Goal: Task Accomplishment & Management: Manage account settings

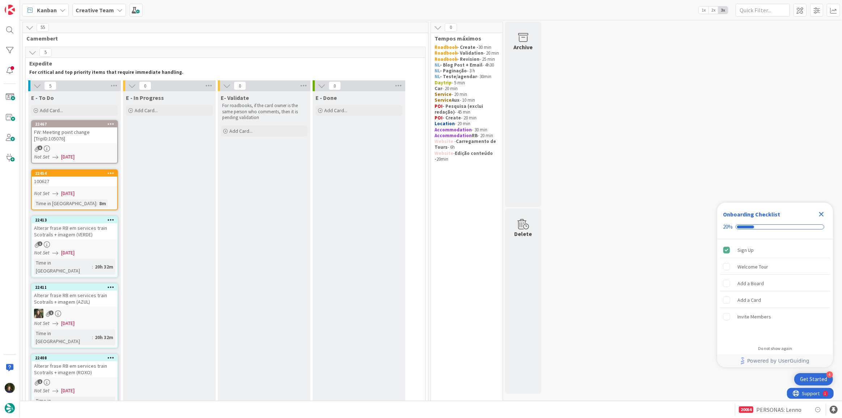
click at [824, 211] on icon "Close Checklist" at bounding box center [821, 214] width 9 height 9
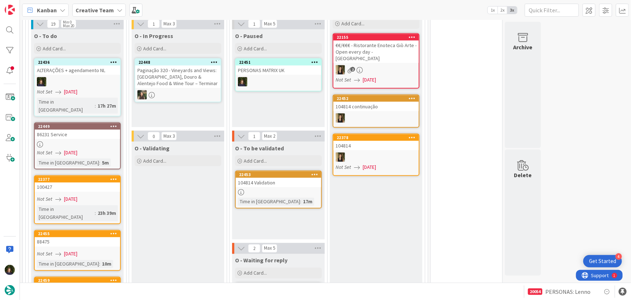
scroll to position [559, 0]
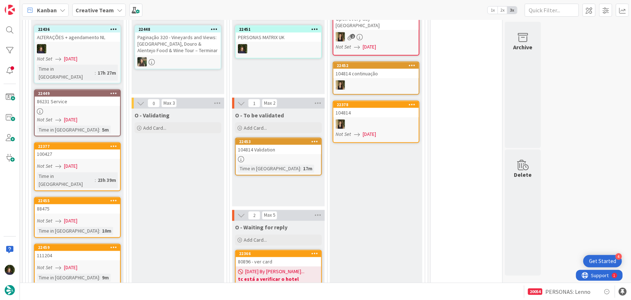
click at [71, 116] on span "[DATE]" at bounding box center [70, 120] width 13 height 8
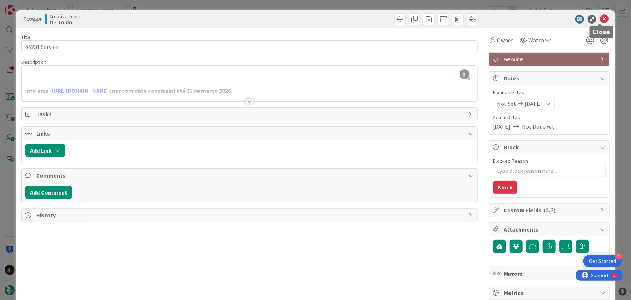
click at [601, 19] on icon at bounding box center [604, 19] width 9 height 9
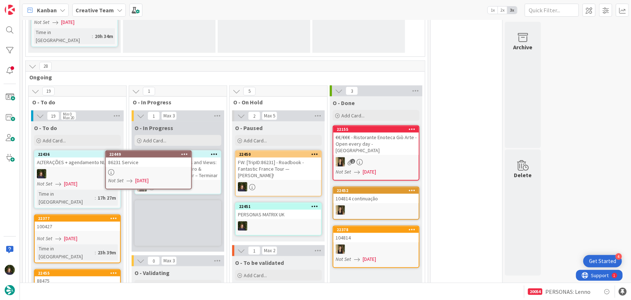
scroll to position [435, 0]
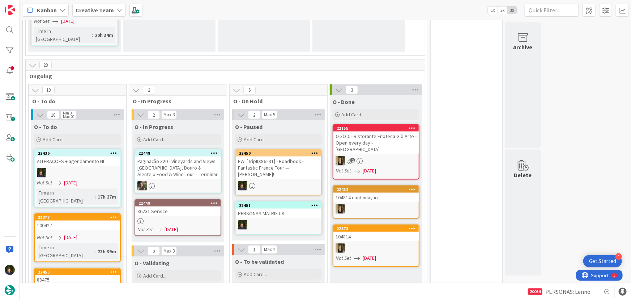
click at [179, 199] on link "22449 86231 Service Not Set 05/09/2025" at bounding box center [178, 217] width 87 height 37
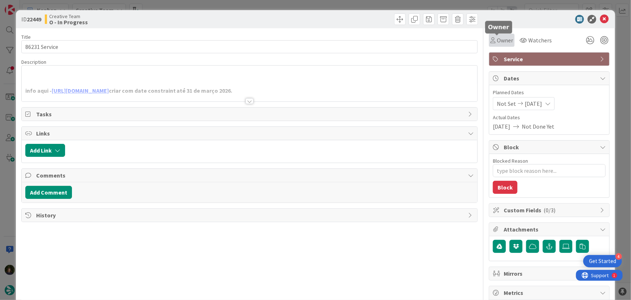
click at [497, 39] on span "Owner" at bounding box center [505, 40] width 16 height 9
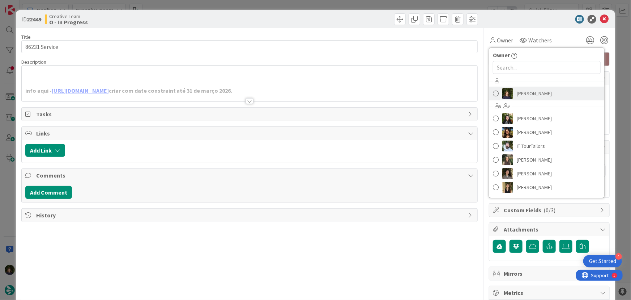
click at [528, 92] on span "[PERSON_NAME]" at bounding box center [534, 93] width 35 height 11
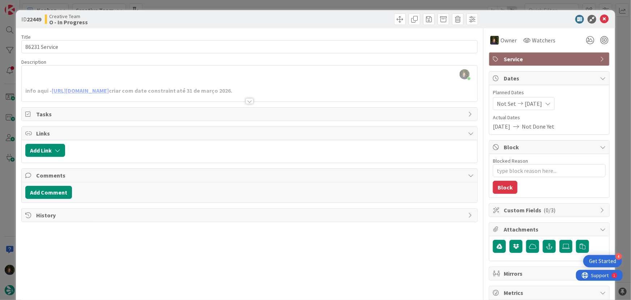
click at [246, 102] on div at bounding box center [250, 101] width 8 height 6
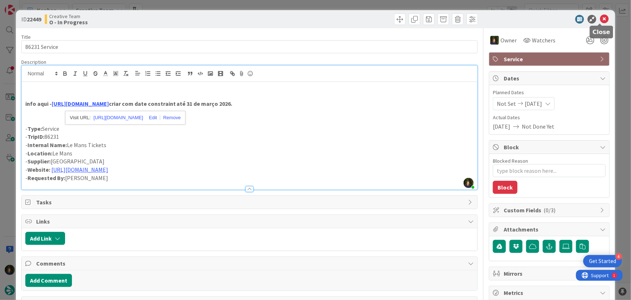
click at [600, 20] on icon at bounding box center [604, 19] width 9 height 9
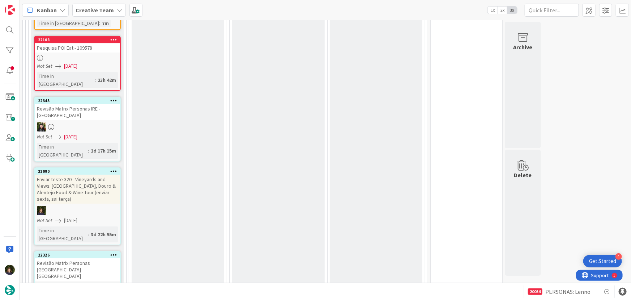
scroll to position [1225, 0]
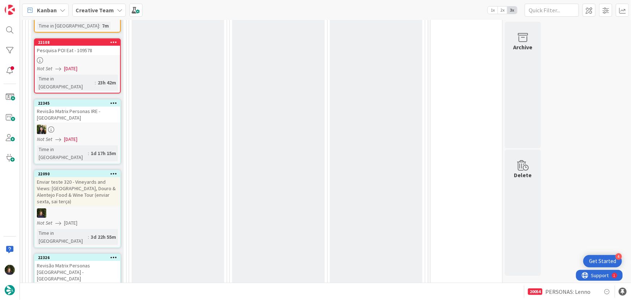
click at [105, 12] on b "Creative Team" at bounding box center [95, 10] width 38 height 7
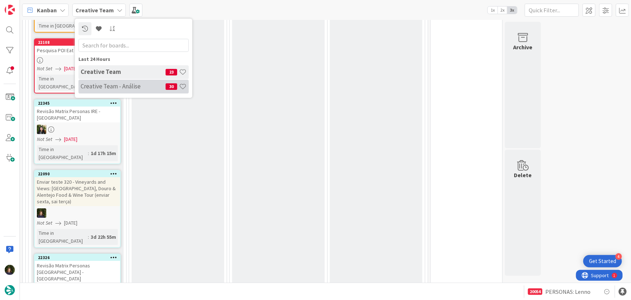
click at [114, 89] on h4 "Creative Team - Análise" at bounding box center [123, 85] width 85 height 7
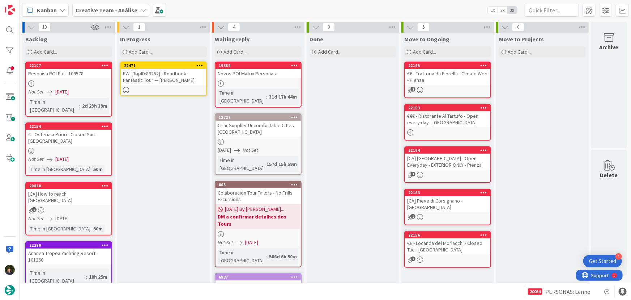
click at [162, 79] on div "FW: [TripID:89252] - Roadbook - Fantastic Tour — [PERSON_NAME]!" at bounding box center [163, 77] width 85 height 16
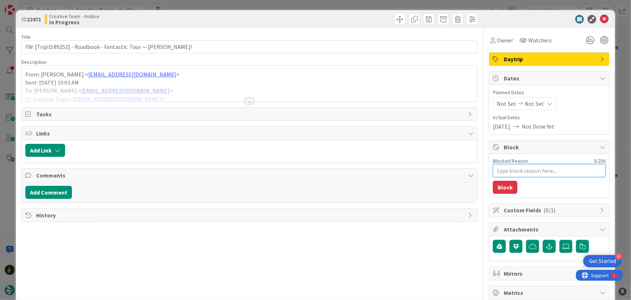
click at [511, 171] on textarea "Blocked Reason" at bounding box center [549, 170] width 113 height 13
type textarea "x"
type textarea "F"
type textarea "x"
type textarea "Fa"
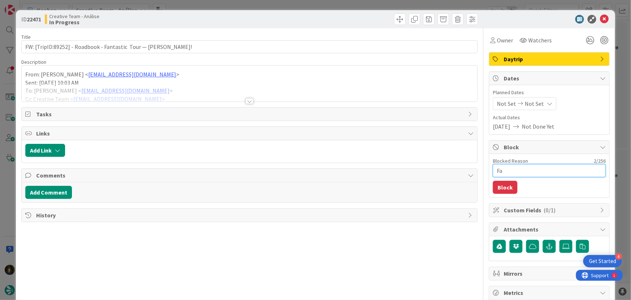
type textarea "x"
type textarea "Fal"
type textarea "x"
type textarea "Falt"
type textarea "x"
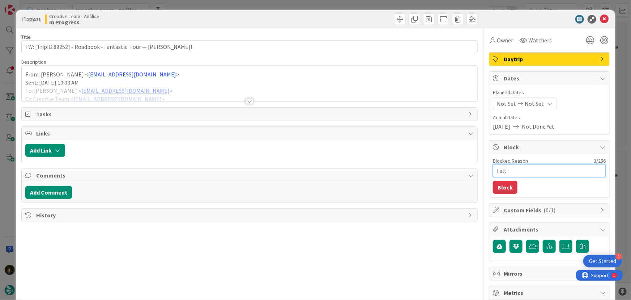
type textarea "Falta"
type textarea "x"
type textarea "Falta"
type textarea "x"
type textarea "Falta u"
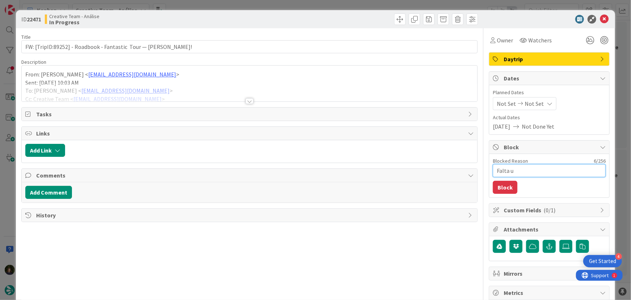
type textarea "x"
type textarea "Falta um"
type textarea "x"
type textarea "Falta um"
type textarea "x"
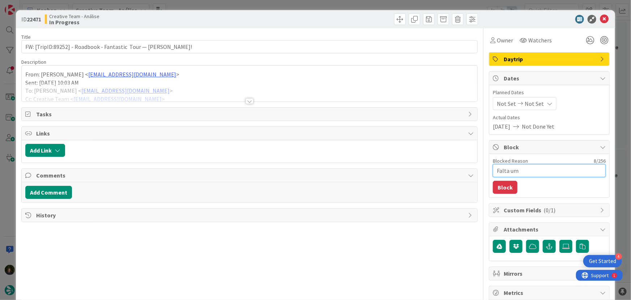
type textarea "Falta um s"
type textarea "x"
type textarea "Falta um se"
type textarea "x"
type textarea "Falta um ser"
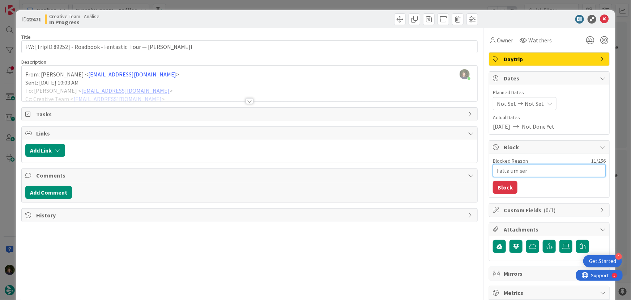
type textarea "x"
type textarea "Falta um serv"
type textarea "x"
type textarea "Falta um servi"
type textarea "x"
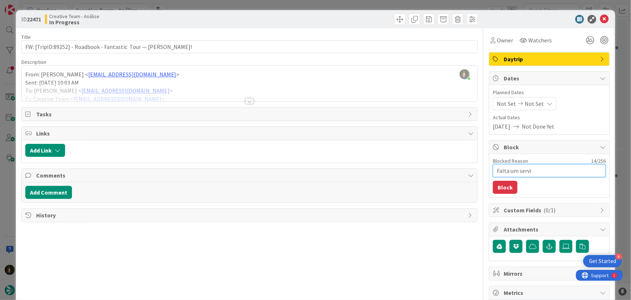
type textarea "Falta um serviç"
type textarea "x"
type textarea "Falta um serviço"
click at [499, 189] on button "Block" at bounding box center [505, 187] width 25 height 13
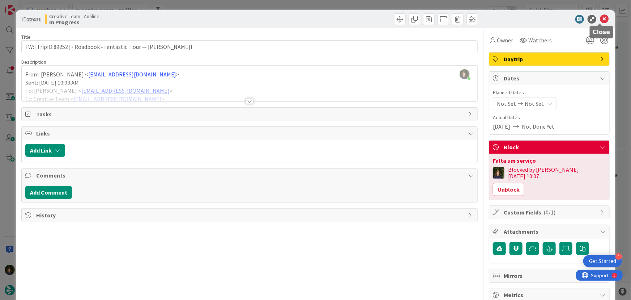
click at [600, 20] on icon at bounding box center [604, 19] width 9 height 9
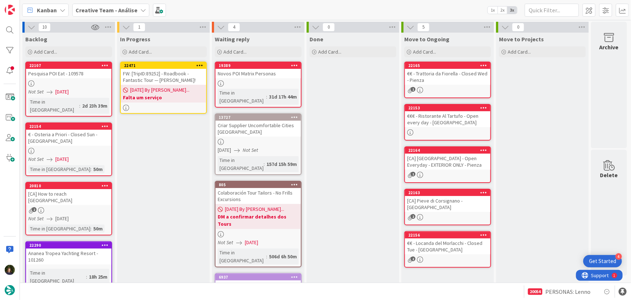
click at [199, 64] on icon at bounding box center [199, 65] width 7 height 5
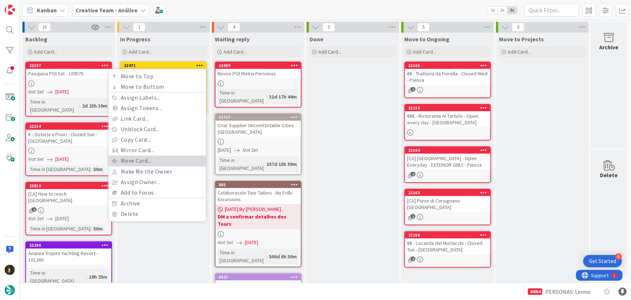
click at [172, 159] on link "Move Card..." at bounding box center [158, 160] width 98 height 10
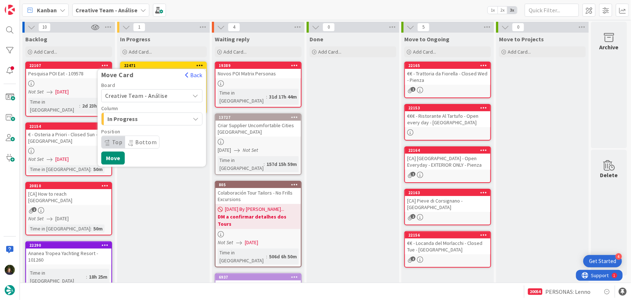
click at [168, 96] on span "Creative Team - Análise" at bounding box center [145, 95] width 81 height 10
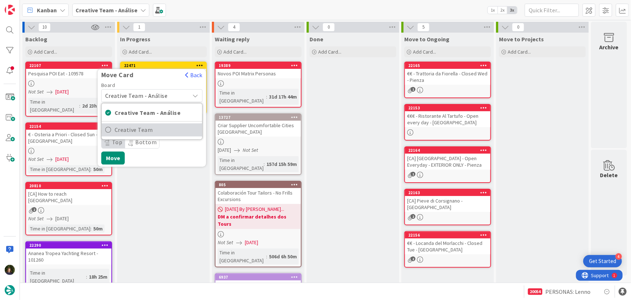
click at [171, 129] on span "Creative Team" at bounding box center [157, 129] width 84 height 11
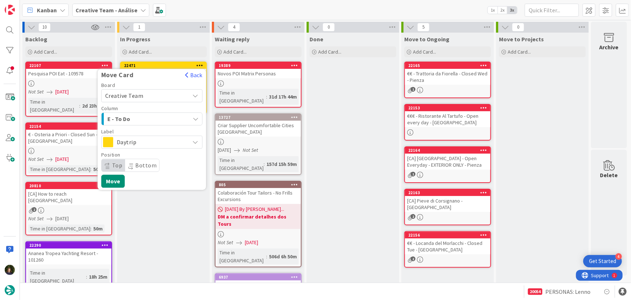
click at [172, 141] on span "Daytrip" at bounding box center [151, 142] width 69 height 10
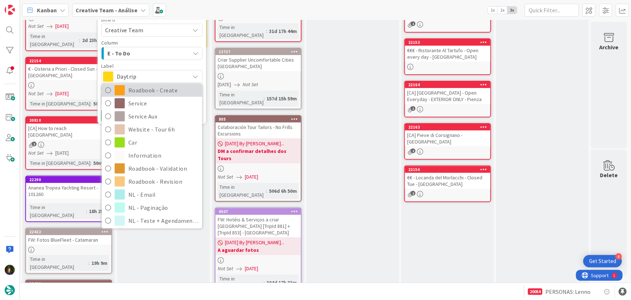
scroll to position [98, 0]
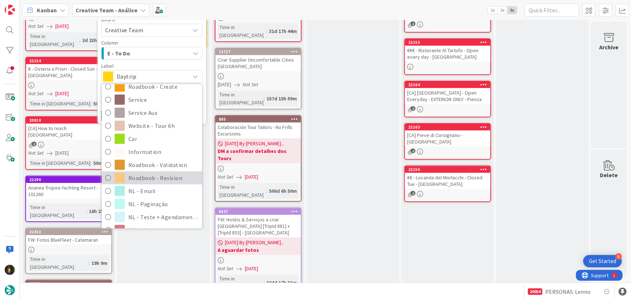
click at [161, 177] on span "Roadbook - Revision" at bounding box center [163, 177] width 70 height 11
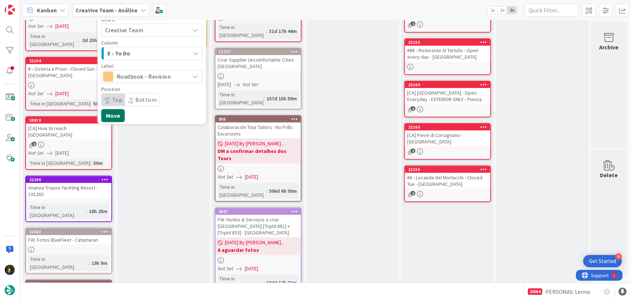
click at [119, 116] on button "Move" at bounding box center [113, 115] width 24 height 13
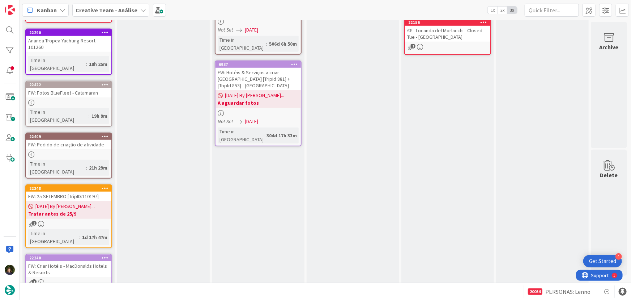
scroll to position [263, 0]
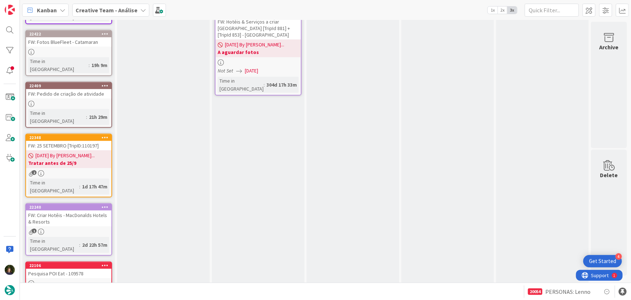
click at [124, 11] on b "Creative Team - Análise" at bounding box center [107, 10] width 62 height 7
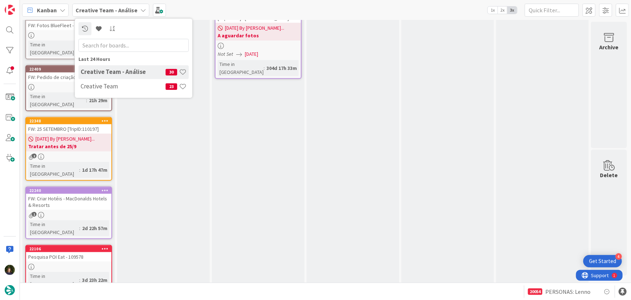
scroll to position [289, 0]
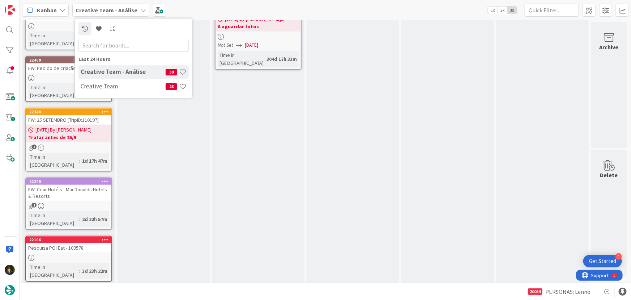
drag, startPoint x: 136, startPoint y: 183, endPoint x: 140, endPoint y: 181, distance: 4.7
click at [137, 182] on div "In Progress Add Card..." at bounding box center [163, 41] width 93 height 595
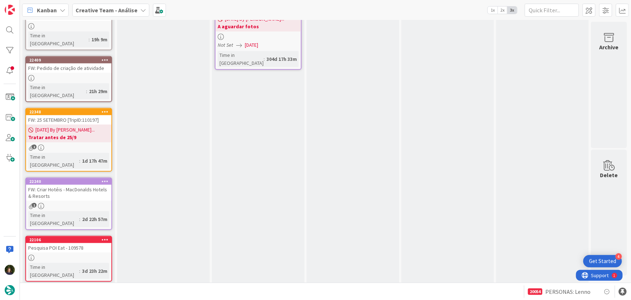
click at [122, 12] on b "Creative Team - Análise" at bounding box center [107, 10] width 62 height 7
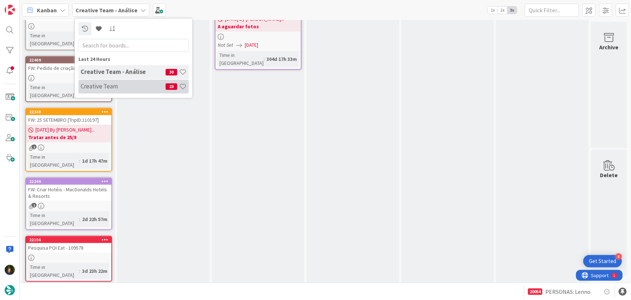
click at [132, 88] on h4 "Creative Team" at bounding box center [123, 85] width 85 height 7
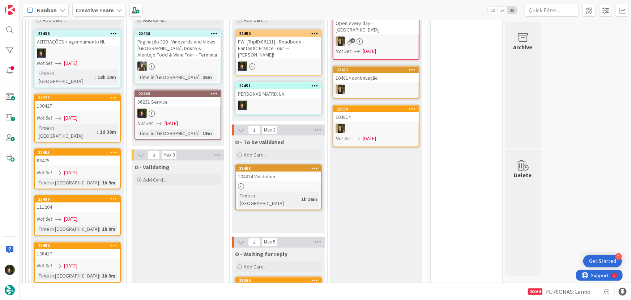
scroll to position [526, 0]
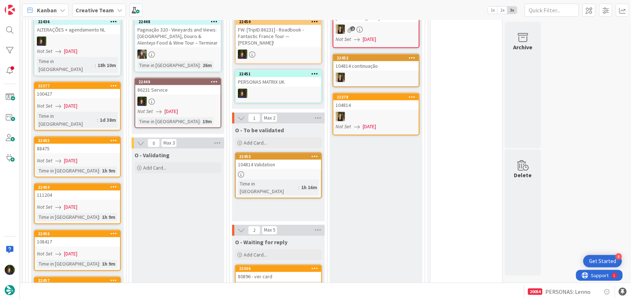
click at [172, 97] on div at bounding box center [177, 101] width 85 height 9
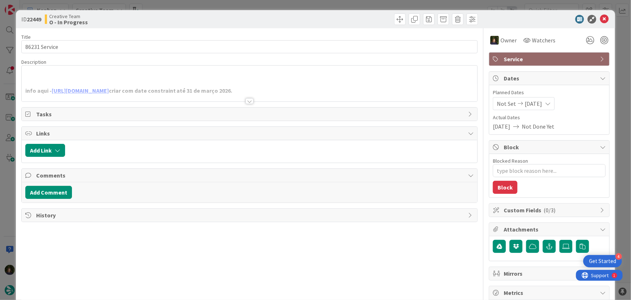
click at [246, 99] on div at bounding box center [250, 101] width 8 height 6
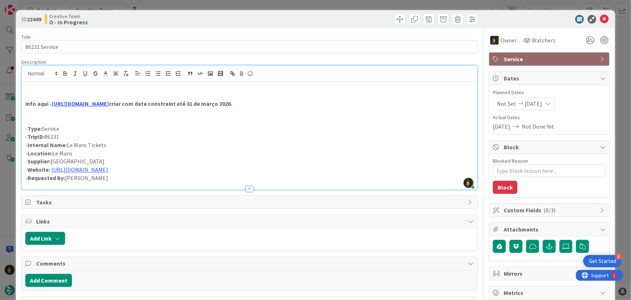
drag, startPoint x: 111, startPoint y: 145, endPoint x: 67, endPoint y: 145, distance: 43.4
click at [67, 145] on p "- Internal Name: Le Mans Tickets" at bounding box center [249, 145] width 449 height 8
copy p "Le Mans Tickets"
click at [109, 103] on link "https://www.lemans-musee24h.com/event/champions-du-monde/" at bounding box center [80, 103] width 57 height 7
drag, startPoint x: 97, startPoint y: 159, endPoint x: 51, endPoint y: 163, distance: 45.8
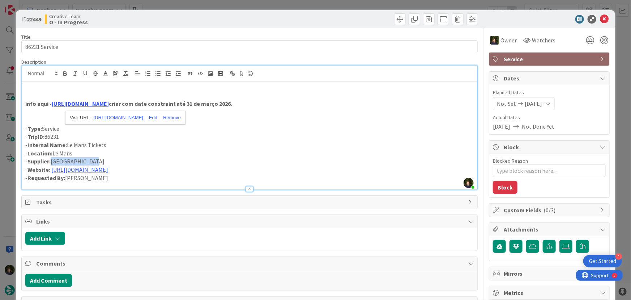
click at [51, 163] on p "- Supplier: Le Mans Museum" at bounding box center [249, 161] width 449 height 8
copy p "Le Mans Museum"
click at [600, 21] on icon at bounding box center [604, 19] width 9 height 9
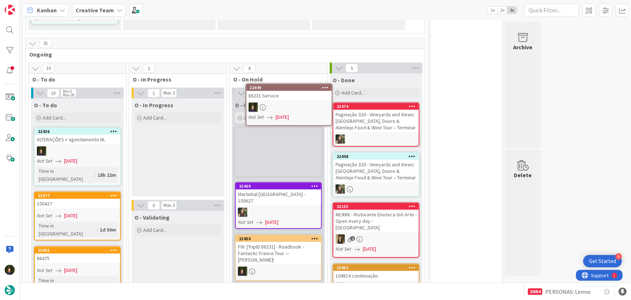
scroll to position [289, 0]
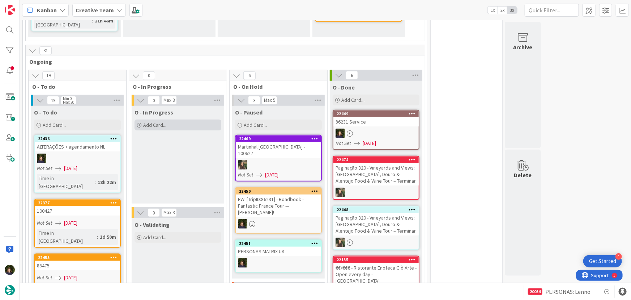
click at [182, 119] on div "Add Card..." at bounding box center [178, 124] width 87 height 11
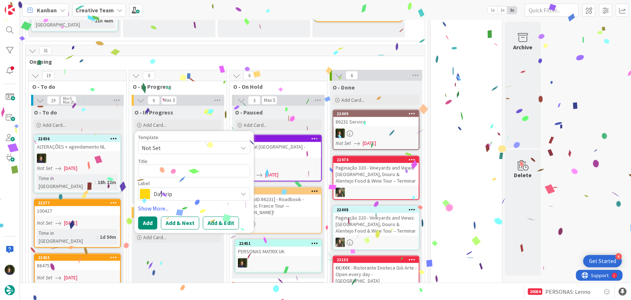
click at [173, 189] on span "Daytrip" at bounding box center [194, 194] width 80 height 10
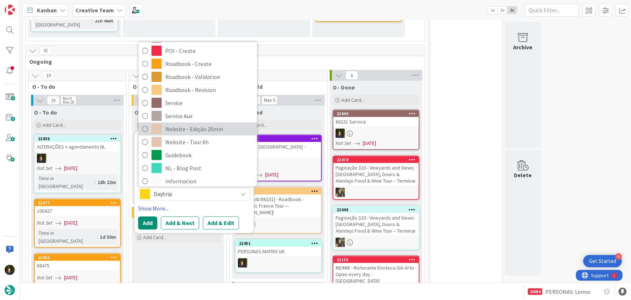
scroll to position [154, 0]
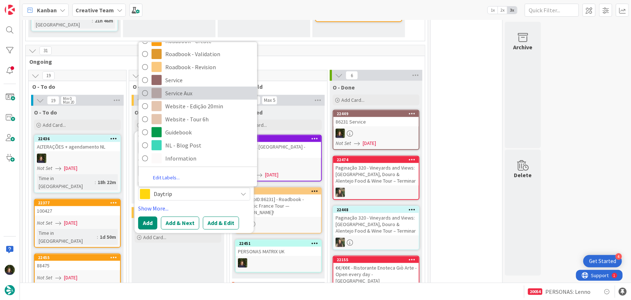
click at [180, 88] on span "Service Aux" at bounding box center [209, 93] width 88 height 11
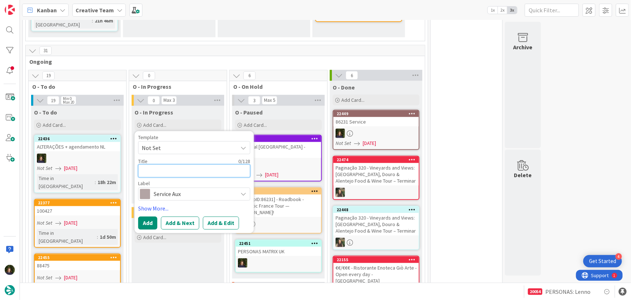
click at [172, 164] on textarea at bounding box center [194, 170] width 112 height 13
type textarea "x"
type textarea "S"
type textarea "x"
type textarea "Su"
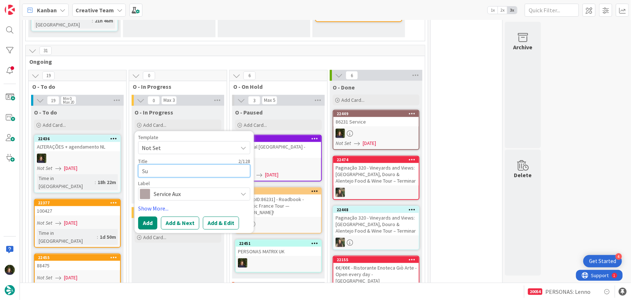
type textarea "x"
type textarea "Sup"
type textarea "x"
type textarea "Supp"
type textarea "x"
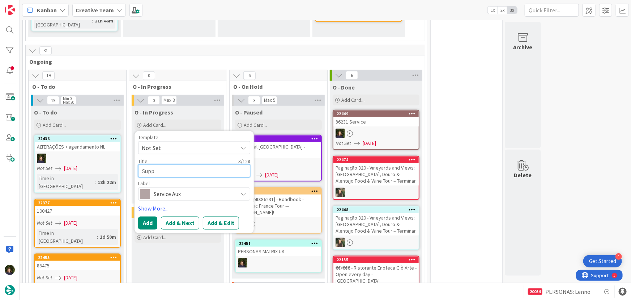
type textarea "Suppl"
type textarea "x"
type textarea "Suppli"
type textarea "x"
type textarea "Supplie"
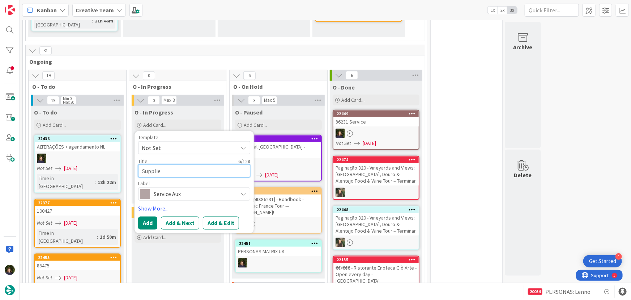
type textarea "x"
type textarea "Supplier"
type textarea "x"
type textarea "Supplier"
paste textarea "The 24 Hours of Le Mans Museum"
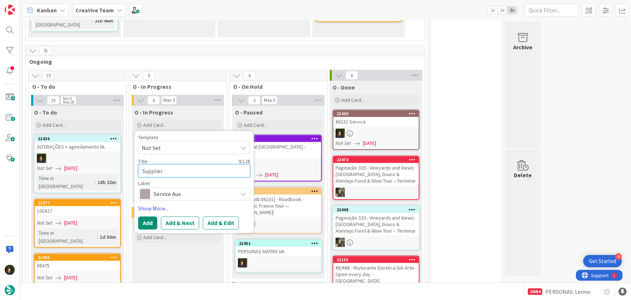
type textarea "x"
type textarea "Supplier The 24 Hours of [GEOGRAPHIC_DATA]"
click at [152, 216] on button "Add" at bounding box center [147, 222] width 19 height 13
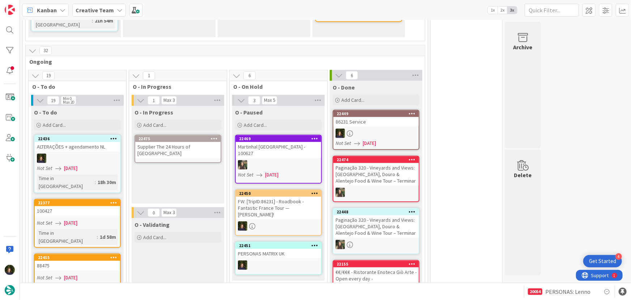
click at [162, 143] on div "Supplier The 24 Hours of [GEOGRAPHIC_DATA]" at bounding box center [177, 150] width 85 height 16
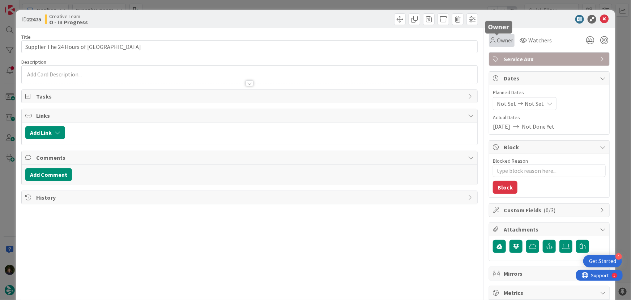
click at [500, 41] on span "Owner" at bounding box center [505, 40] width 16 height 9
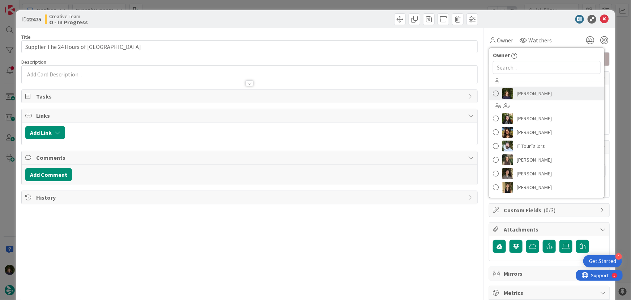
click at [524, 94] on span "[PERSON_NAME]" at bounding box center [534, 93] width 35 height 11
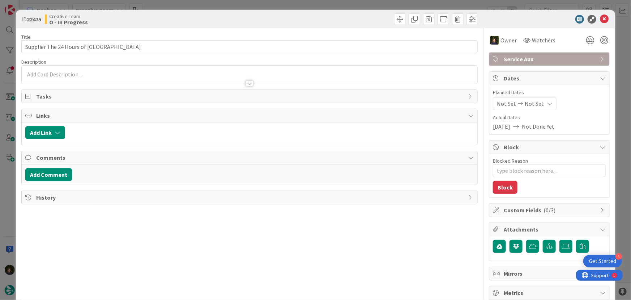
type textarea "x"
click at [600, 21] on icon at bounding box center [604, 19] width 9 height 9
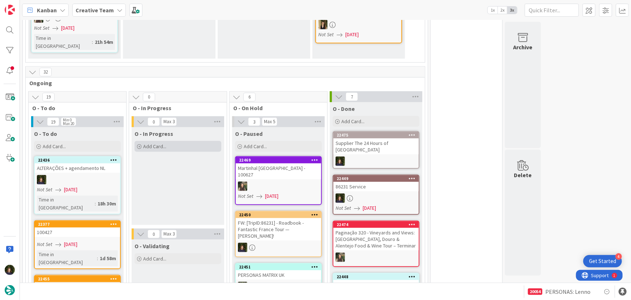
click at [182, 141] on div "Add Card..." at bounding box center [178, 146] width 87 height 11
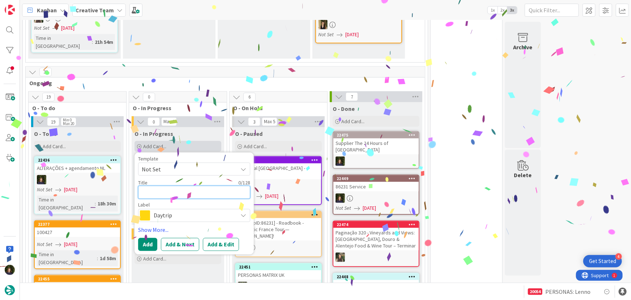
type textarea "G"
type textarea "x"
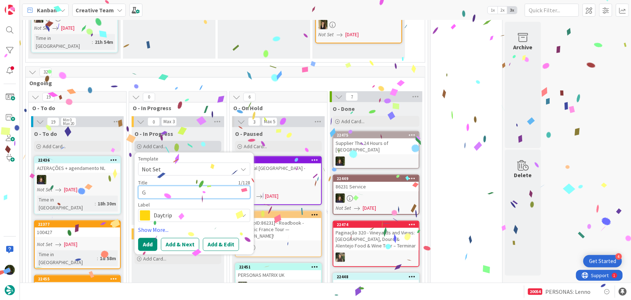
type textarea "GP"
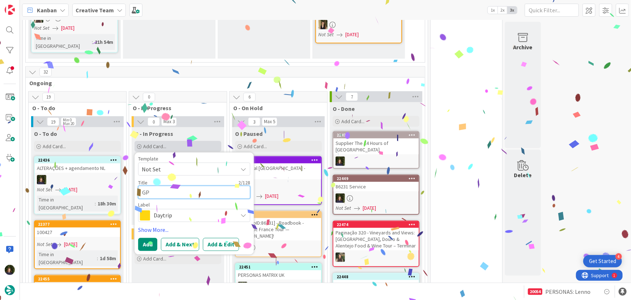
type textarea "x"
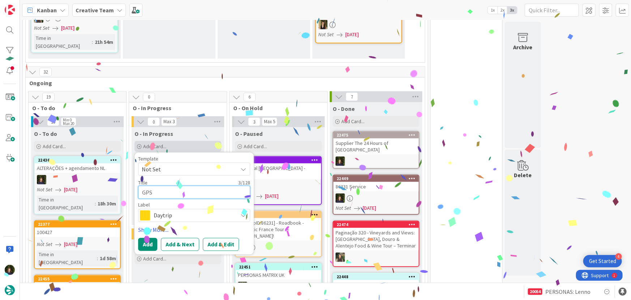
type textarea "GPS"
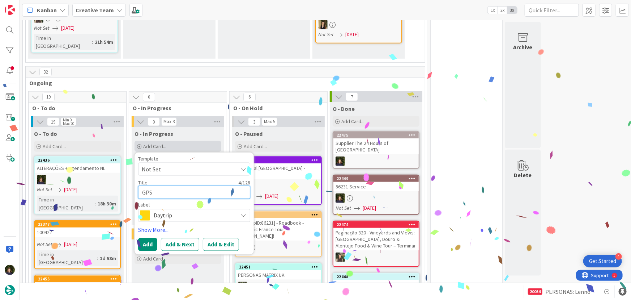
type textarea "x"
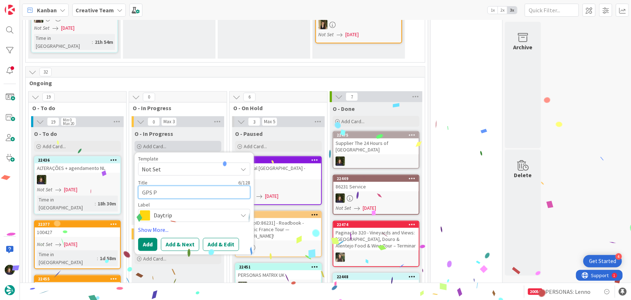
type textarea "GPS PO"
type textarea "x"
type textarea "GPS POi"
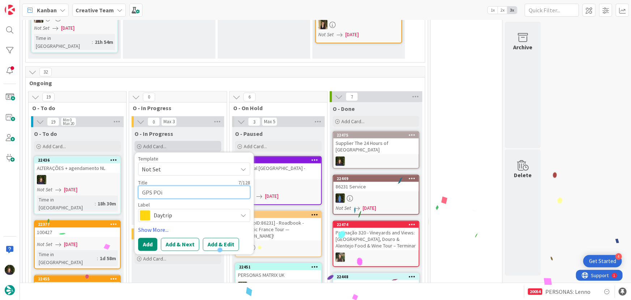
type textarea "x"
type textarea "GPS POin"
type textarea "x"
type textarea "GPS POint"
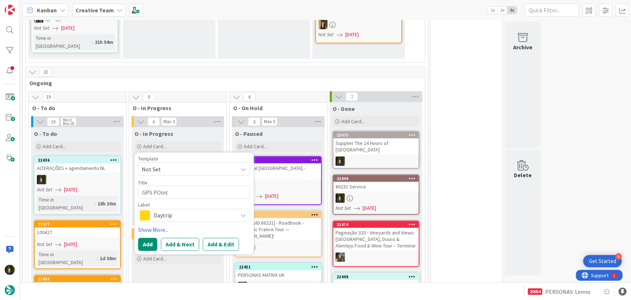
click at [155, 210] on span "Daytrip" at bounding box center [194, 215] width 80 height 10
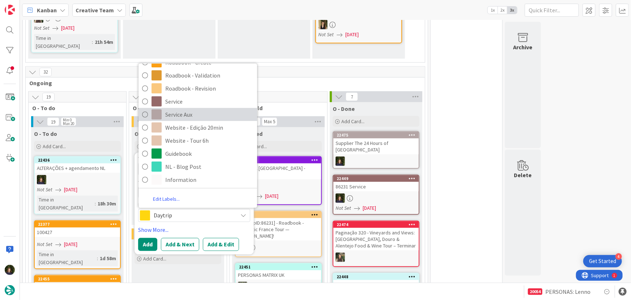
click at [180, 109] on span "Service Aux" at bounding box center [209, 114] width 88 height 11
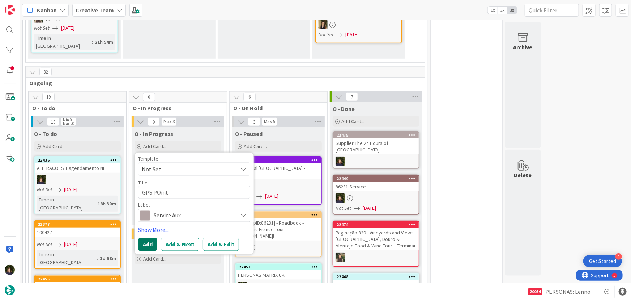
click at [148, 238] on button "Add" at bounding box center [147, 244] width 19 height 13
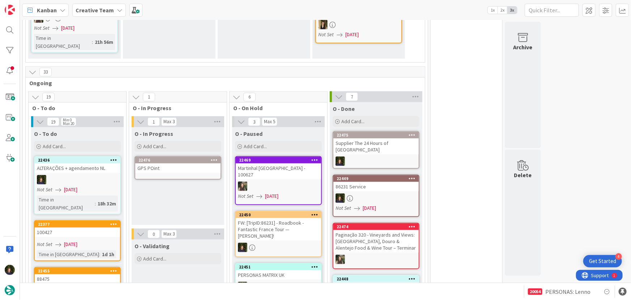
click at [163, 163] on div "GPS POint" at bounding box center [177, 167] width 85 height 9
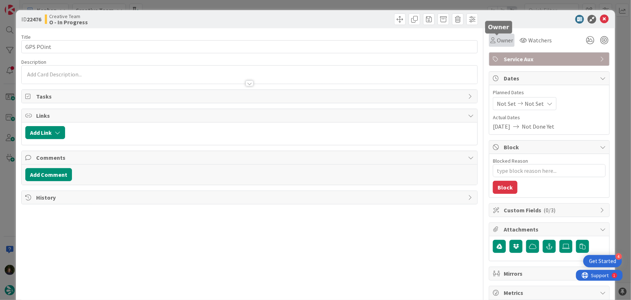
click at [501, 41] on span "Owner" at bounding box center [505, 40] width 16 height 9
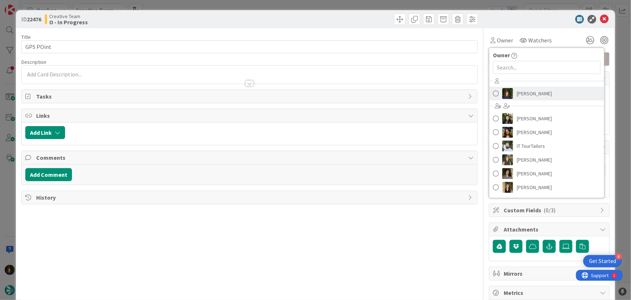
click at [527, 93] on span "[PERSON_NAME]" at bounding box center [534, 93] width 35 height 11
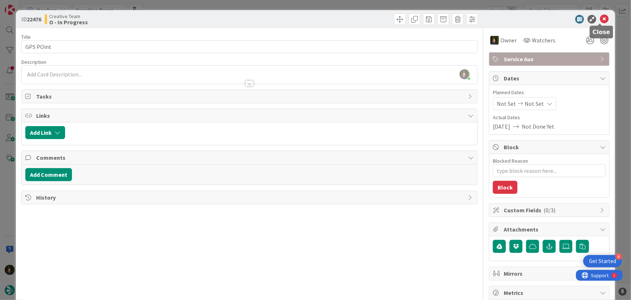
click at [600, 20] on icon at bounding box center [604, 19] width 9 height 9
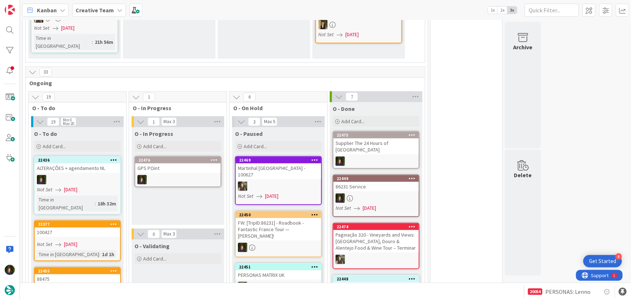
click at [368, 193] on div at bounding box center [376, 197] width 85 height 9
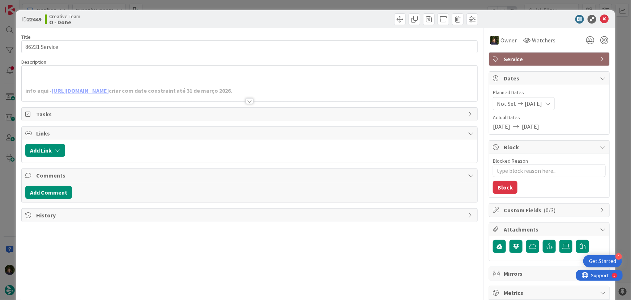
click at [292, 98] on div at bounding box center [250, 92] width 456 height 18
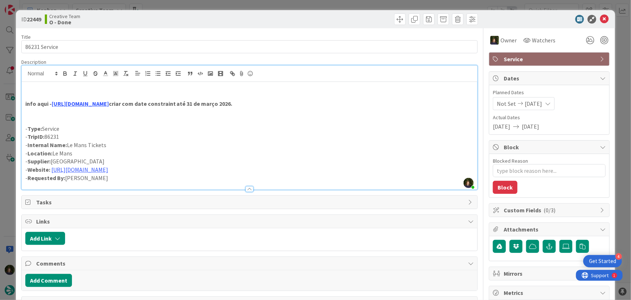
drag, startPoint x: 350, startPoint y: 104, endPoint x: 247, endPoint y: 101, distance: 103.2
click at [247, 101] on p "info aqui - https://www.lemans-musee24h.com/event/champions-du-monde/ criar com…" at bounding box center [249, 104] width 449 height 8
copy strong "date constraint até 31 de março 2026."
click at [600, 20] on icon at bounding box center [604, 19] width 9 height 9
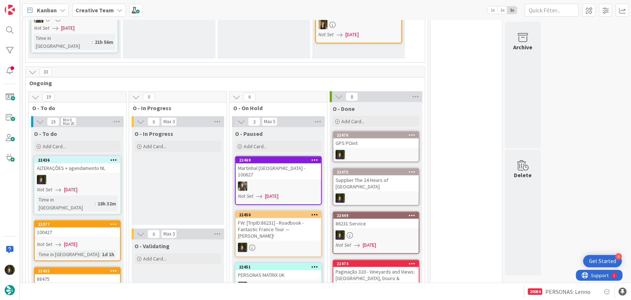
drag, startPoint x: 99, startPoint y: 7, endPoint x: 99, endPoint y: 14, distance: 6.9
click at [99, 7] on b "Creative Team" at bounding box center [95, 10] width 38 height 7
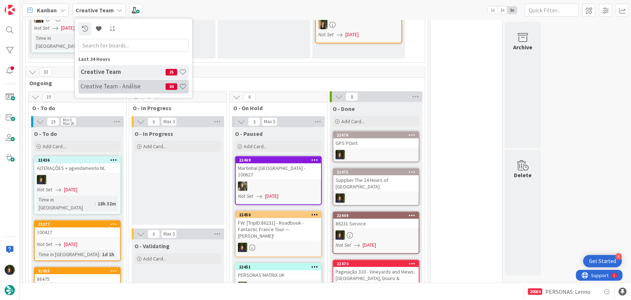
click at [109, 86] on h4 "Creative Team - Análise" at bounding box center [123, 85] width 85 height 7
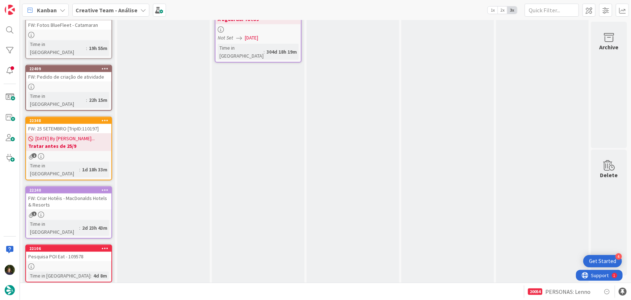
scroll to position [306, 0]
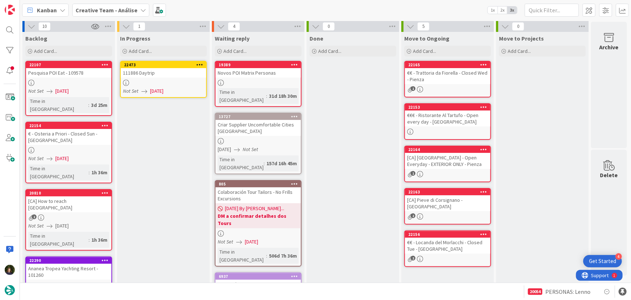
scroll to position [0, 0]
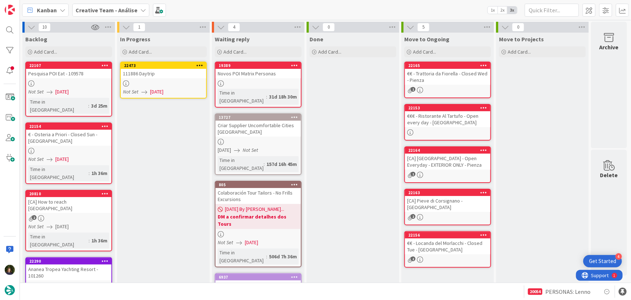
click at [165, 82] on div at bounding box center [163, 83] width 85 height 6
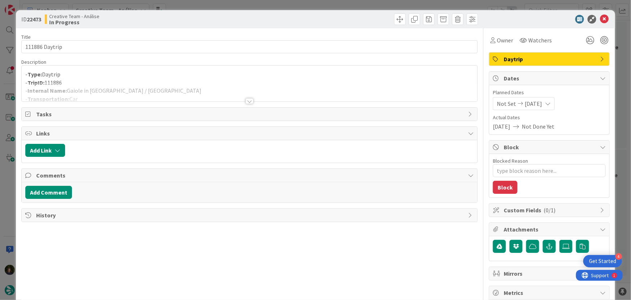
click at [247, 99] on div at bounding box center [250, 101] width 8 height 6
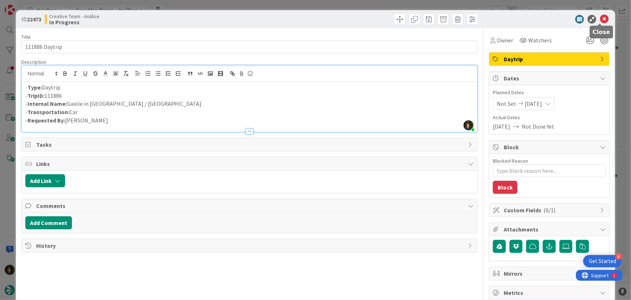
click at [602, 21] on icon at bounding box center [604, 19] width 9 height 9
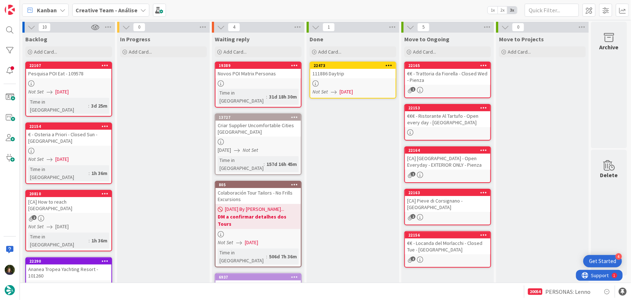
click at [391, 64] on icon at bounding box center [389, 65] width 7 height 5
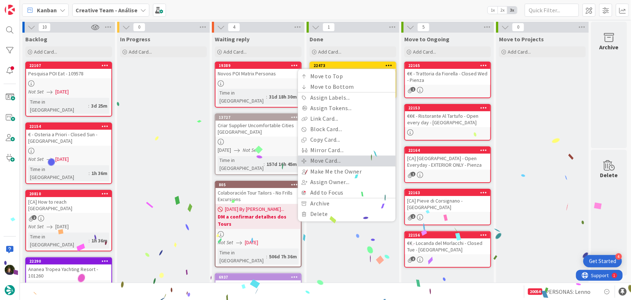
click at [356, 160] on link "Move Card..." at bounding box center [347, 160] width 98 height 10
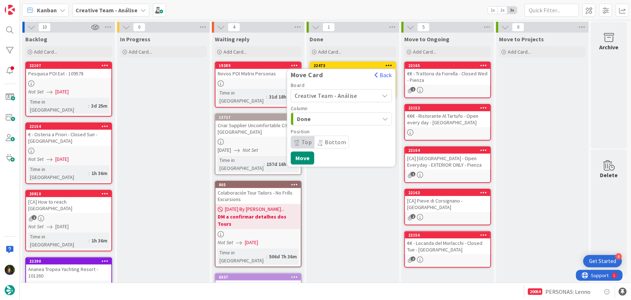
click at [350, 94] on span "Creative Team - Análise" at bounding box center [326, 95] width 63 height 7
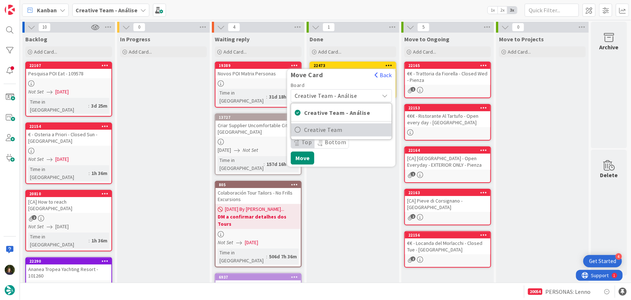
click at [352, 129] on span "Creative Team" at bounding box center [346, 129] width 84 height 11
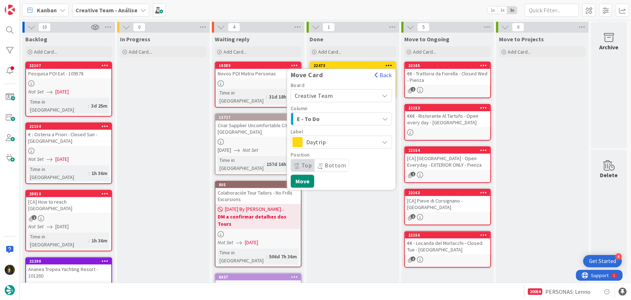
click at [350, 120] on span "E - To Do" at bounding box center [324, 118] width 54 height 9
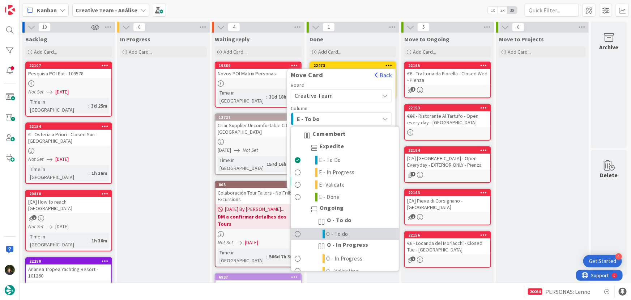
click at [356, 233] on link "O - To do" at bounding box center [345, 234] width 108 height 12
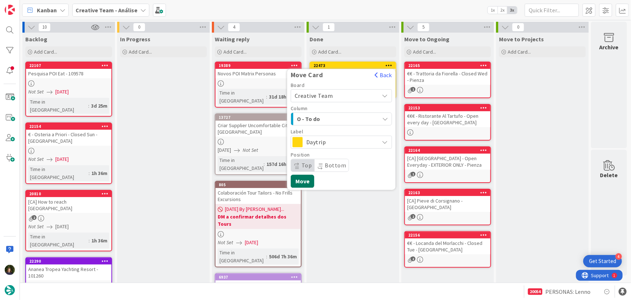
click at [300, 183] on button "Move" at bounding box center [303, 180] width 24 height 13
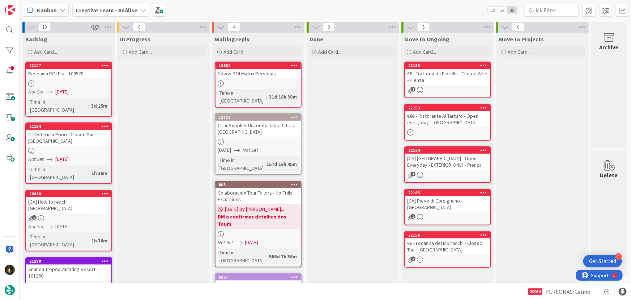
click at [108, 9] on b "Creative Team - Análise" at bounding box center [107, 10] width 62 height 7
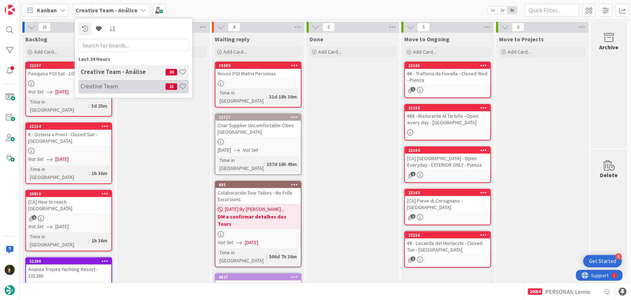
click at [124, 85] on h4 "Creative Team" at bounding box center [123, 85] width 85 height 7
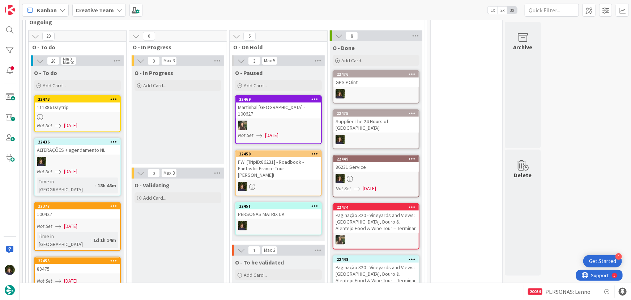
scroll to position [329, 0]
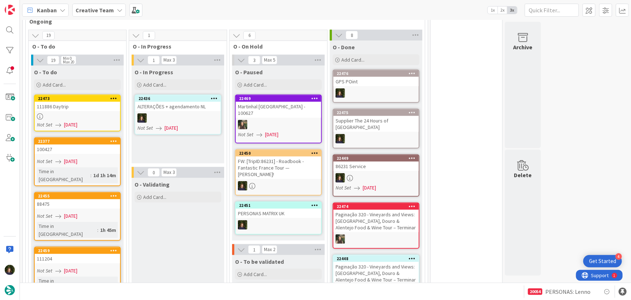
click at [162, 113] on div at bounding box center [177, 117] width 85 height 9
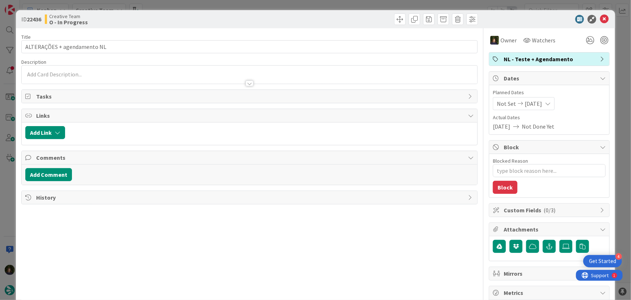
click at [246, 82] on div at bounding box center [250, 83] width 8 height 6
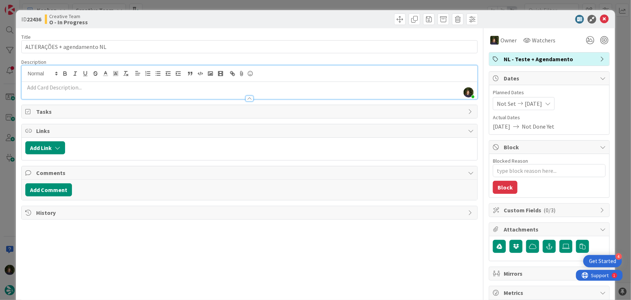
scroll to position [381, 0]
click at [600, 19] on icon at bounding box center [604, 19] width 9 height 9
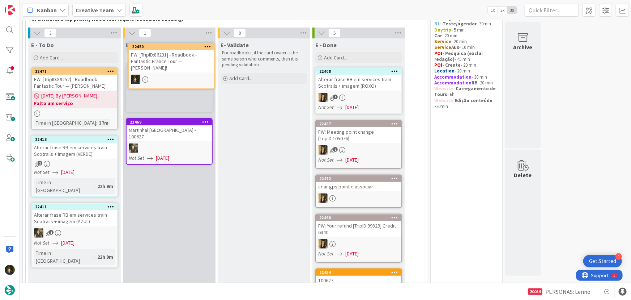
scroll to position [42, 0]
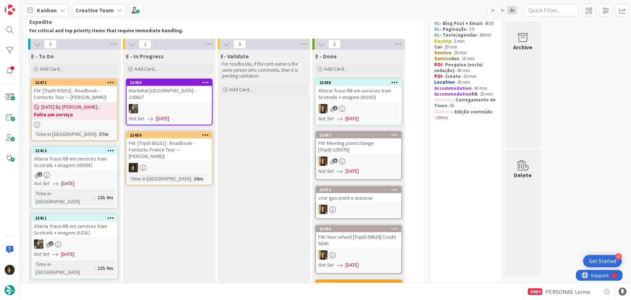
click at [170, 160] on div "FW: [TripID:86231] - Roadbook - Fantastic France Tour — [PERSON_NAME]!" at bounding box center [169, 149] width 85 height 22
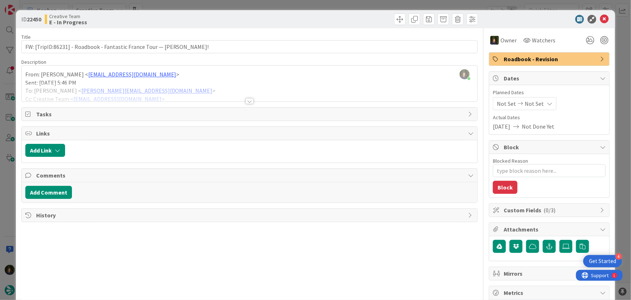
type textarea "x"
click at [600, 18] on icon at bounding box center [604, 19] width 9 height 9
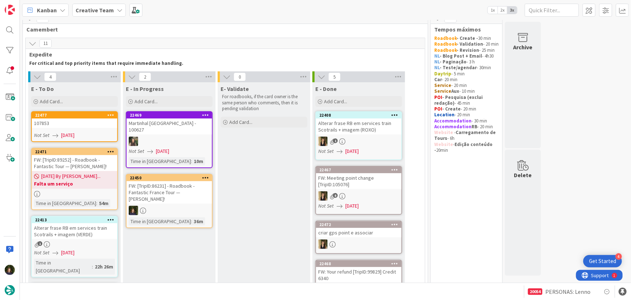
scroll to position [9, 0]
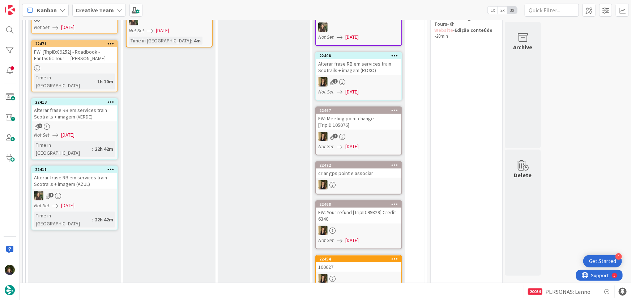
scroll to position [45, 0]
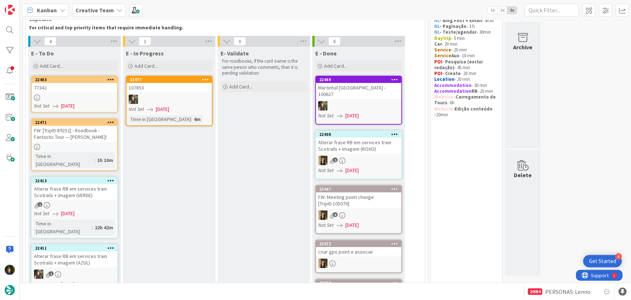
click at [67, 190] on div "Alterar frase RB em services train Scotrails + imagem (VERDE)" at bounding box center [74, 192] width 85 height 16
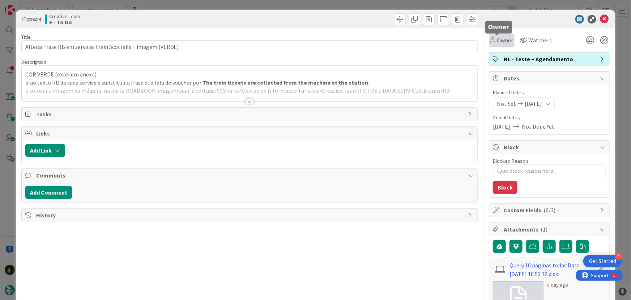
click at [499, 42] on span "Owner" at bounding box center [505, 40] width 16 height 9
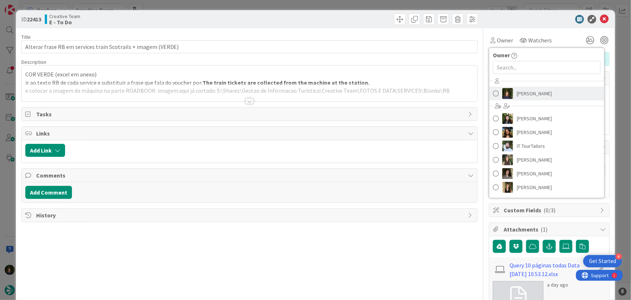
click at [530, 96] on span "[PERSON_NAME]" at bounding box center [534, 93] width 35 height 11
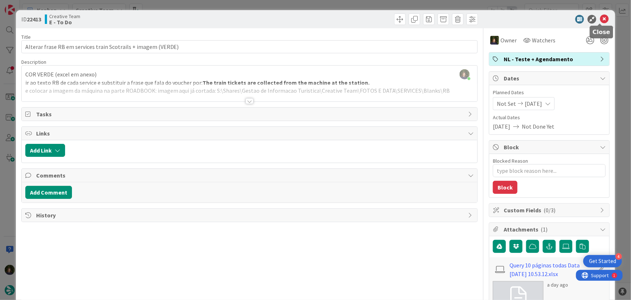
click at [601, 21] on icon at bounding box center [604, 19] width 9 height 9
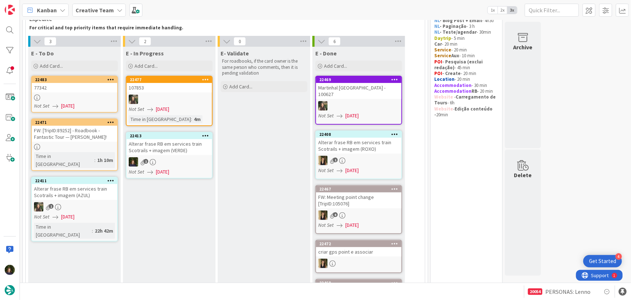
click at [178, 158] on div "1" at bounding box center [169, 161] width 85 height 9
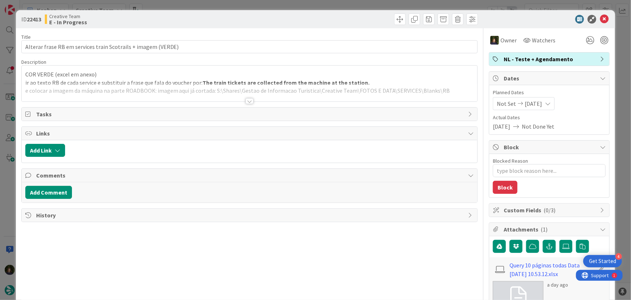
click at [248, 100] on div at bounding box center [250, 101] width 8 height 6
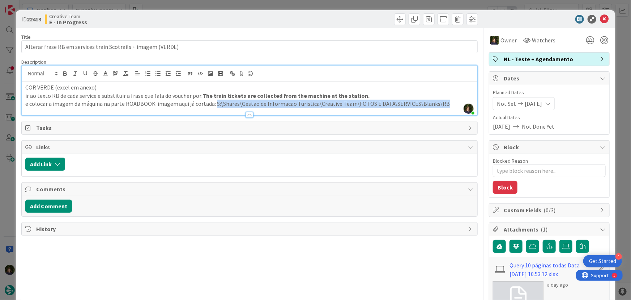
drag, startPoint x: 213, startPoint y: 104, endPoint x: 433, endPoint y: 103, distance: 219.3
click at [440, 108] on div "Description [PERSON_NAME] just joined COR VERDE (excel em anexo) ir ao texto [P…" at bounding box center [249, 87] width 457 height 57
copy p "S:\Shares\Gestao de Informacao Turistica\Creative Team\FOTOS E DATA\SERVICES\Bl…"
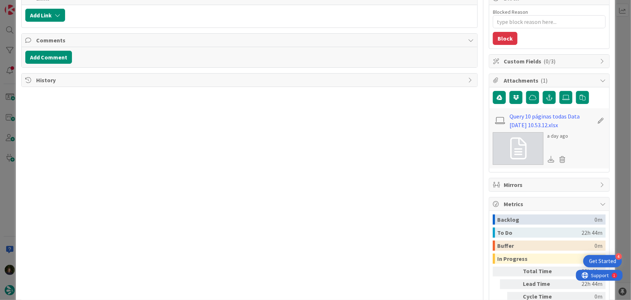
scroll to position [198, 0]
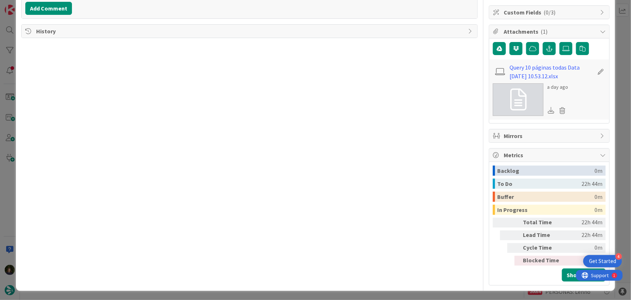
click at [548, 109] on icon at bounding box center [551, 110] width 7 height 7
click at [552, 60] on div "Query 10 páginas todas Data [DATE] 10.53.12.xlsx a day ago" at bounding box center [550, 89] width 120 height 60
click at [550, 65] on link "Query 10 páginas todas Data [DATE] 10.53.12.xlsx" at bounding box center [552, 71] width 84 height 17
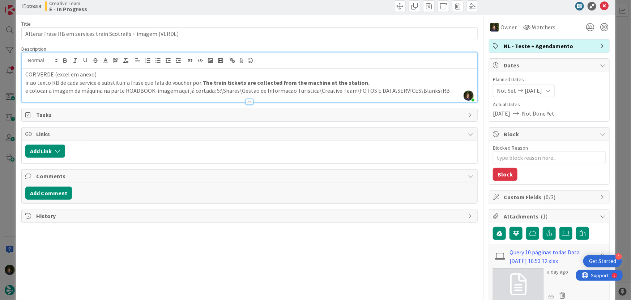
scroll to position [0, 0]
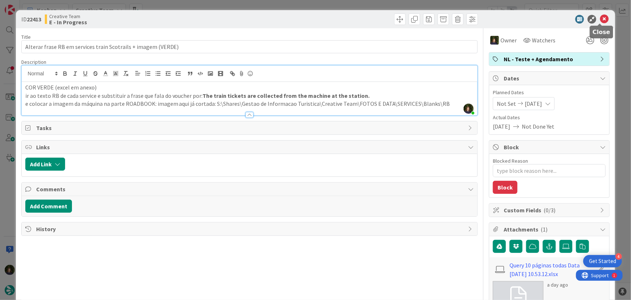
click at [602, 21] on icon at bounding box center [604, 19] width 9 height 9
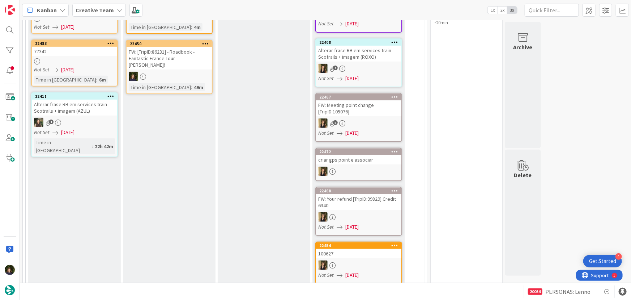
scroll to position [38, 0]
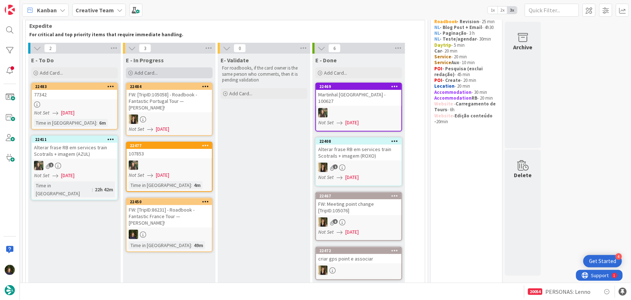
click at [157, 72] on span "Add Card..." at bounding box center [146, 72] width 23 height 7
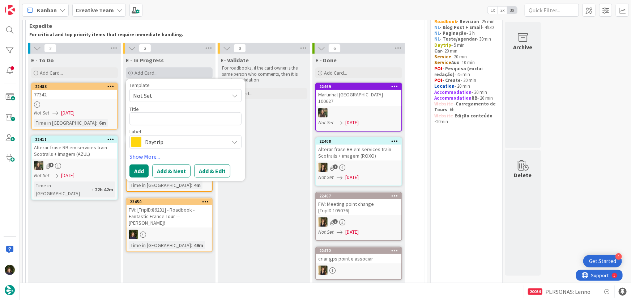
type textarea "x"
type textarea "R"
type textarea "x"
type textarea "RB"
type textarea "x"
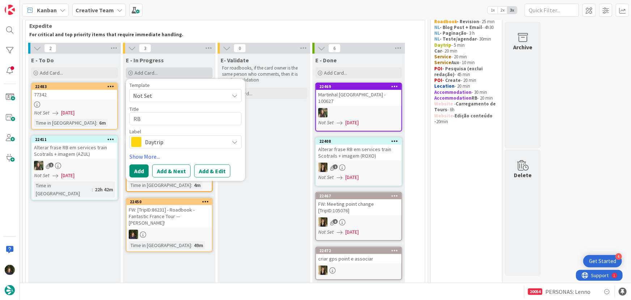
type textarea "RB"
type textarea "x"
type textarea "RB 1"
type textarea "x"
type textarea "RB 10"
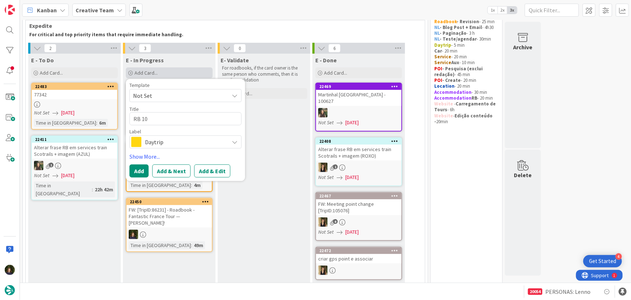
type textarea "x"
type textarea "RB 106"
type textarea "x"
type textarea "RB 1060"
type textarea "x"
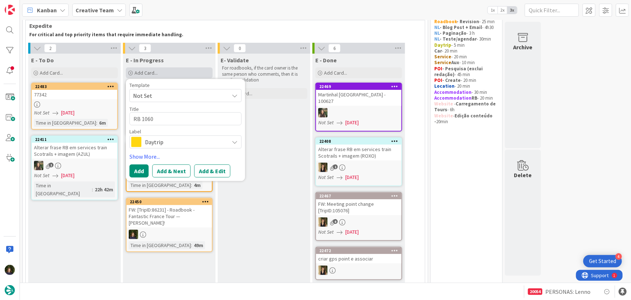
type textarea "RB 10602"
type textarea "x"
type textarea "RB 106024"
type textarea "x"
type textarea "RB 106024"
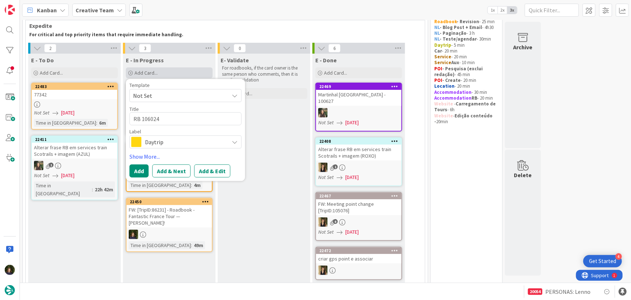
type textarea "x"
type textarea "RB 106024 -"
type textarea "x"
type textarea "RB 106024 -"
type textarea "x"
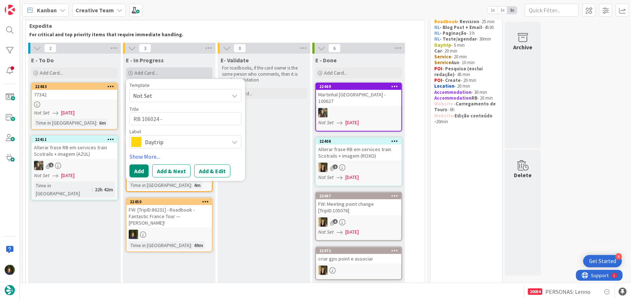
type textarea "RB 106024 - M"
type textarea "x"
type textarea "RB 106024 - ME"
type textarea "x"
type textarea "RB 106024 - MEG"
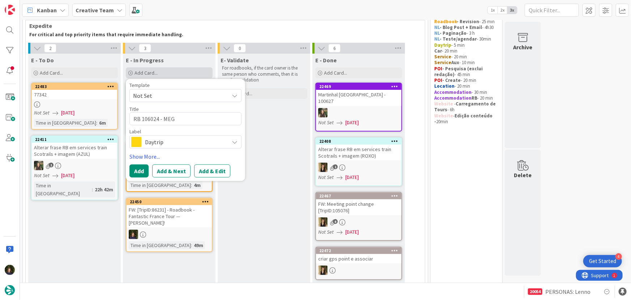
type textarea "x"
type textarea "RB 106024 - MEGA"
type textarea "x"
type textarea "RB 106024 - MEGA"
type textarea "x"
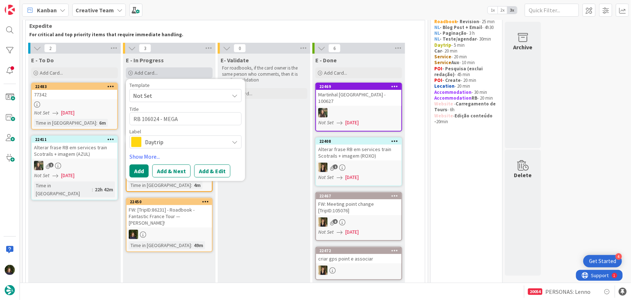
type textarea "RB 106024 - MEGA U"
type textarea "x"
type textarea "RB 106024 - MEGA UR"
type textarea "x"
type textarea "RB 106024 - MEGA URG"
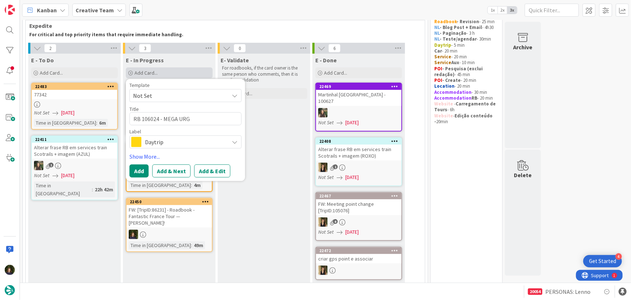
type textarea "x"
type textarea "RB 106024 - MEGA URGE"
type textarea "x"
type textarea "RB 106024 - MEGA URGEN"
type textarea "x"
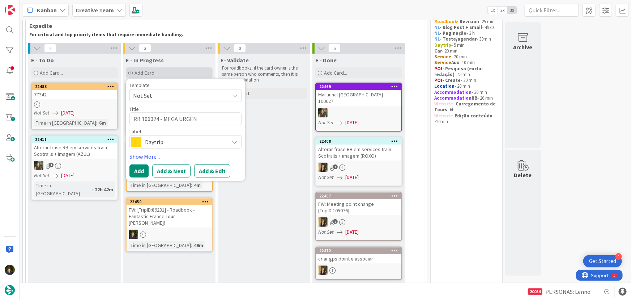
type textarea "RB 106024 - MEGA URGENT"
type textarea "x"
type textarea "RB 106024 - MEGA URGENTE"
click at [159, 141] on span "Daytrip" at bounding box center [185, 142] width 80 height 10
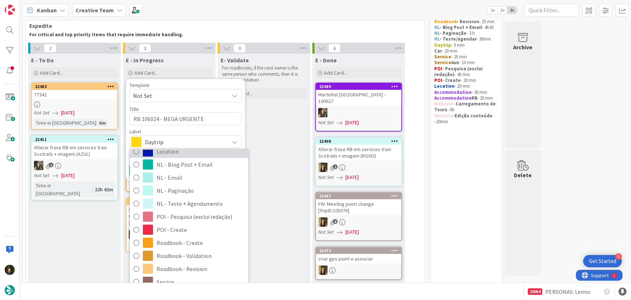
scroll to position [98, 0]
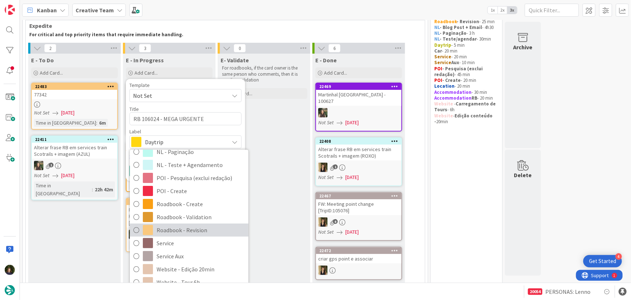
click at [185, 230] on span "Roadbook - Revision" at bounding box center [201, 229] width 88 height 11
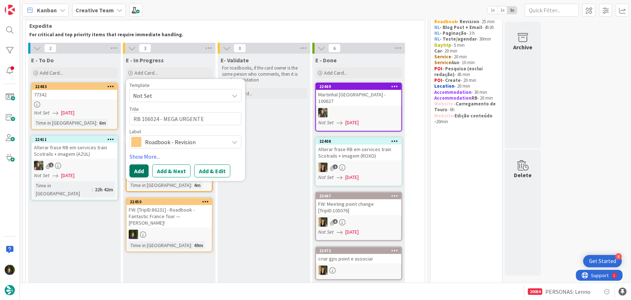
click at [137, 173] on button "Add" at bounding box center [139, 170] width 19 height 13
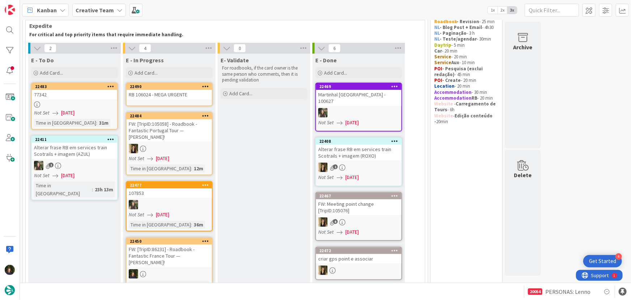
click at [102, 12] on b "Creative Team" at bounding box center [95, 10] width 38 height 7
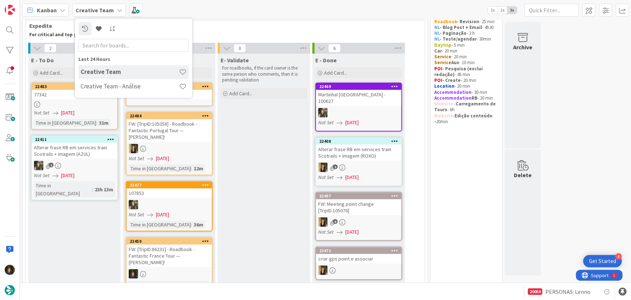
click at [102, 12] on b "Creative Team" at bounding box center [95, 10] width 38 height 7
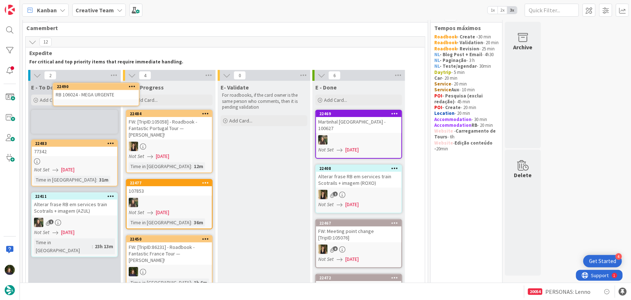
scroll to position [0, 0]
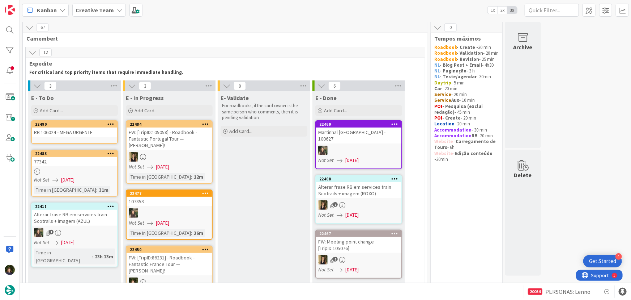
click at [84, 10] on b "Creative Team" at bounding box center [95, 10] width 38 height 7
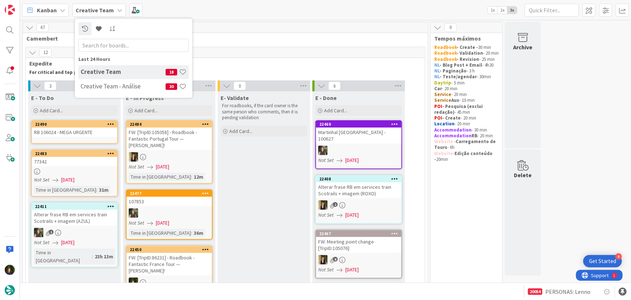
click at [88, 83] on div "Creative Team - Análise 30" at bounding box center [134, 87] width 110 height 14
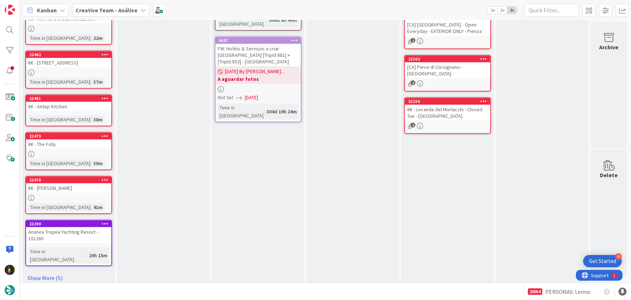
scroll to position [242, 0]
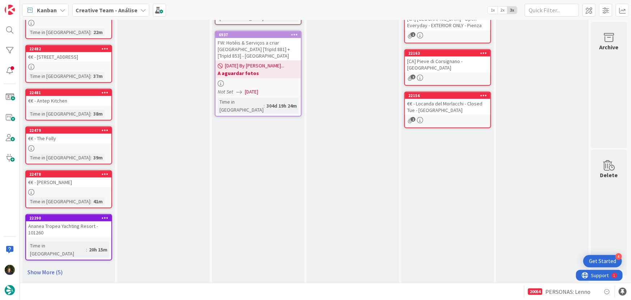
click at [43, 266] on link "Show More (5)" at bounding box center [68, 272] width 87 height 12
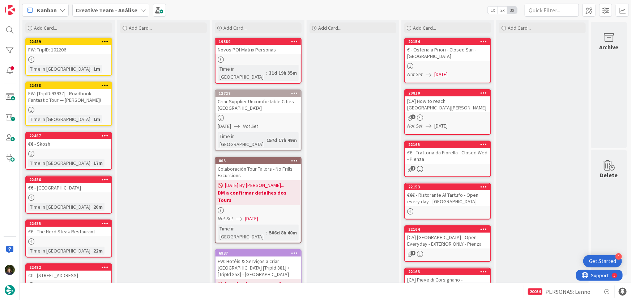
scroll to position [0, 0]
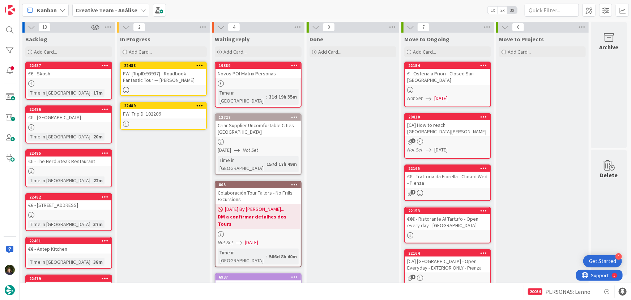
click at [164, 126] on div at bounding box center [163, 123] width 85 height 6
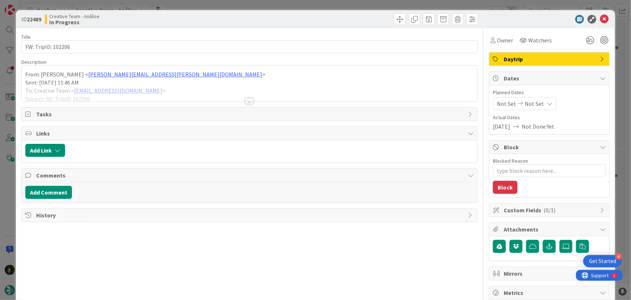
click at [246, 100] on div at bounding box center [250, 101] width 8 height 6
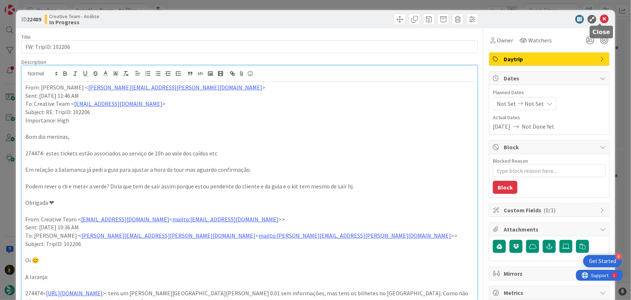
click at [602, 20] on icon at bounding box center [604, 19] width 9 height 9
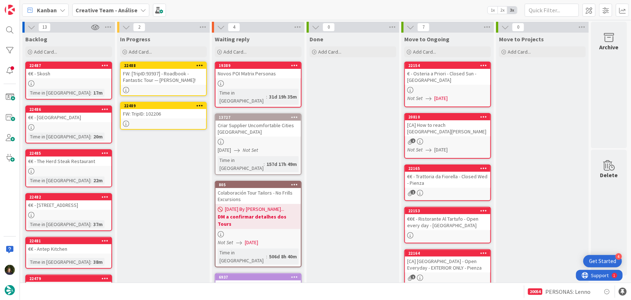
click at [153, 84] on div "FW: [TripID:93937] - Roadbook - Fantastic Tour — [PERSON_NAME]!" at bounding box center [163, 77] width 85 height 16
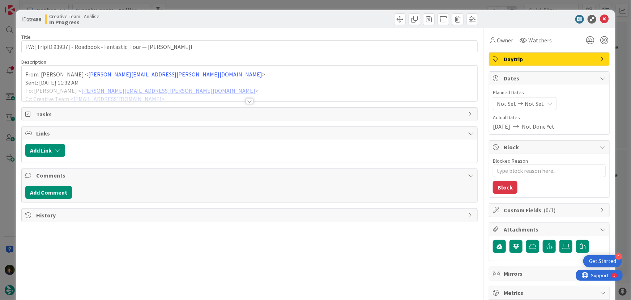
click at [249, 102] on div at bounding box center [250, 101] width 8 height 6
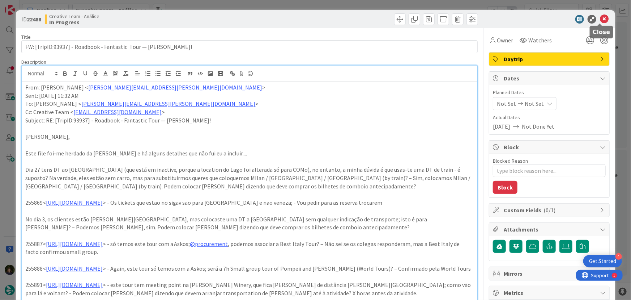
click at [600, 20] on icon at bounding box center [604, 19] width 9 height 9
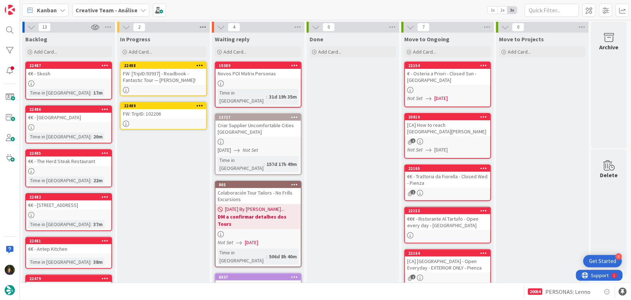
click at [200, 25] on icon at bounding box center [202, 27] width 9 height 11
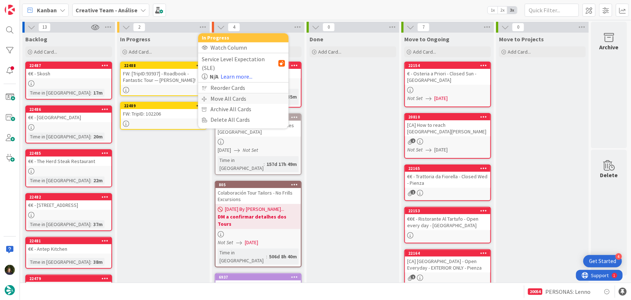
click at [219, 93] on div "Move All Cards" at bounding box center [243, 98] width 90 height 10
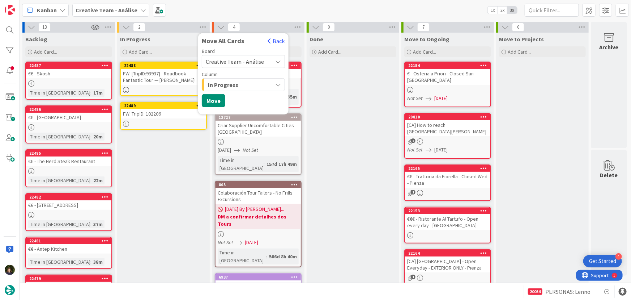
click at [237, 62] on span "Creative Team - Análise" at bounding box center [235, 61] width 58 height 7
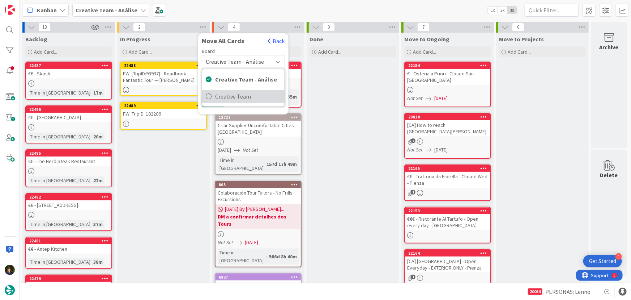
click at [246, 96] on span "Creative Team" at bounding box center [248, 96] width 66 height 11
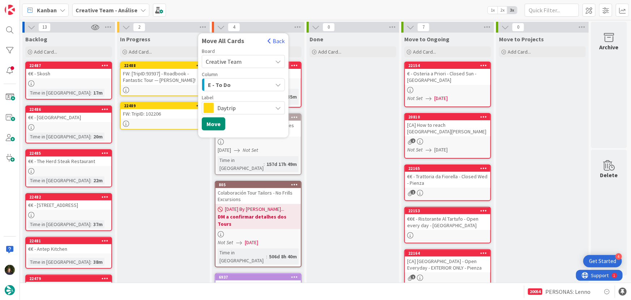
click at [230, 101] on div "Daytrip" at bounding box center [243, 107] width 83 height 13
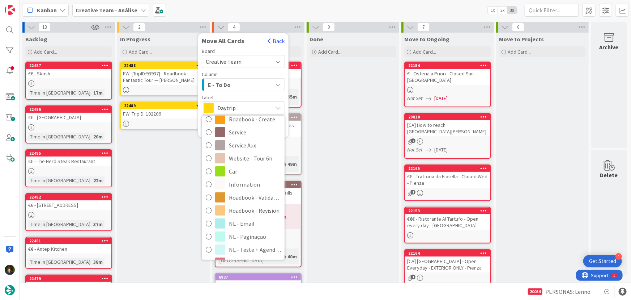
scroll to position [98, 0]
click at [249, 208] on span "Roadbook - Revision" at bounding box center [255, 209] width 52 height 11
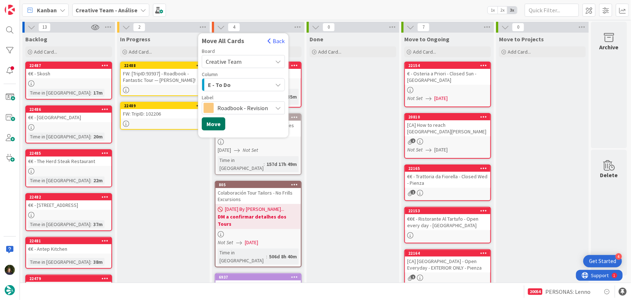
click at [211, 124] on button "Move" at bounding box center [214, 123] width 24 height 13
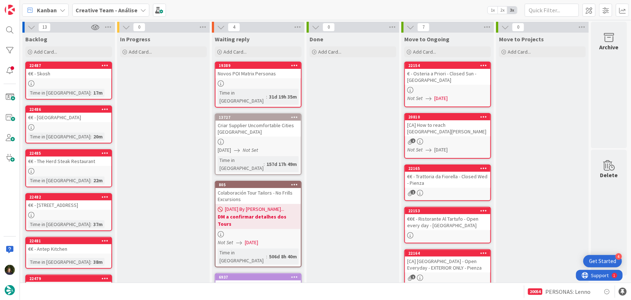
click at [104, 9] on b "Creative Team - Análise" at bounding box center [107, 10] width 62 height 7
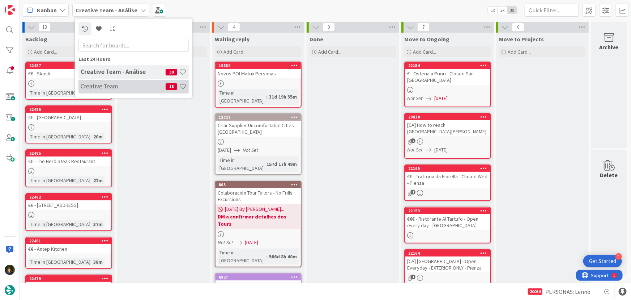
click at [117, 83] on h4 "Creative Team" at bounding box center [123, 85] width 85 height 7
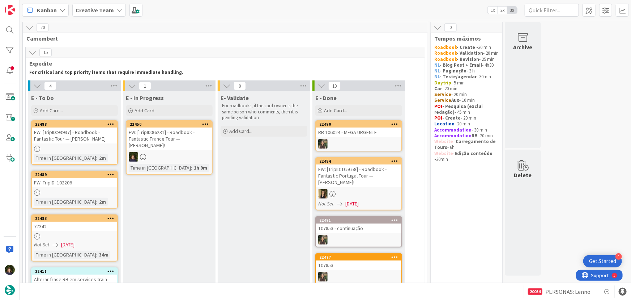
click at [152, 146] on div "FW: [TripID:86231] - Roadbook - Fantastic France Tour — [PERSON_NAME]!" at bounding box center [169, 138] width 85 height 22
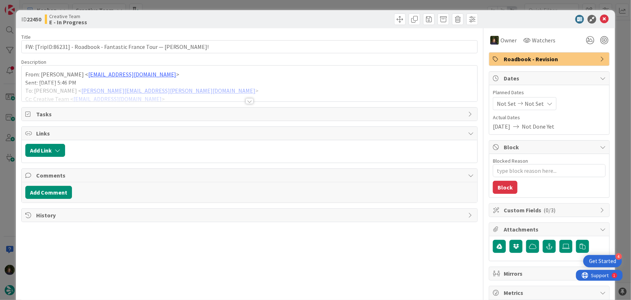
click at [247, 103] on div at bounding box center [250, 101] width 8 height 6
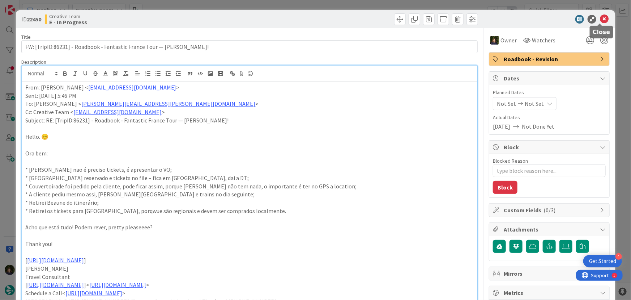
click at [600, 21] on icon at bounding box center [604, 19] width 9 height 9
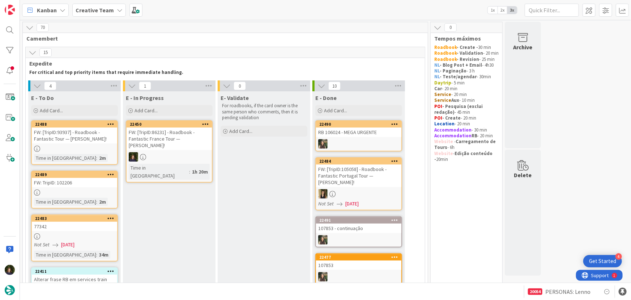
click at [204, 124] on icon at bounding box center [205, 123] width 7 height 5
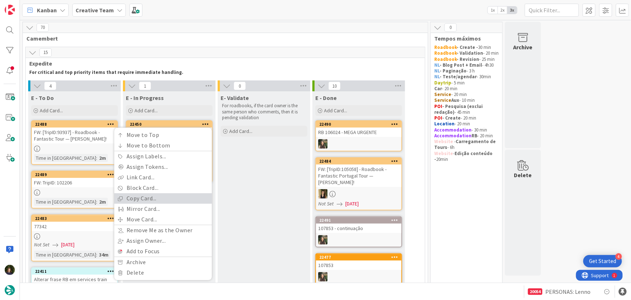
click at [161, 196] on link "Copy Card..." at bounding box center [163, 198] width 98 height 10
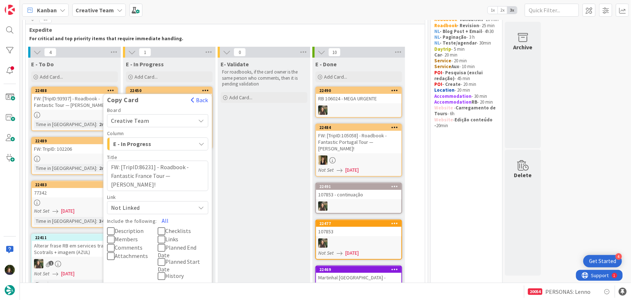
scroll to position [65, 0]
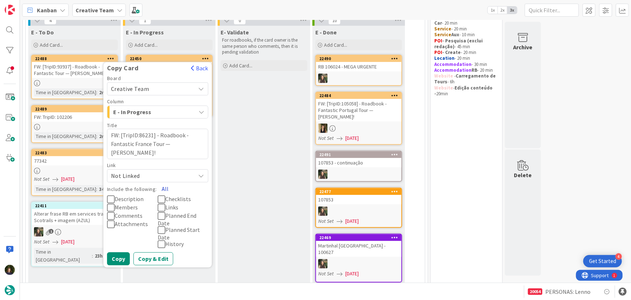
click at [161, 190] on button "All" at bounding box center [165, 188] width 16 height 13
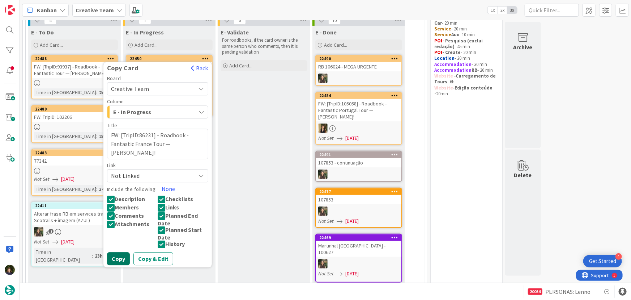
click at [120, 255] on button "Copy" at bounding box center [118, 258] width 23 height 13
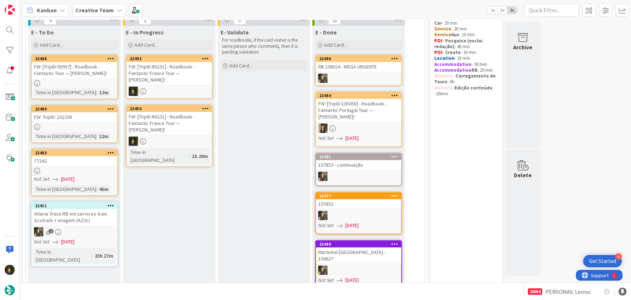
click at [204, 59] on icon at bounding box center [205, 58] width 7 height 5
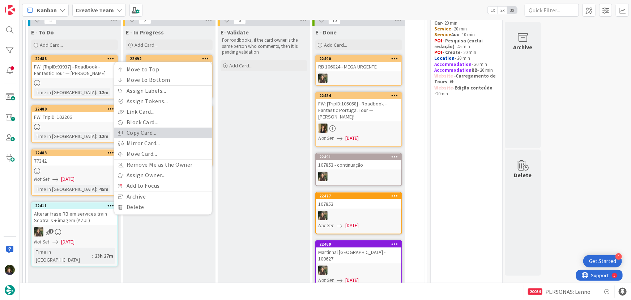
click at [174, 131] on link "Copy Card..." at bounding box center [163, 133] width 98 height 10
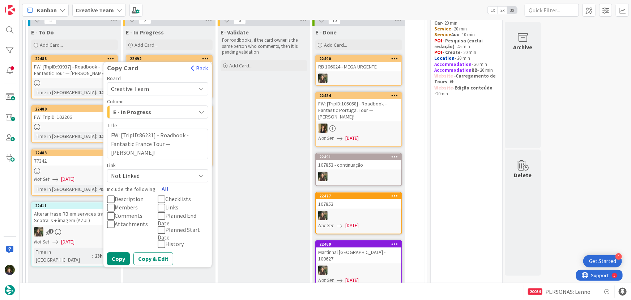
click at [166, 189] on button "All" at bounding box center [165, 188] width 16 height 13
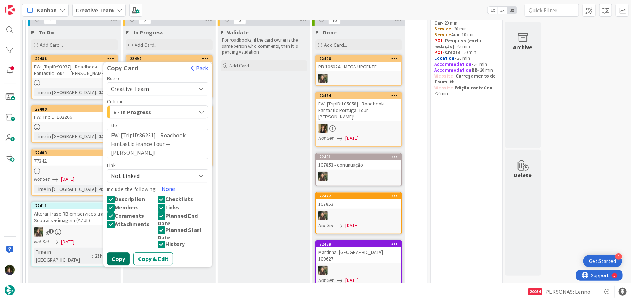
click at [113, 262] on button "Copy" at bounding box center [118, 258] width 23 height 13
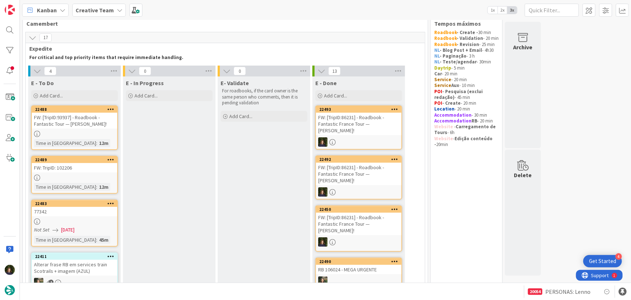
scroll to position [12, 0]
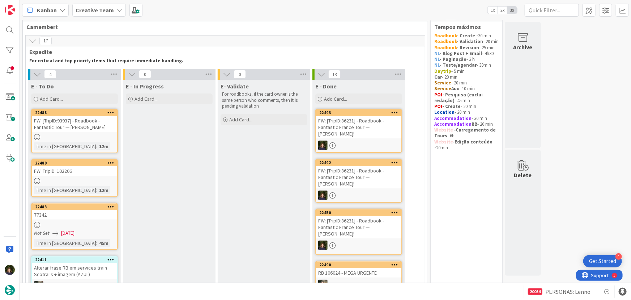
click at [70, 176] on link "22489 FW: TripID: 102206 Time in [GEOGRAPHIC_DATA] : 12m" at bounding box center [74, 178] width 87 height 38
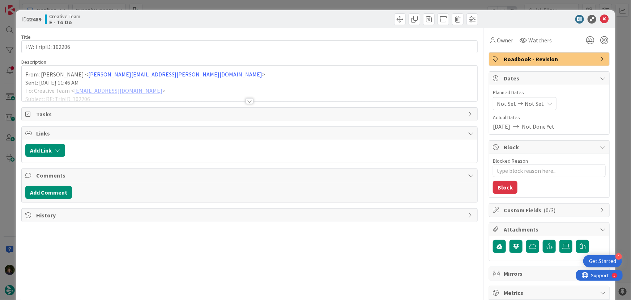
click at [246, 101] on div at bounding box center [250, 101] width 8 height 6
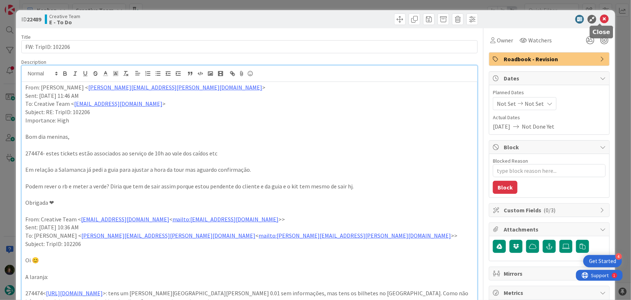
click at [600, 19] on icon at bounding box center [604, 19] width 9 height 9
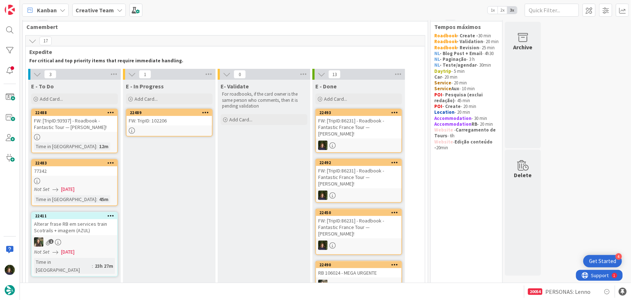
click at [169, 125] on link "22489 FW: TripID: 102206" at bounding box center [169, 123] width 87 height 28
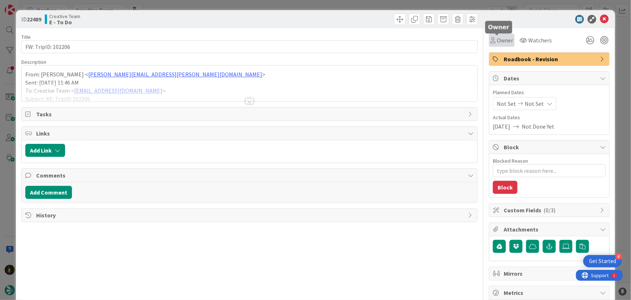
click at [501, 39] on span "Owner" at bounding box center [505, 40] width 16 height 9
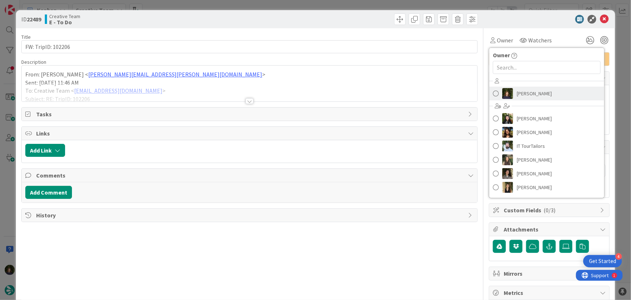
click at [528, 93] on span "[PERSON_NAME]" at bounding box center [534, 93] width 35 height 11
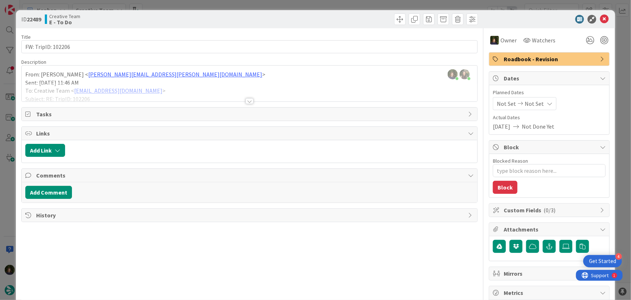
click at [246, 102] on div at bounding box center [250, 101] width 8 height 6
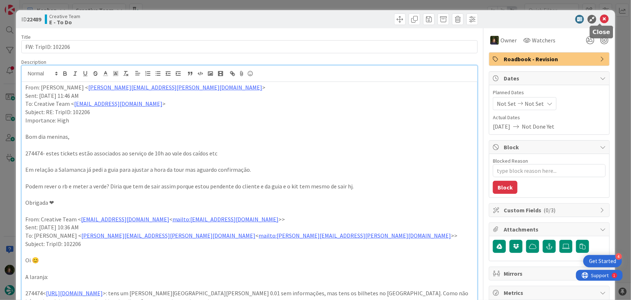
drag, startPoint x: 601, startPoint y: 19, endPoint x: 579, endPoint y: 39, distance: 29.7
click at [601, 19] on icon at bounding box center [604, 19] width 9 height 9
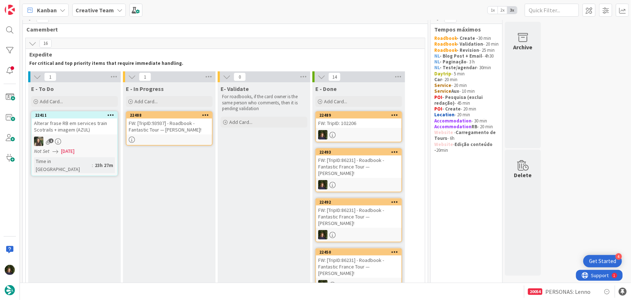
click at [173, 130] on div "FW: [TripID:93937] - Roadbook - Fantastic Tour — [PERSON_NAME]!" at bounding box center [169, 126] width 85 height 16
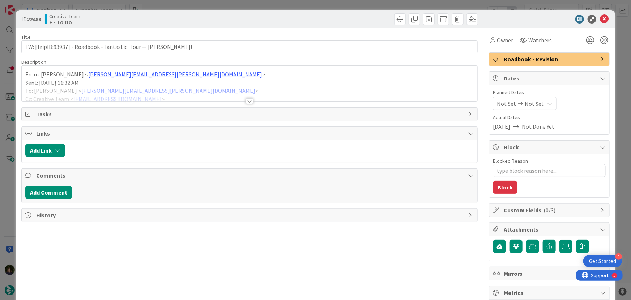
click at [249, 103] on div "Title 69 / 128 FW: [TripID:93937] - Roadbook - Fantastic Tour — [PERSON_NAME]! …" at bounding box center [249, 225] width 457 height 394
click at [249, 103] on div at bounding box center [250, 101] width 8 height 6
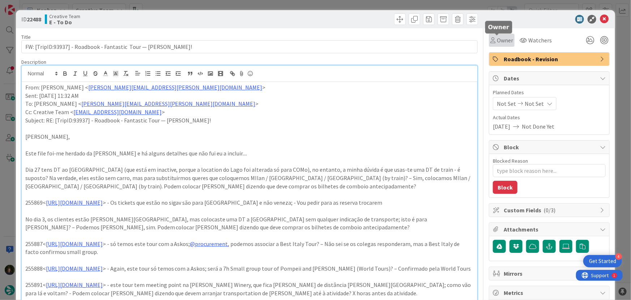
click at [497, 41] on span "Owner" at bounding box center [505, 40] width 16 height 9
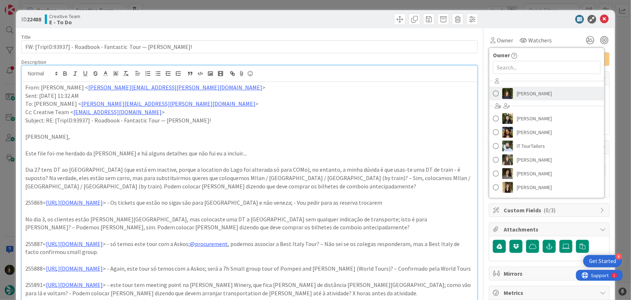
click at [521, 93] on span "[PERSON_NAME]" at bounding box center [534, 93] width 35 height 11
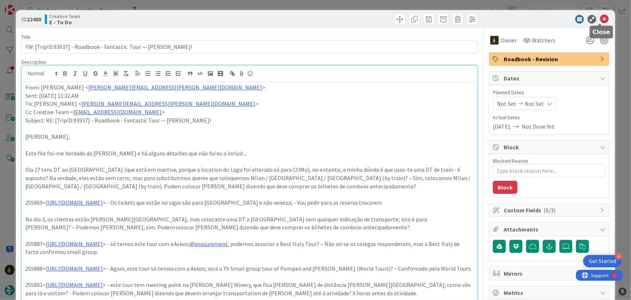
click at [601, 19] on icon at bounding box center [604, 19] width 9 height 9
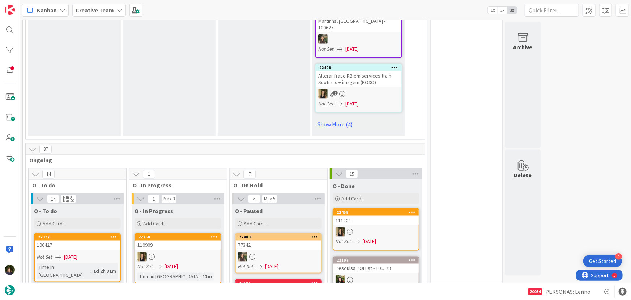
scroll to position [437, 0]
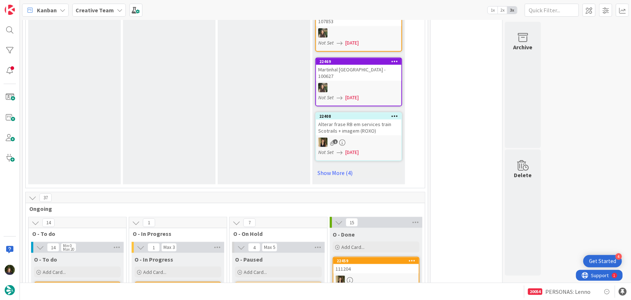
click at [94, 10] on b "Creative Team" at bounding box center [95, 10] width 38 height 7
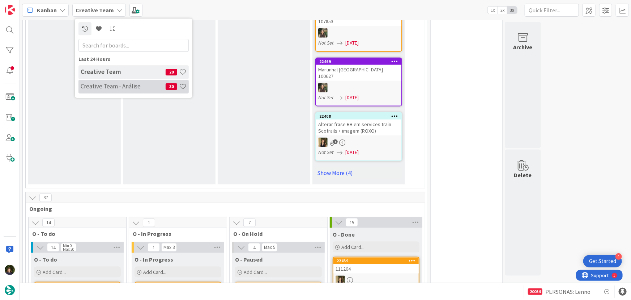
click at [98, 86] on h4 "Creative Team - Análise" at bounding box center [123, 85] width 85 height 7
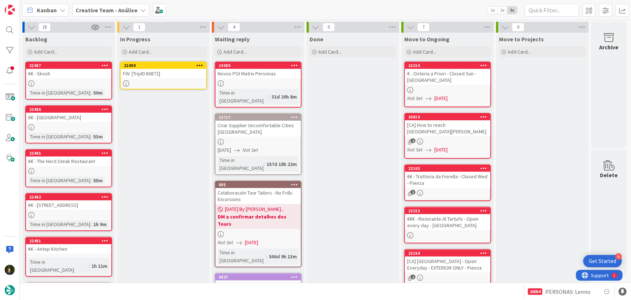
click at [198, 66] on icon at bounding box center [199, 65] width 7 height 5
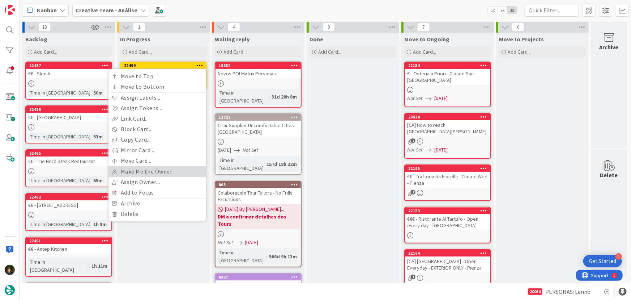
click at [169, 166] on link "Make Me the Owner" at bounding box center [158, 171] width 98 height 10
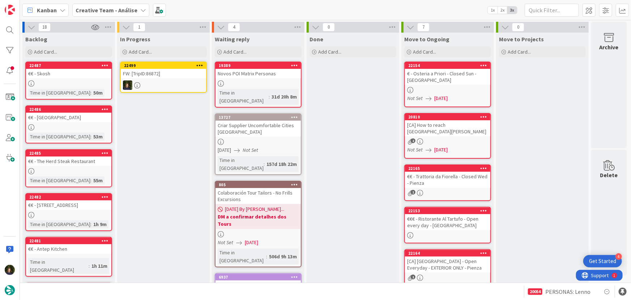
click at [198, 65] on icon at bounding box center [199, 65] width 7 height 5
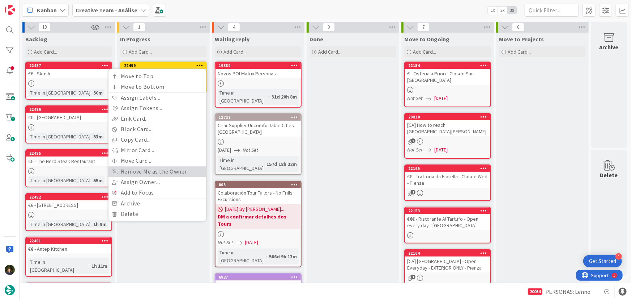
click at [159, 173] on link "Remove Me as the Owner" at bounding box center [158, 171] width 98 height 10
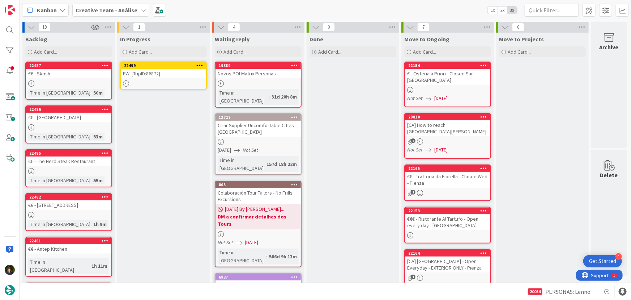
click at [182, 77] on div "FW: [TripID:86872]" at bounding box center [163, 73] width 85 height 9
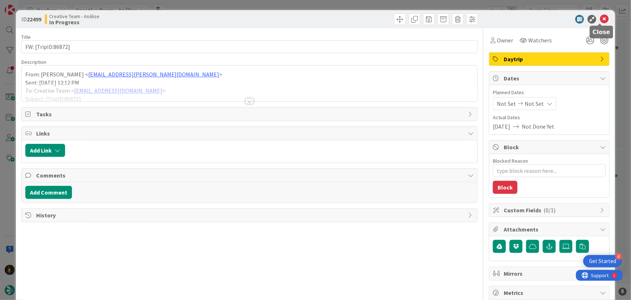
click at [600, 21] on icon at bounding box center [604, 19] width 9 height 9
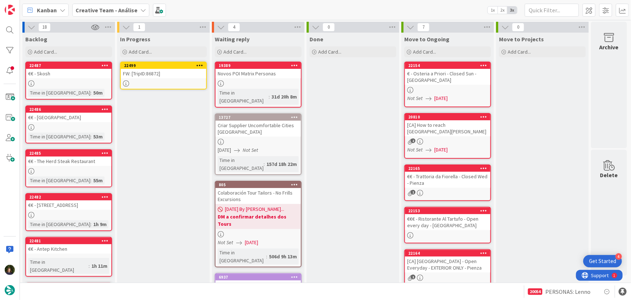
click at [201, 63] on icon at bounding box center [199, 65] width 7 height 5
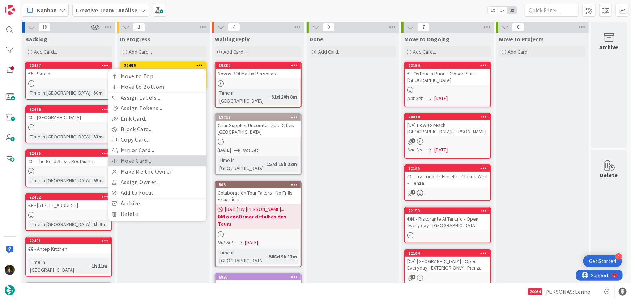
click at [181, 159] on link "Move Card..." at bounding box center [158, 160] width 98 height 10
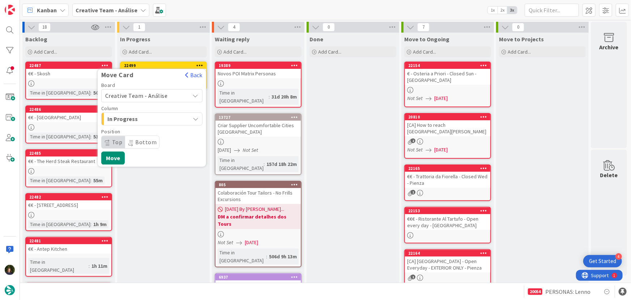
click at [160, 96] on span "Creative Team - Análise" at bounding box center [136, 95] width 63 height 7
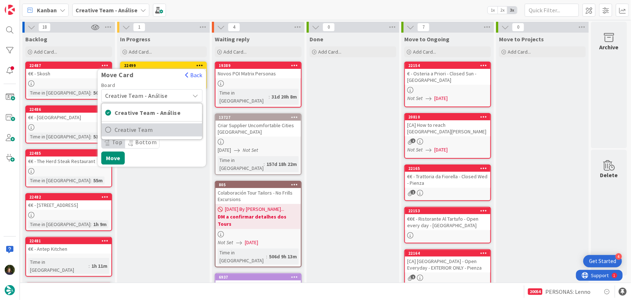
click at [174, 127] on span "Creative Team" at bounding box center [157, 129] width 84 height 11
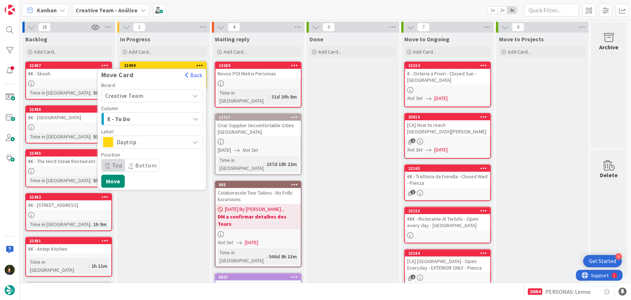
click at [173, 117] on div "E - To Do" at bounding box center [148, 119] width 84 height 12
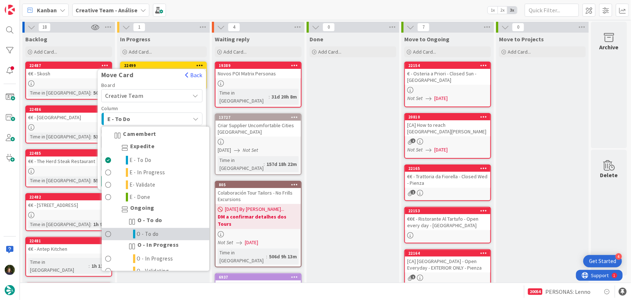
click at [173, 232] on link "O - To do" at bounding box center [156, 234] width 108 height 12
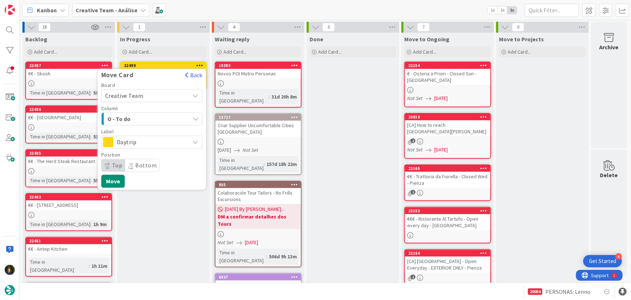
click at [170, 140] on span "Daytrip" at bounding box center [151, 142] width 69 height 10
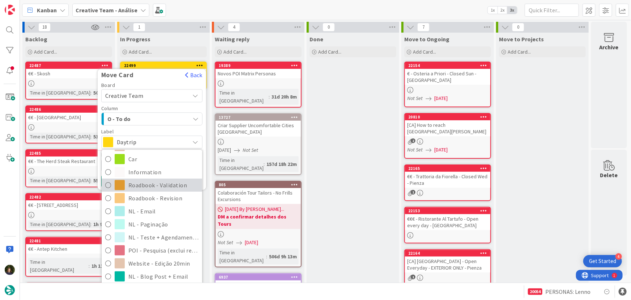
scroll to position [154, 0]
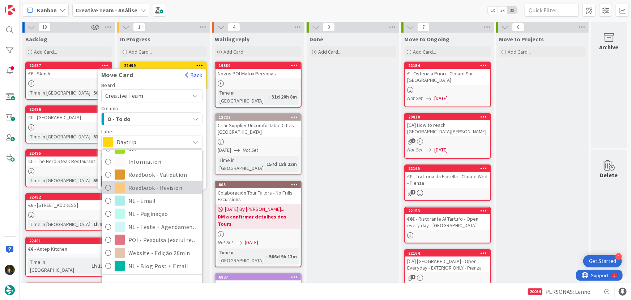
click at [166, 186] on span "Roadbook - Revision" at bounding box center [163, 187] width 70 height 11
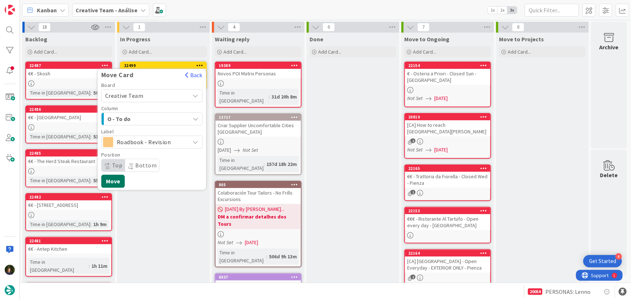
click at [113, 182] on button "Move" at bounding box center [113, 180] width 24 height 13
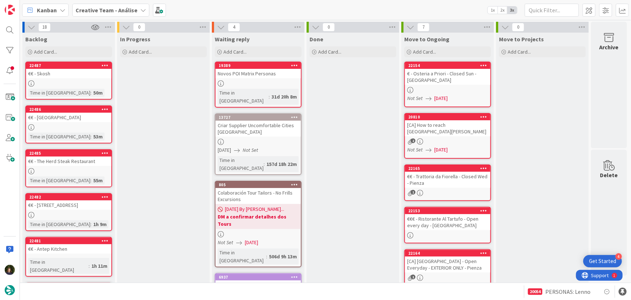
click at [113, 6] on span "Creative Team - Análise" at bounding box center [107, 10] width 62 height 9
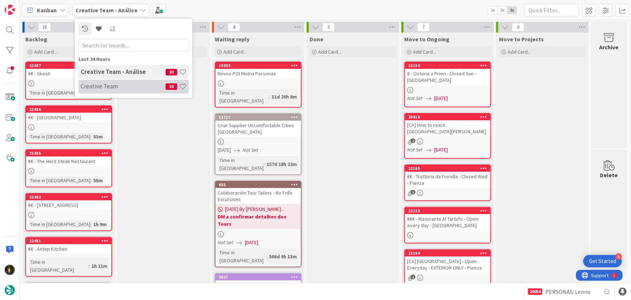
click at [130, 83] on h4 "Creative Team" at bounding box center [123, 85] width 85 height 7
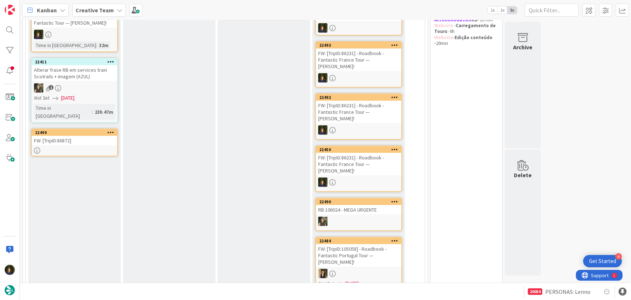
scroll to position [69, 0]
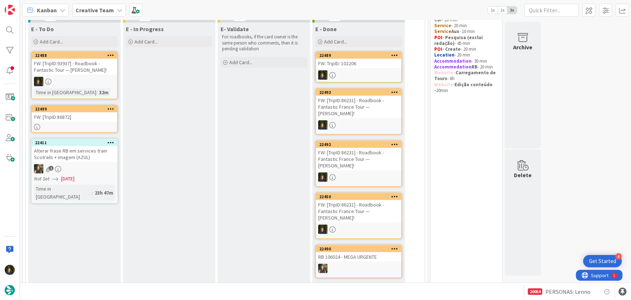
click at [98, 8] on b "Creative Team" at bounding box center [95, 10] width 38 height 7
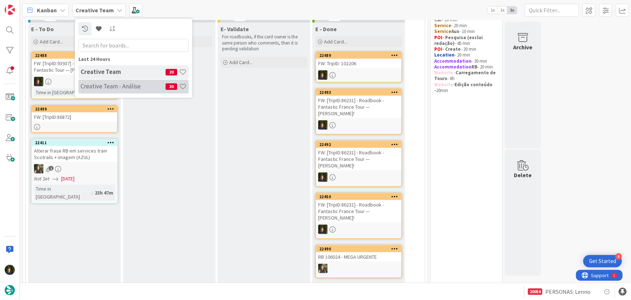
click at [110, 84] on h4 "Creative Team - Análise" at bounding box center [123, 85] width 85 height 7
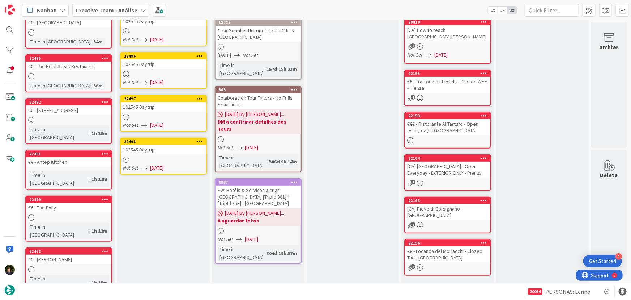
scroll to position [94, 0]
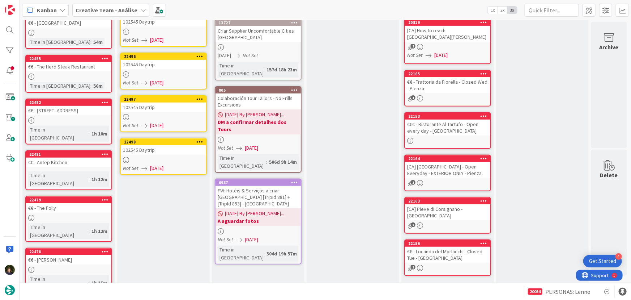
click at [158, 154] on link "22498 102545 Daytrip Not Set [DATE]" at bounding box center [163, 156] width 87 height 37
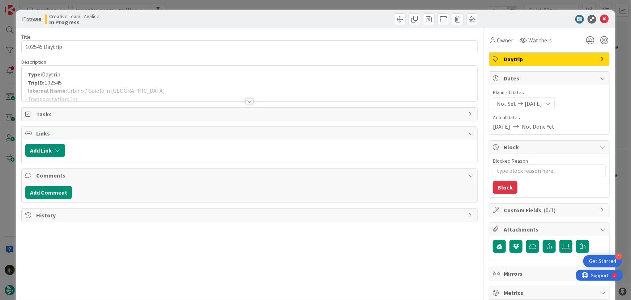
click at [246, 101] on div at bounding box center [250, 101] width 8 height 6
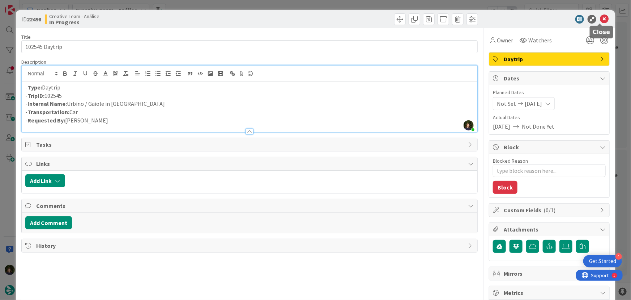
click at [601, 18] on icon at bounding box center [604, 19] width 9 height 9
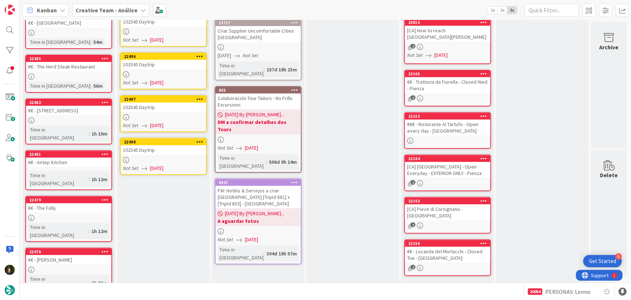
click at [157, 114] on div at bounding box center [163, 117] width 85 height 6
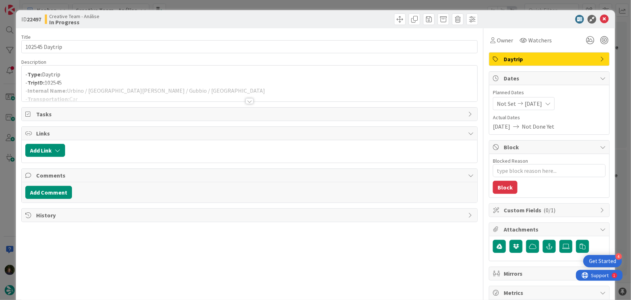
click at [250, 100] on div at bounding box center [250, 101] width 8 height 6
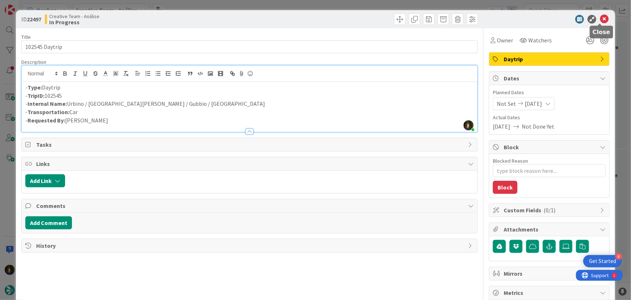
click at [600, 20] on icon at bounding box center [604, 19] width 9 height 9
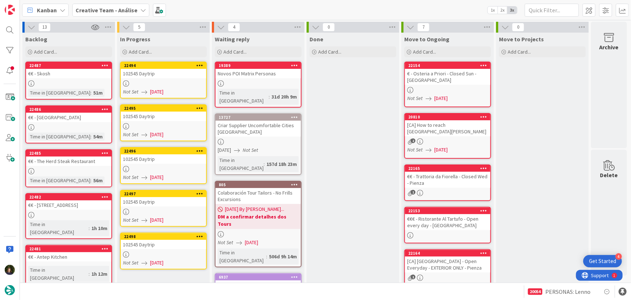
click at [146, 166] on div at bounding box center [163, 169] width 85 height 6
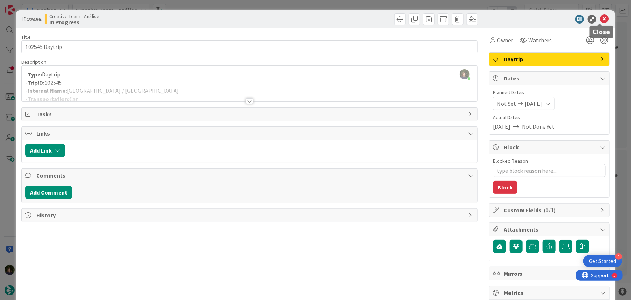
click at [600, 19] on icon at bounding box center [604, 19] width 9 height 9
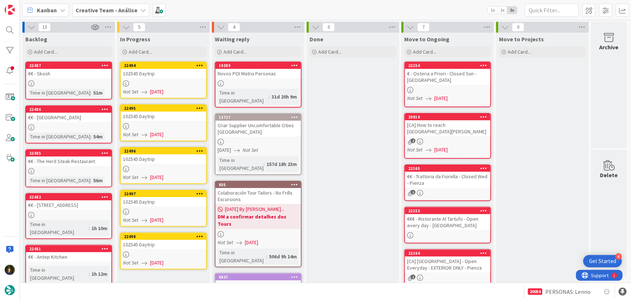
click at [165, 83] on div at bounding box center [163, 83] width 85 height 6
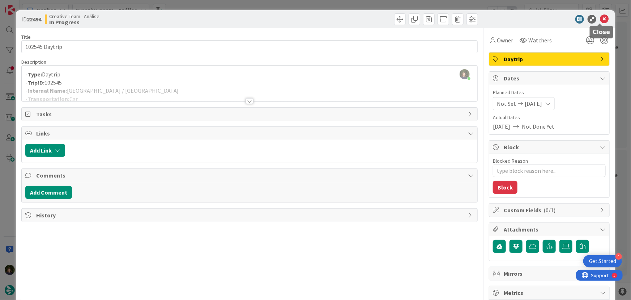
click at [601, 16] on icon at bounding box center [604, 19] width 9 height 9
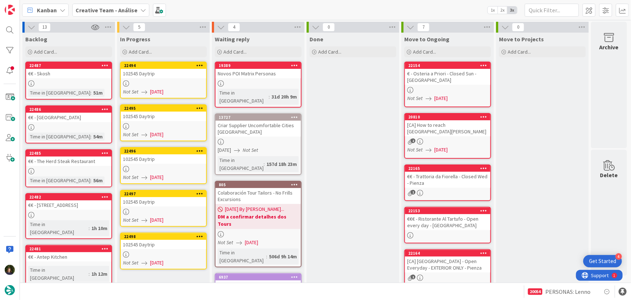
click at [148, 125] on div at bounding box center [163, 126] width 85 height 6
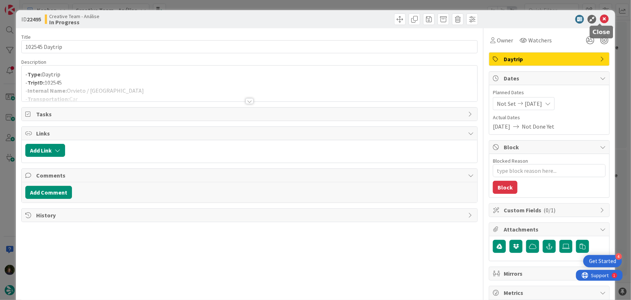
click at [601, 18] on icon at bounding box center [604, 19] width 9 height 9
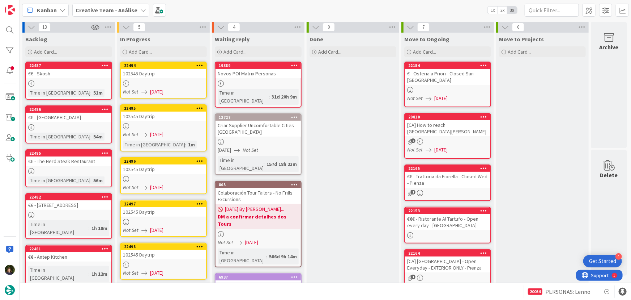
click at [162, 176] on div at bounding box center [163, 179] width 85 height 6
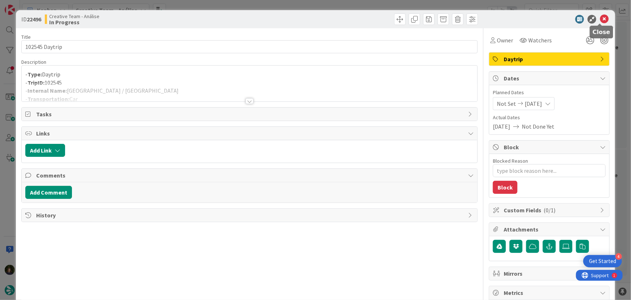
click at [600, 18] on icon at bounding box center [604, 19] width 9 height 9
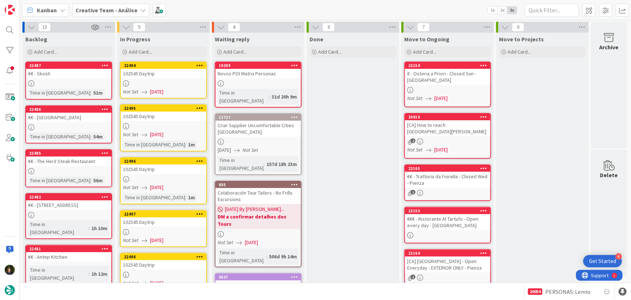
click at [160, 229] on div at bounding box center [163, 232] width 85 height 6
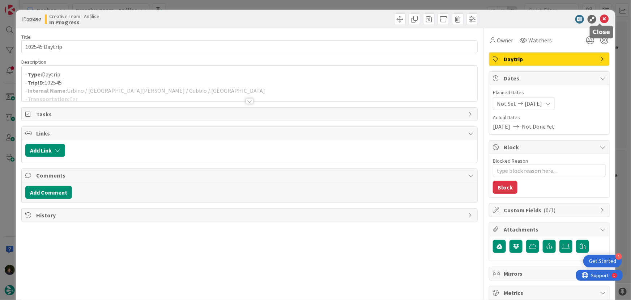
click at [602, 18] on icon at bounding box center [604, 19] width 9 height 9
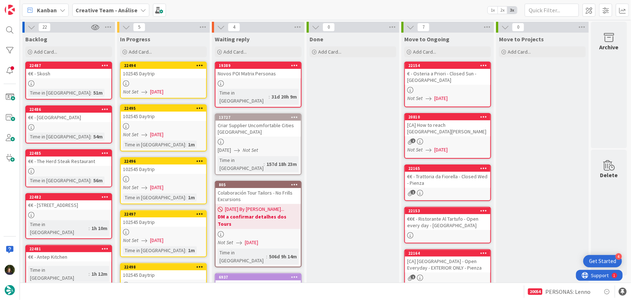
click at [159, 84] on div at bounding box center [163, 83] width 85 height 6
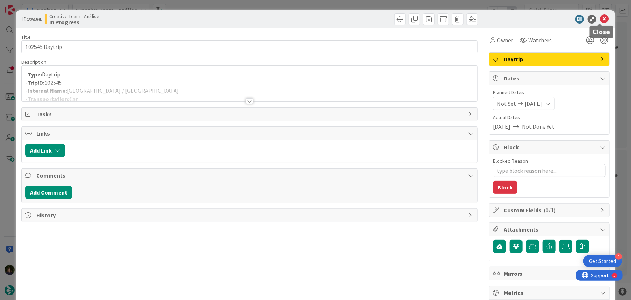
click at [600, 20] on icon at bounding box center [604, 19] width 9 height 9
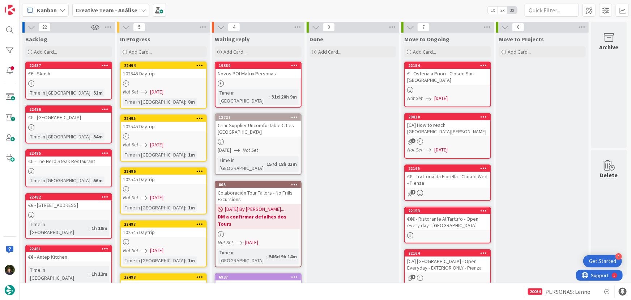
click at [156, 141] on span "[DATE]" at bounding box center [156, 145] width 13 height 8
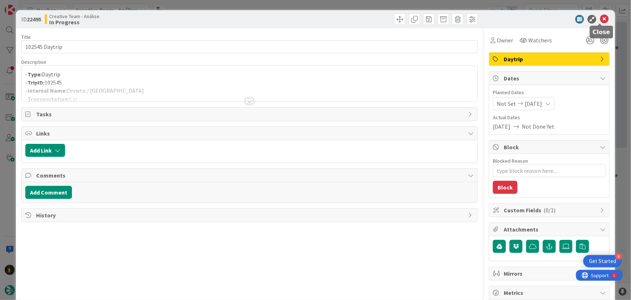
drag, startPoint x: 603, startPoint y: 18, endPoint x: 597, endPoint y: 23, distance: 8.0
click at [604, 18] on icon at bounding box center [604, 19] width 9 height 9
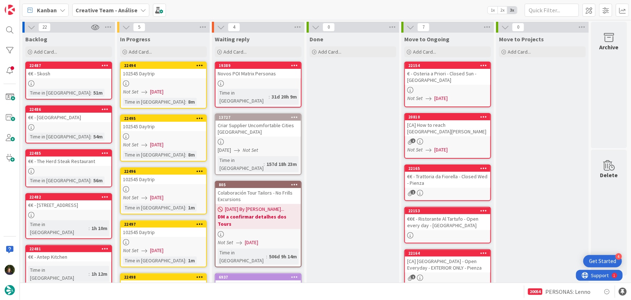
click at [154, 197] on span "[DATE]" at bounding box center [156, 198] width 13 height 8
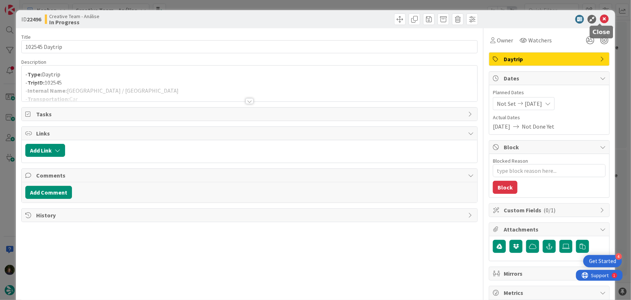
click at [604, 17] on icon at bounding box center [604, 19] width 9 height 9
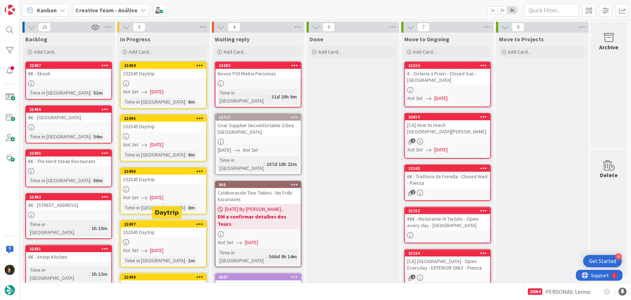
click at [158, 236] on link "22497 102545 Daytrip Not Set [DATE] Time in [GEOGRAPHIC_DATA] : 1m" at bounding box center [163, 243] width 87 height 47
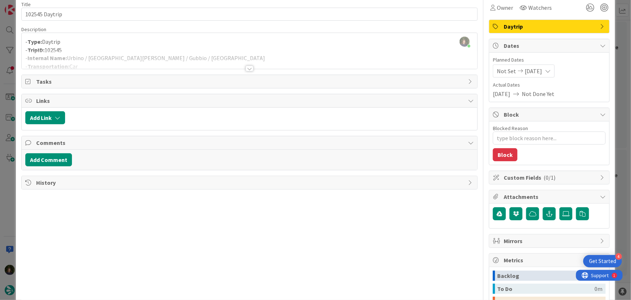
click at [249, 69] on div at bounding box center [250, 68] width 8 height 6
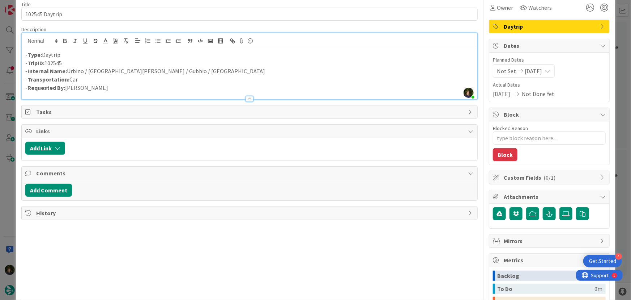
type textarea "x"
click at [112, 69] on p "- Internal Name: [GEOGRAPHIC_DATA] / [GEOGRAPHIC_DATA][PERSON_NAME] / Gubbio / …" at bounding box center [249, 71] width 449 height 8
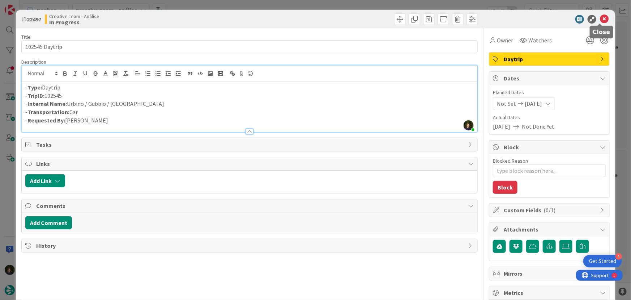
click at [601, 22] on icon at bounding box center [604, 19] width 9 height 9
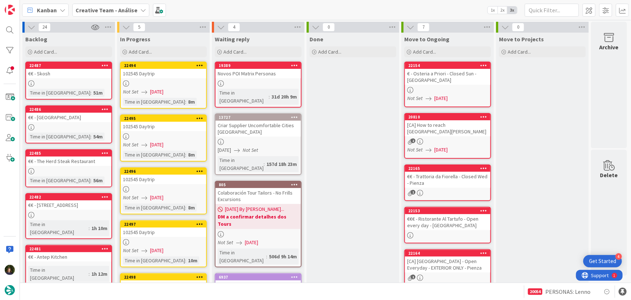
click at [168, 81] on div at bounding box center [163, 83] width 85 height 6
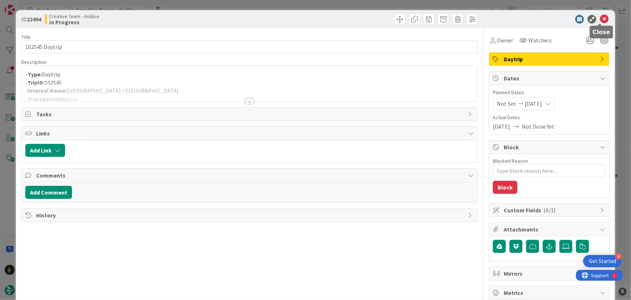
click at [604, 15] on icon at bounding box center [604, 19] width 9 height 9
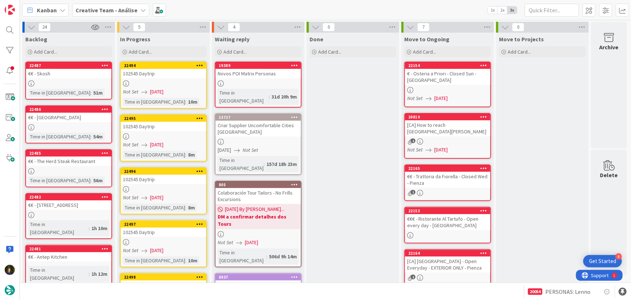
click at [181, 130] on div "102545 Daytrip" at bounding box center [163, 126] width 85 height 9
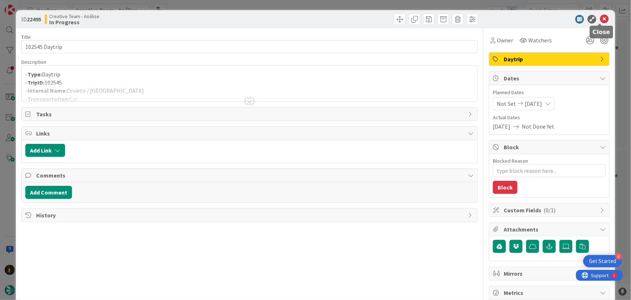
click at [604, 21] on icon at bounding box center [604, 19] width 9 height 9
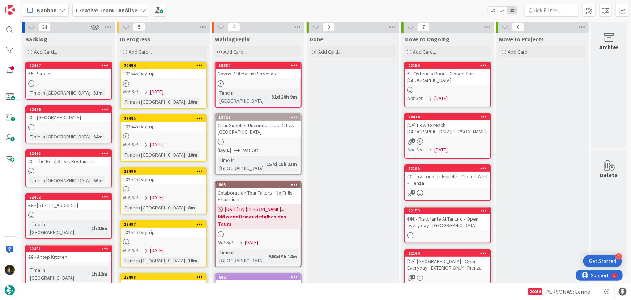
click at [161, 194] on span "[DATE]" at bounding box center [156, 198] width 13 height 8
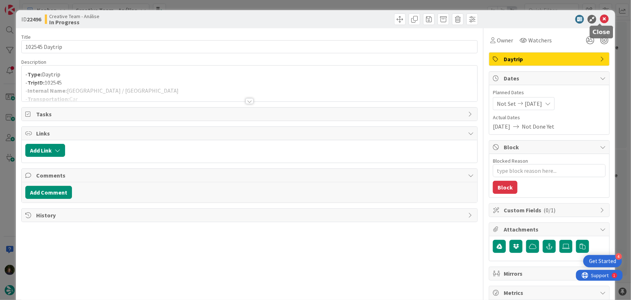
click at [606, 19] on div "ID 22496 Creative Team - Análise In Progress" at bounding box center [316, 19] width 600 height 18
click at [601, 18] on icon at bounding box center [604, 19] width 9 height 9
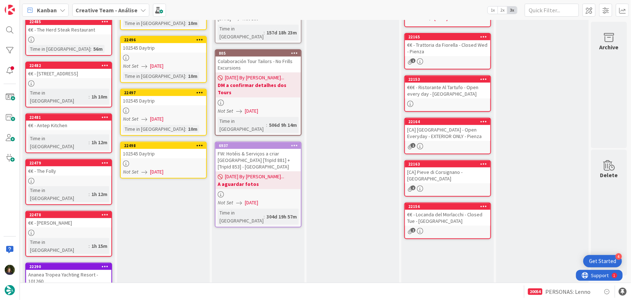
click at [168, 107] on div at bounding box center [163, 110] width 85 height 6
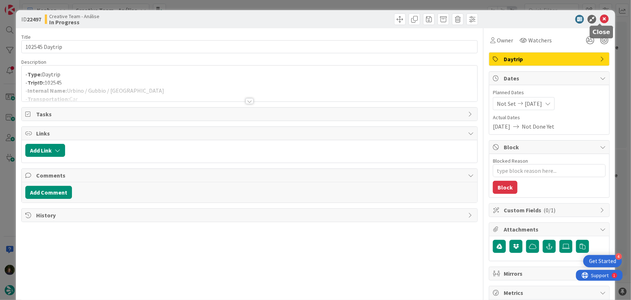
click at [601, 18] on icon at bounding box center [604, 19] width 9 height 9
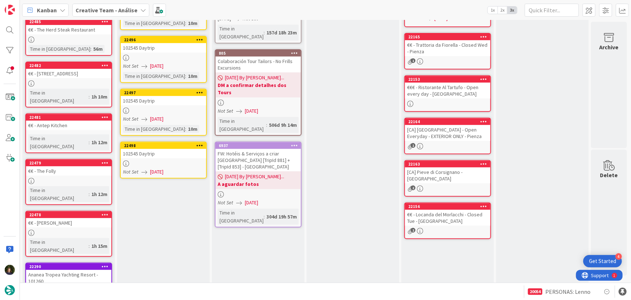
click at [155, 160] on div at bounding box center [163, 163] width 85 height 6
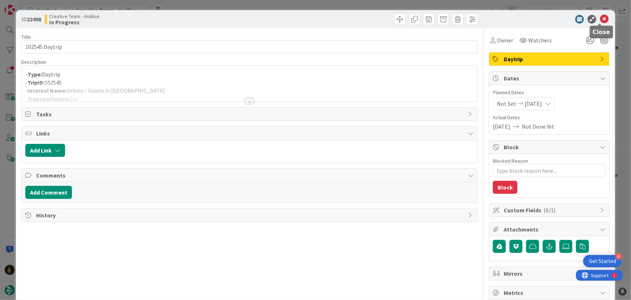
click at [601, 21] on icon at bounding box center [604, 19] width 9 height 9
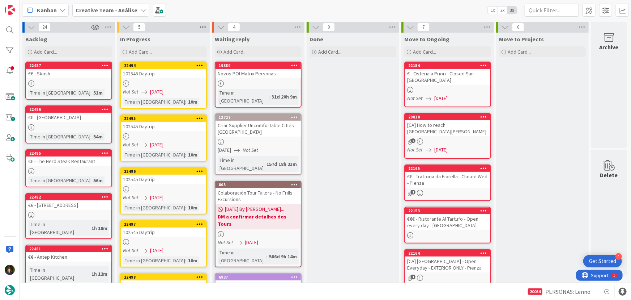
click at [203, 30] on icon at bounding box center [202, 27] width 9 height 11
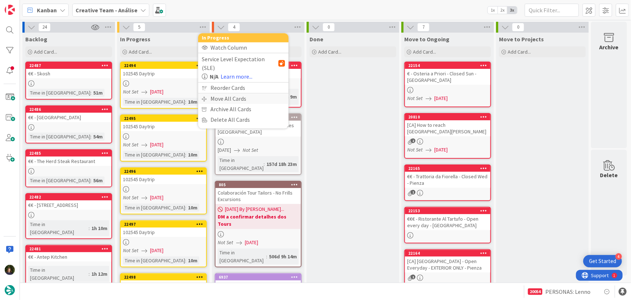
click at [231, 93] on div "Move All Cards" at bounding box center [243, 98] width 90 height 10
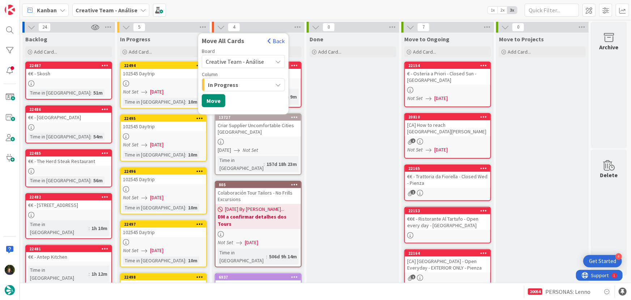
click at [245, 60] on span "Creative Team - Análise" at bounding box center [235, 61] width 58 height 7
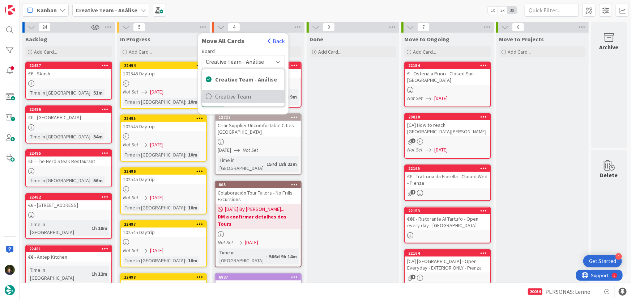
click at [246, 98] on span "Creative Team" at bounding box center [248, 96] width 66 height 11
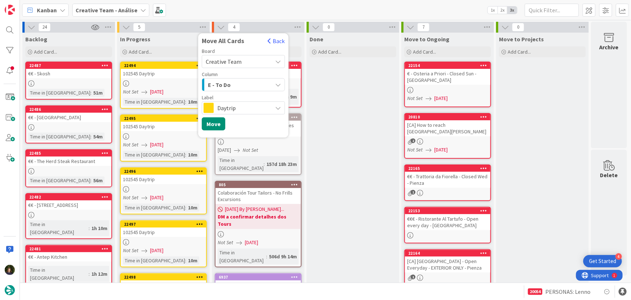
click at [233, 84] on div "E - To Do" at bounding box center [239, 85] width 66 height 12
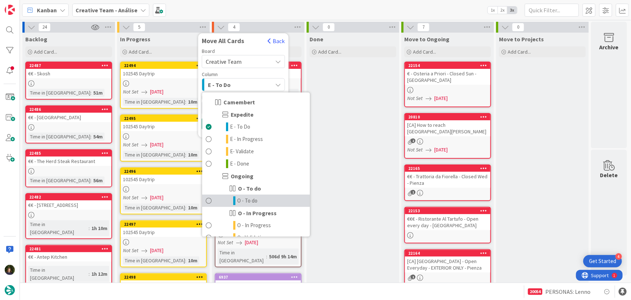
click at [257, 201] on span "O - To do" at bounding box center [247, 200] width 20 height 9
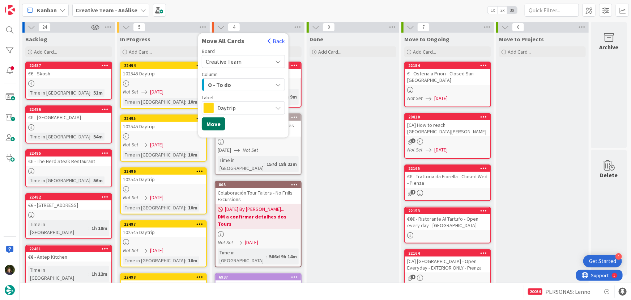
click at [217, 125] on button "Move" at bounding box center [214, 123] width 24 height 13
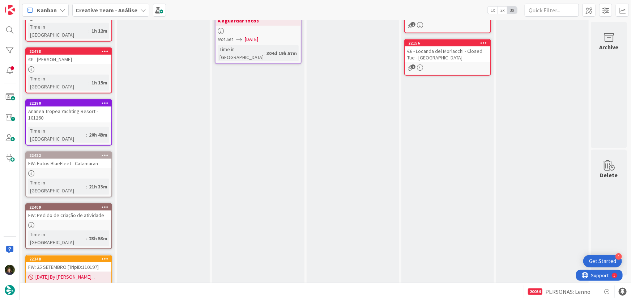
scroll to position [196, 0]
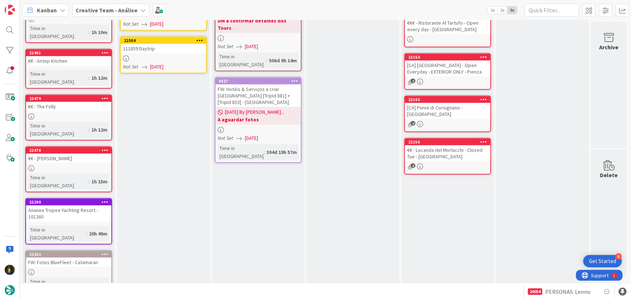
click at [172, 49] on div "111859 Daytrip" at bounding box center [163, 48] width 85 height 9
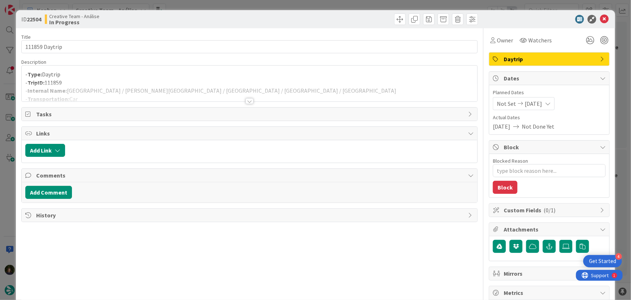
click at [250, 102] on div at bounding box center [250, 101] width 8 height 6
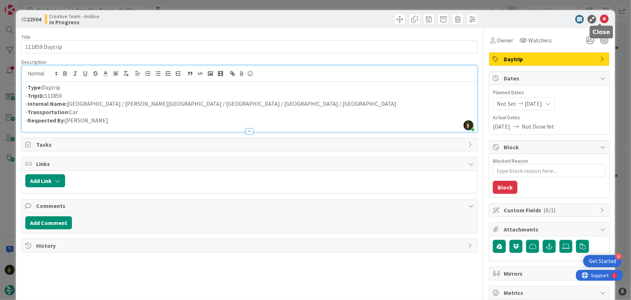
click at [600, 20] on icon at bounding box center [604, 19] width 9 height 9
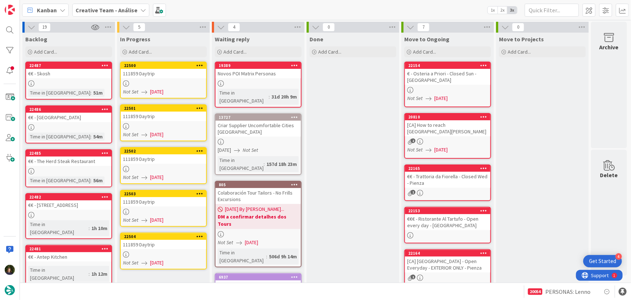
click at [164, 79] on link "22500 111859 Daytrip Not Set [DATE]" at bounding box center [163, 80] width 87 height 37
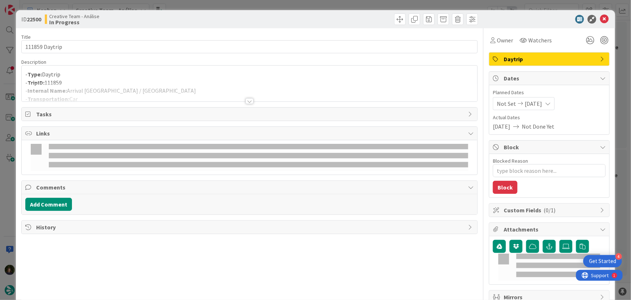
type textarea "x"
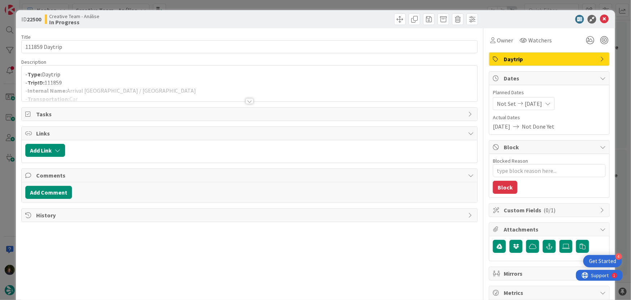
click at [246, 102] on div at bounding box center [250, 101] width 8 height 6
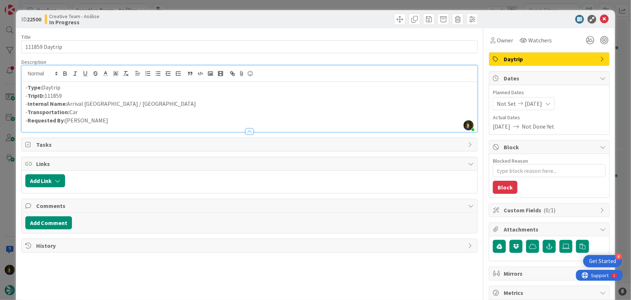
click at [85, 104] on p "- Internal Name: Arrival [GEOGRAPHIC_DATA] / [GEOGRAPHIC_DATA]" at bounding box center [249, 104] width 449 height 8
click at [601, 18] on icon at bounding box center [604, 19] width 9 height 9
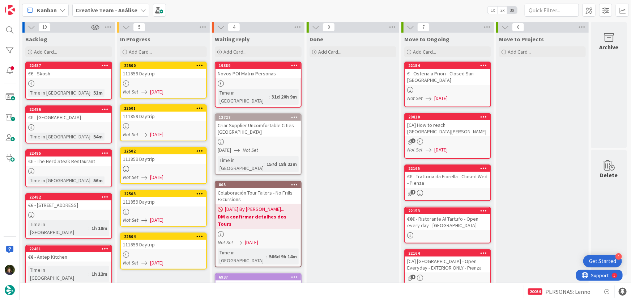
click at [164, 120] on div "111859 Daytrip" at bounding box center [163, 115] width 85 height 9
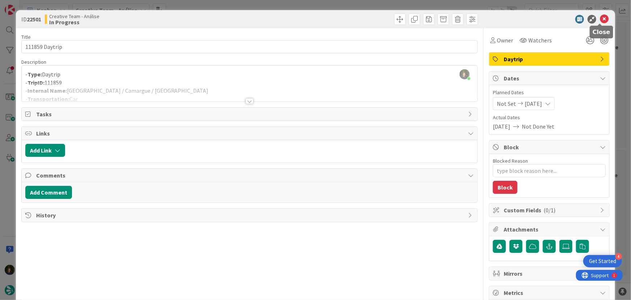
click at [600, 20] on icon at bounding box center [604, 19] width 9 height 9
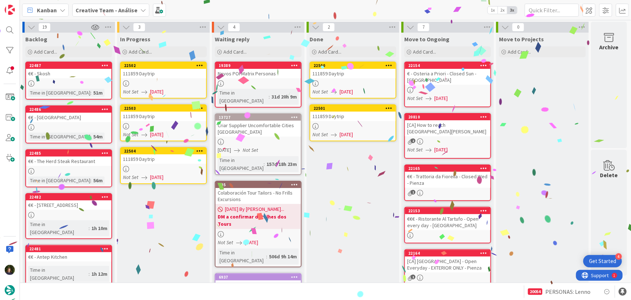
click at [152, 81] on div at bounding box center [163, 83] width 85 height 6
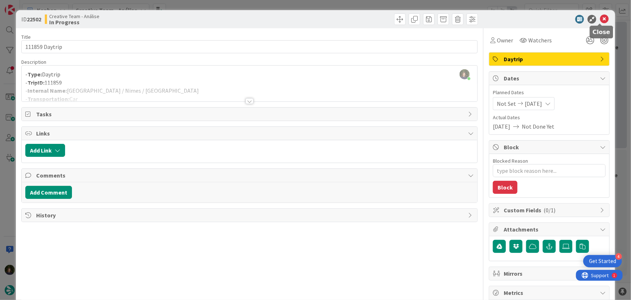
drag, startPoint x: 599, startPoint y: 21, endPoint x: 594, endPoint y: 23, distance: 5.8
click at [600, 20] on icon at bounding box center [604, 19] width 9 height 9
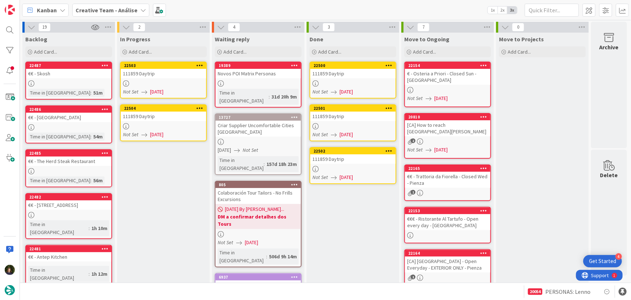
click at [161, 81] on div at bounding box center [163, 83] width 85 height 6
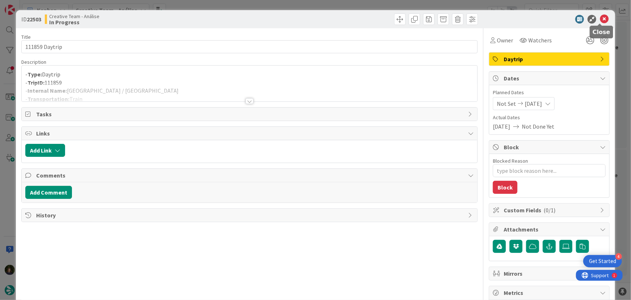
click at [604, 20] on icon at bounding box center [604, 19] width 9 height 9
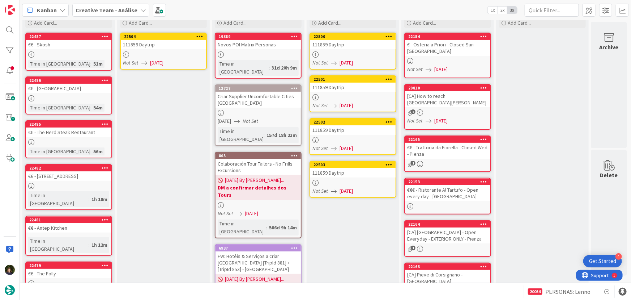
click at [162, 51] on link "22504 111859 Daytrip Not Set [DATE]" at bounding box center [163, 51] width 87 height 37
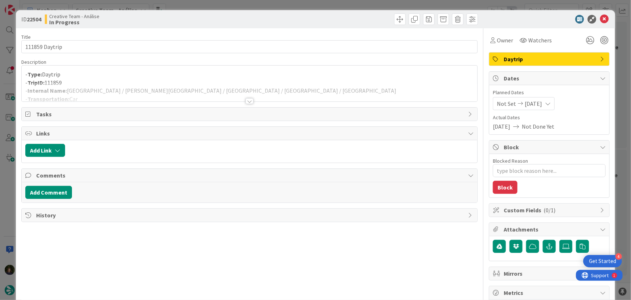
click at [250, 101] on div at bounding box center [250, 101] width 8 height 6
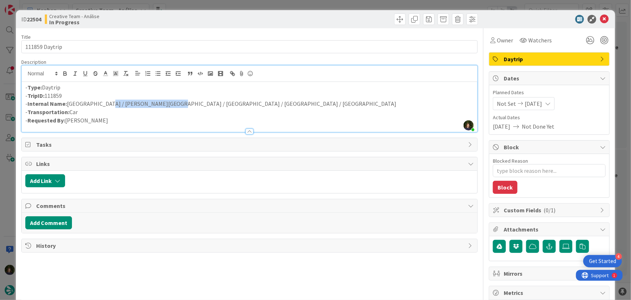
drag, startPoint x: 100, startPoint y: 105, endPoint x: 161, endPoint y: 104, distance: 61.9
click at [161, 104] on p "- Internal Name: [GEOGRAPHIC_DATA] / [PERSON_NAME][GEOGRAPHIC_DATA] / [GEOGRAPH…" at bounding box center [249, 104] width 449 height 8
copy p "[PERSON_NAME][GEOGRAPHIC_DATA]"
drag, startPoint x: 166, startPoint y: 105, endPoint x: 204, endPoint y: 102, distance: 38.1
click at [205, 102] on p "- Internal Name: [GEOGRAPHIC_DATA] / [PERSON_NAME][GEOGRAPHIC_DATA] / [GEOGRAPH…" at bounding box center [249, 104] width 449 height 8
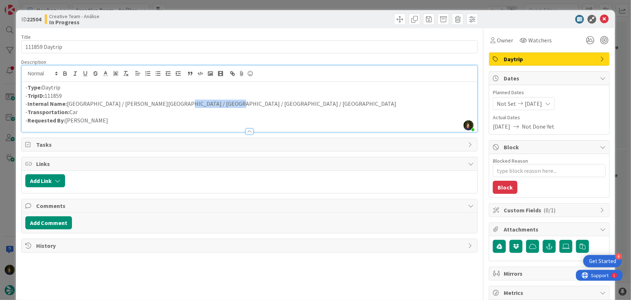
drag, startPoint x: 206, startPoint y: 104, endPoint x: 165, endPoint y: 103, distance: 41.6
click at [165, 103] on p "- Internal Name: [GEOGRAPHIC_DATA] / [PERSON_NAME][GEOGRAPHIC_DATA] / [GEOGRAPH…" at bounding box center [249, 104] width 449 height 8
copy p "Palavas-les-Flots"
drag, startPoint x: 210, startPoint y: 104, endPoint x: 223, endPoint y: 104, distance: 13.0
click at [223, 104] on p "- Internal Name: [GEOGRAPHIC_DATA] / [PERSON_NAME][GEOGRAPHIC_DATA] / [GEOGRAPH…" at bounding box center [249, 104] width 449 height 8
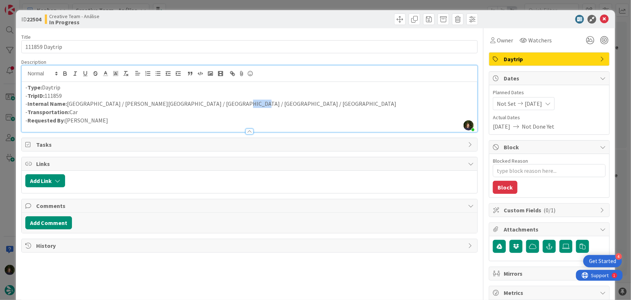
copy p "Sète"
drag, startPoint x: 165, startPoint y: 122, endPoint x: 144, endPoint y: 111, distance: 23.5
click at [165, 122] on p "- Requested By: [PERSON_NAME]" at bounding box center [249, 120] width 449 height 8
drag, startPoint x: 100, startPoint y: 103, endPoint x: 202, endPoint y: 105, distance: 102.1
click at [207, 105] on p "- Internal Name: [GEOGRAPHIC_DATA] / [PERSON_NAME][GEOGRAPHIC_DATA] / [GEOGRAPH…" at bounding box center [249, 104] width 449 height 8
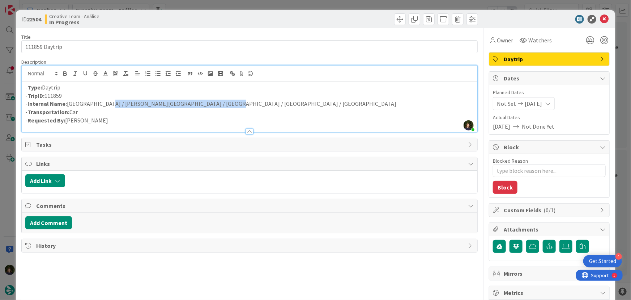
copy p "[PERSON_NAME][GEOGRAPHIC_DATA] / [GEOGRAPHIC_DATA]"
drag, startPoint x: 600, startPoint y: 20, endPoint x: 432, endPoint y: 127, distance: 199.0
click at [600, 20] on icon at bounding box center [604, 19] width 9 height 9
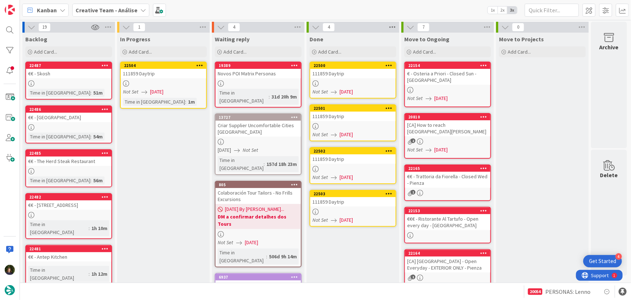
click at [393, 25] on icon at bounding box center [392, 27] width 9 height 11
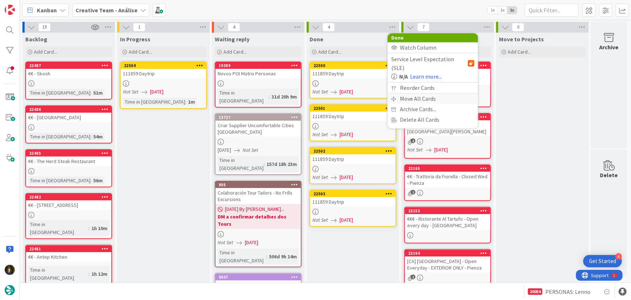
click at [423, 93] on div "Move All Cards" at bounding box center [433, 98] width 90 height 10
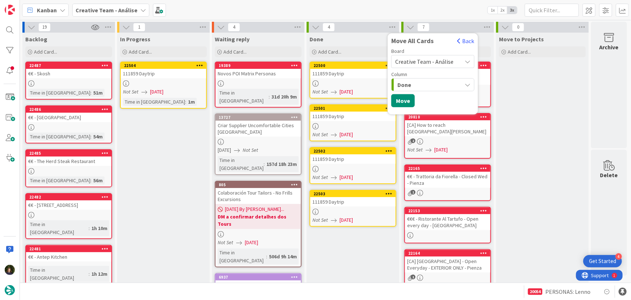
click at [423, 62] on span "Creative Team - Análise" at bounding box center [424, 61] width 58 height 7
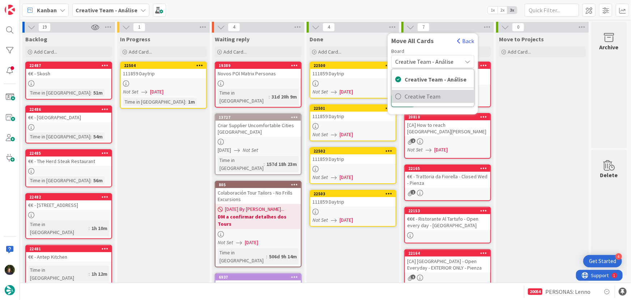
click at [432, 98] on span "Creative Team" at bounding box center [438, 96] width 66 height 11
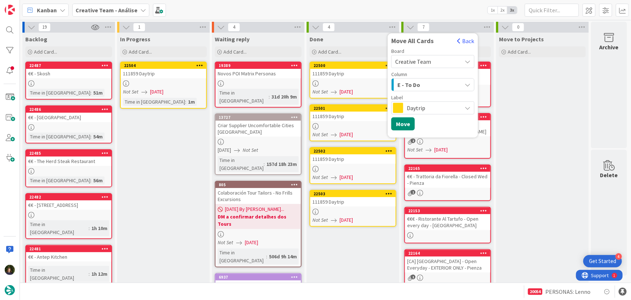
click at [423, 86] on div "E - To Do" at bounding box center [429, 85] width 66 height 12
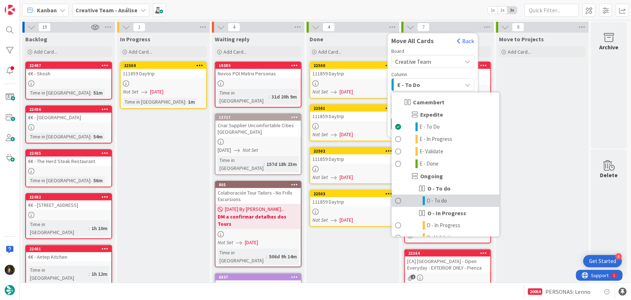
click at [450, 199] on link "O - To do" at bounding box center [446, 200] width 108 height 12
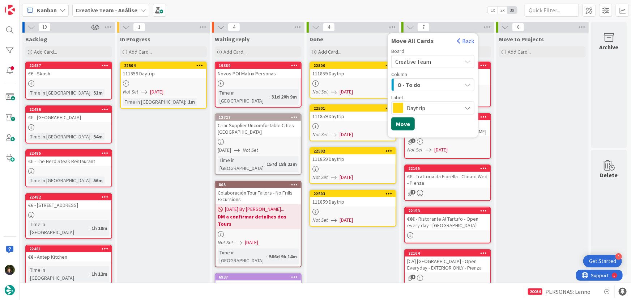
click at [408, 125] on button "Move" at bounding box center [404, 123] width 24 height 13
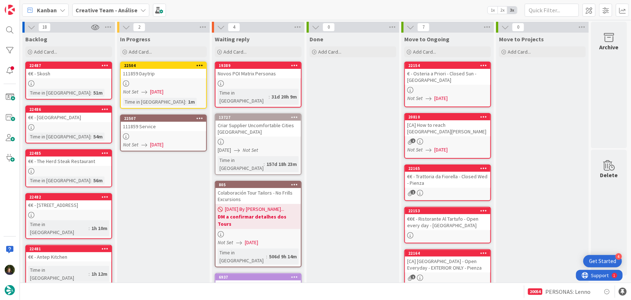
click at [168, 135] on div at bounding box center [163, 136] width 85 height 6
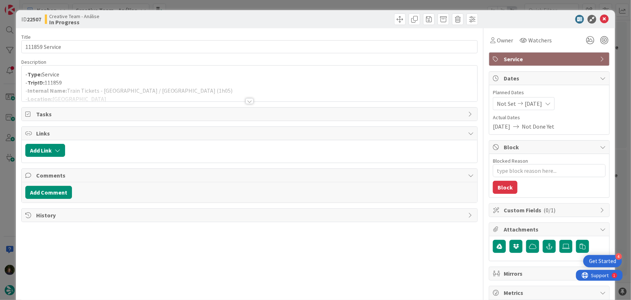
click at [247, 102] on div at bounding box center [250, 101] width 8 height 6
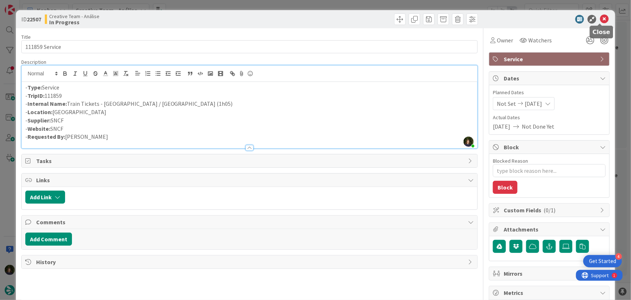
click at [601, 18] on icon at bounding box center [604, 19] width 9 height 9
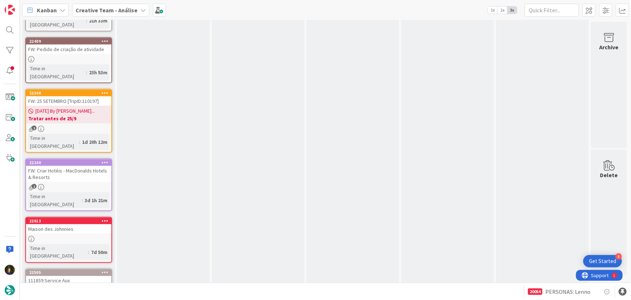
scroll to position [526, 0]
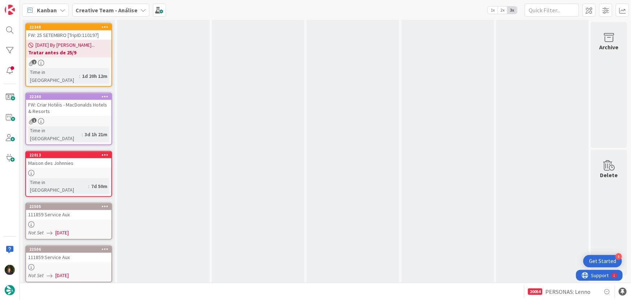
click at [59, 203] on link "22505 111859 Service Aux Not Set [DATE]" at bounding box center [68, 221] width 87 height 37
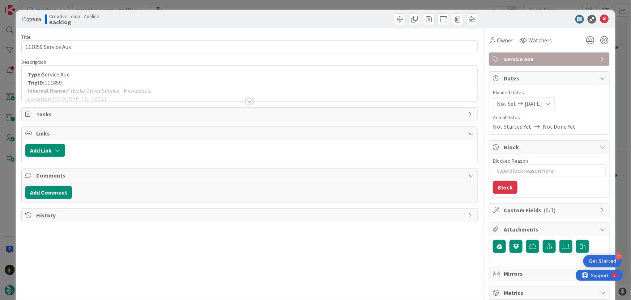
click at [248, 102] on div at bounding box center [250, 101] width 8 height 6
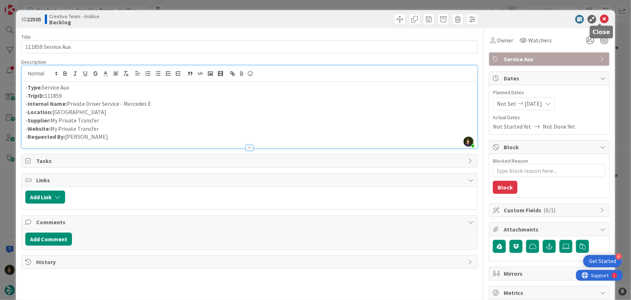
click at [604, 18] on icon at bounding box center [604, 19] width 9 height 9
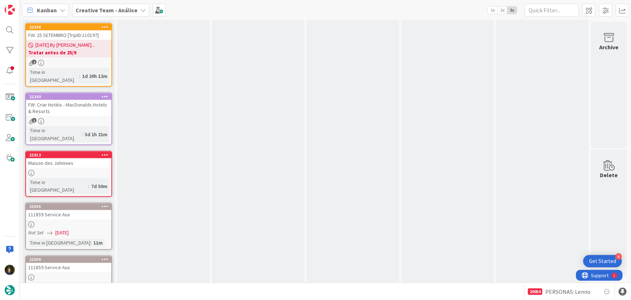
click at [62, 274] on div at bounding box center [68, 277] width 85 height 6
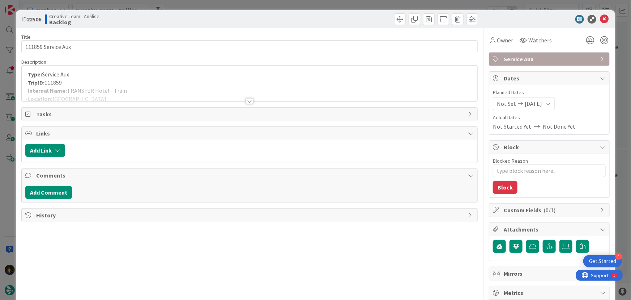
click at [246, 102] on div at bounding box center [250, 101] width 8 height 6
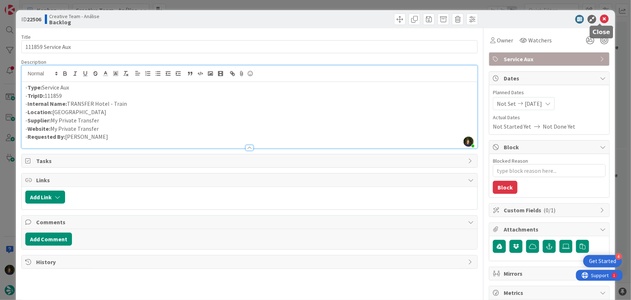
click at [604, 18] on icon at bounding box center [604, 19] width 9 height 9
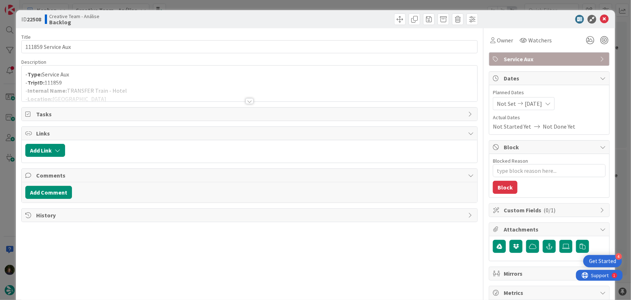
click at [250, 101] on div at bounding box center [250, 101] width 8 height 6
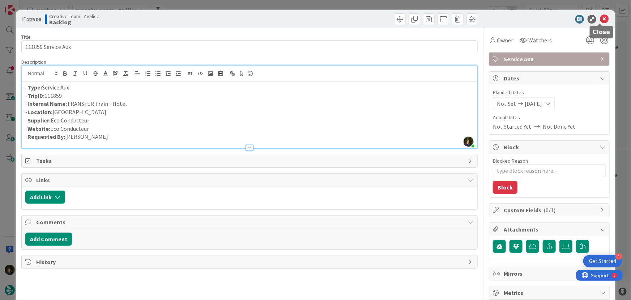
click at [601, 19] on icon at bounding box center [604, 19] width 9 height 9
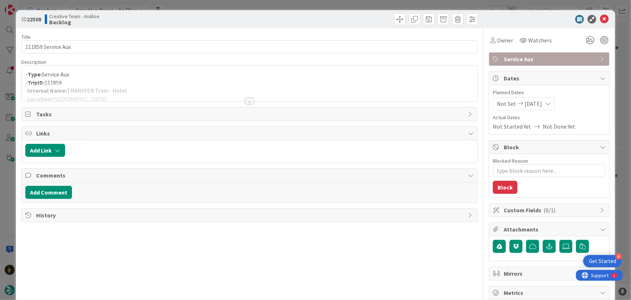
click at [247, 101] on div at bounding box center [250, 101] width 8 height 6
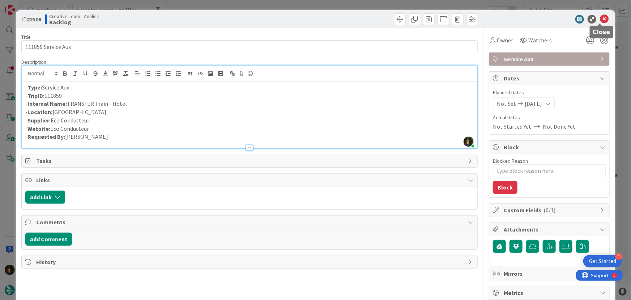
click at [600, 21] on icon at bounding box center [604, 19] width 9 height 9
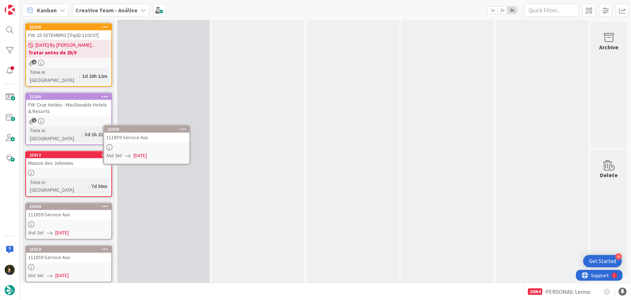
scroll to position [475, 0]
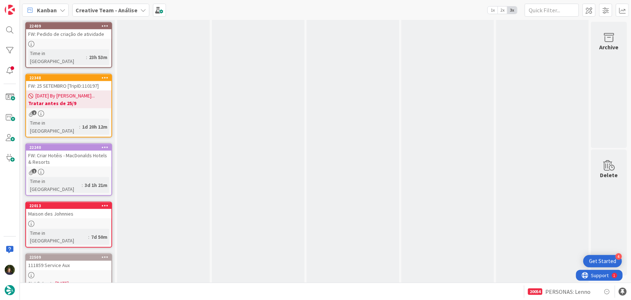
click at [78, 220] on div at bounding box center [68, 223] width 85 height 6
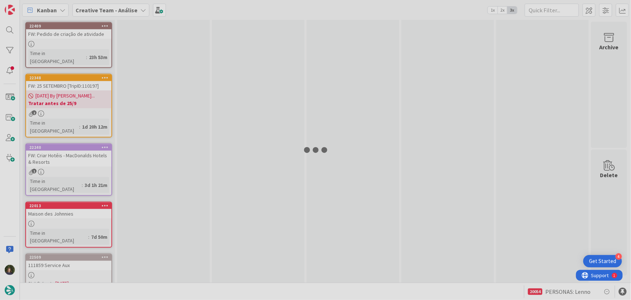
click at [78, 152] on div at bounding box center [315, 150] width 631 height 300
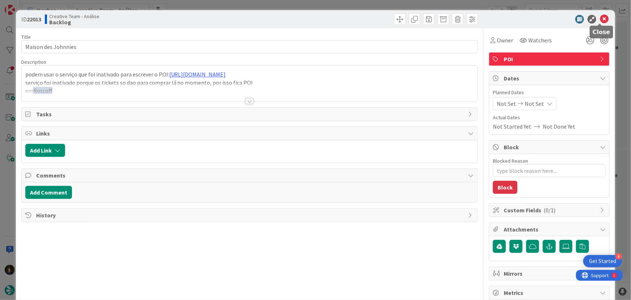
click at [602, 22] on icon at bounding box center [604, 19] width 9 height 9
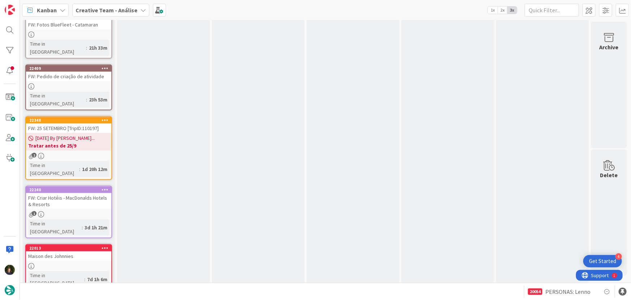
scroll to position [391, 0]
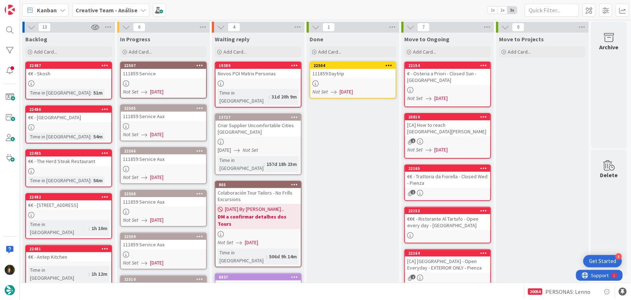
click at [155, 81] on div at bounding box center [163, 83] width 85 height 6
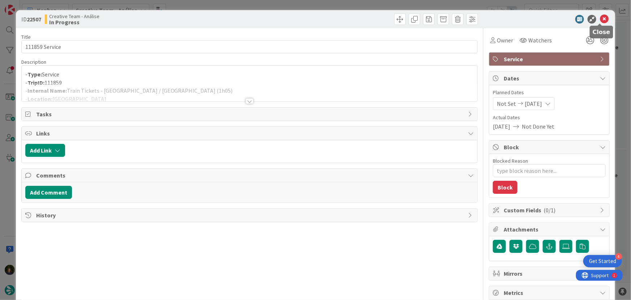
click at [600, 18] on icon at bounding box center [604, 19] width 9 height 9
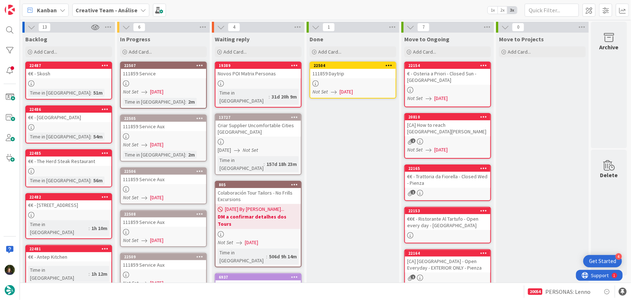
click at [364, 85] on div at bounding box center [352, 83] width 85 height 6
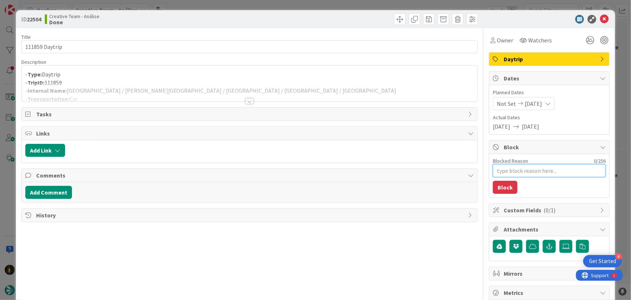
click at [504, 171] on textarea "Blocked Reason" at bounding box center [549, 170] width 113 height 13
type textarea "x"
type textarea "F"
type textarea "x"
type textarea "Fa"
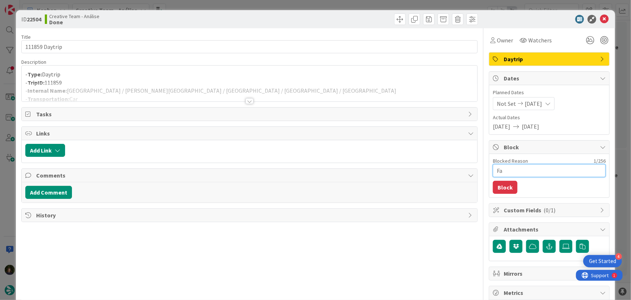
type textarea "x"
type textarea "Fal"
type textarea "x"
type textarea "Falt"
type textarea "x"
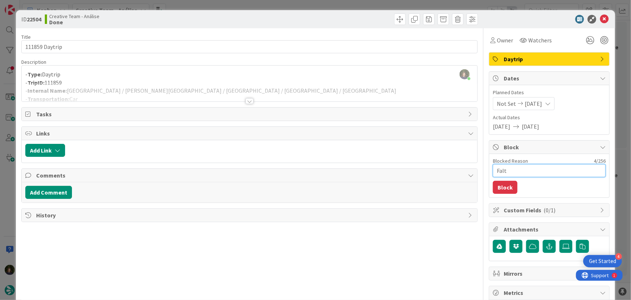
type textarea "Falta"
type textarea "x"
type textarea "Faltam"
type textarea "x"
type textarea "Faltam a"
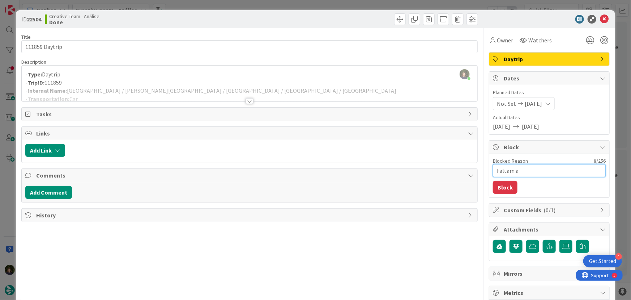
type textarea "x"
type textarea "Faltam as"
type textarea "x"
type textarea "Faltam as"
type textarea "x"
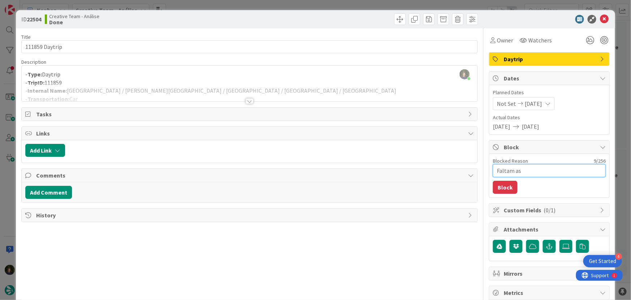
type textarea "Faltam as l"
type textarea "x"
type textarea "Faltam as lo"
type textarea "x"
type textarea "Faltam as l"
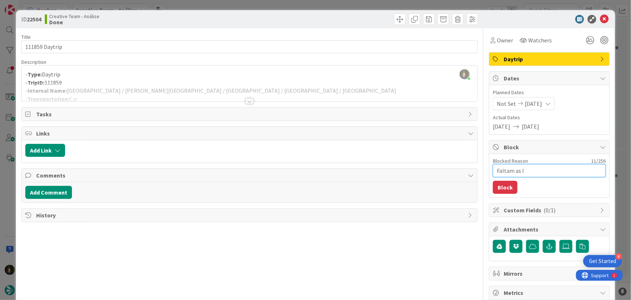
type textarea "x"
type textarea "Faltam as"
type textarea "x"
type textarea "Faltam as"
type textarea "x"
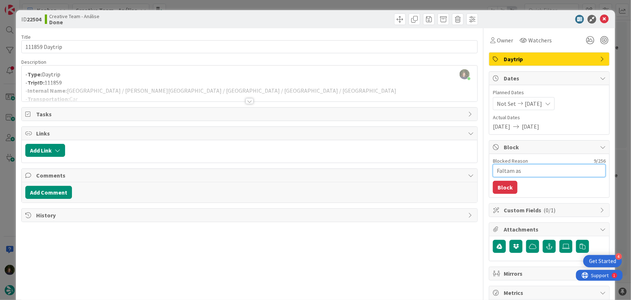
type textarea "Faltam a"
type textarea "x"
type textarea "Faltam"
type textarea "x"
type textarea "Faltam l"
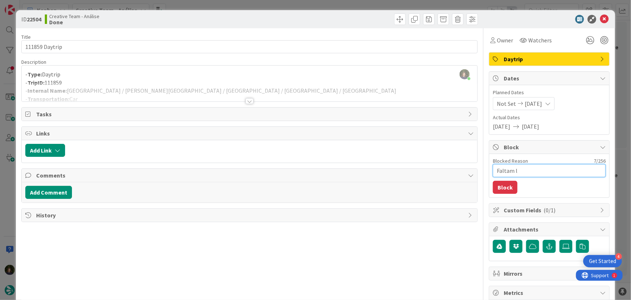
type textarea "x"
type textarea "Faltam lo"
type textarea "x"
type textarea "Faltam loc"
type textarea "x"
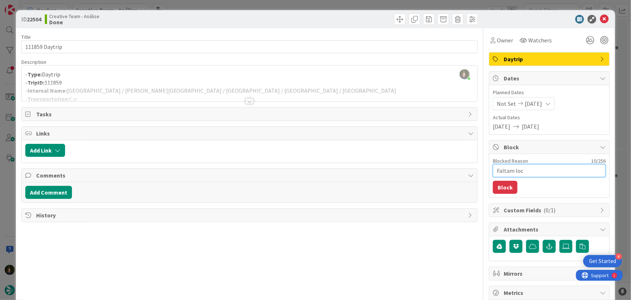
type textarea "Faltam loca"
type textarea "x"
type textarea "Faltam locat"
type textarea "x"
type textarea "Faltam locati"
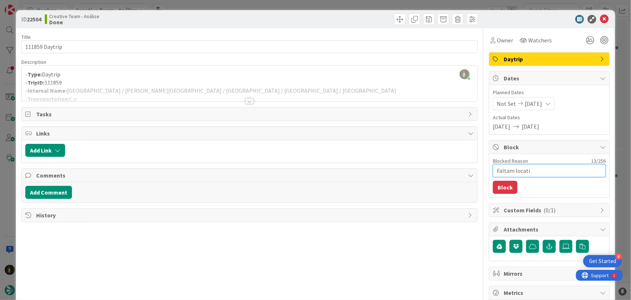
type textarea "x"
type textarea "Faltam locatio"
type textarea "x"
type textarea "Faltam location"
type textarea "x"
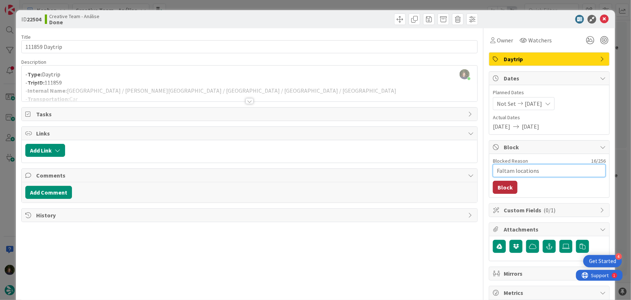
type textarea "Faltam locations"
click at [499, 187] on button "Block" at bounding box center [505, 187] width 25 height 13
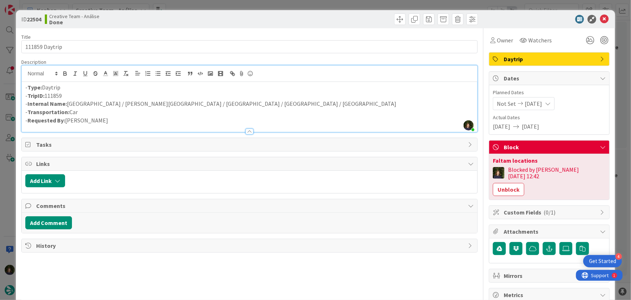
click at [327, 78] on div "[PERSON_NAME] just joined - Type: Daytrip - TripID: 111859 - Internal Name: [GE…" at bounding box center [250, 98] width 456 height 66
drag, startPoint x: 98, startPoint y: 105, endPoint x: 207, endPoint y: 105, distance: 108.9
click at [207, 105] on p "- Internal Name: [GEOGRAPHIC_DATA] / [PERSON_NAME][GEOGRAPHIC_DATA] / [GEOGRAPH…" at bounding box center [249, 104] width 449 height 8
copy p "[PERSON_NAME][GEOGRAPHIC_DATA] / [GEOGRAPHIC_DATA]"
click at [601, 21] on icon at bounding box center [604, 19] width 9 height 9
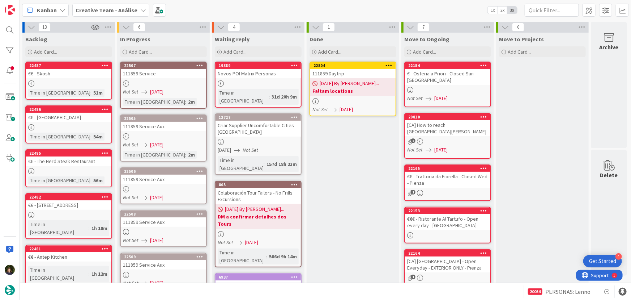
click at [390, 64] on icon at bounding box center [389, 65] width 7 height 5
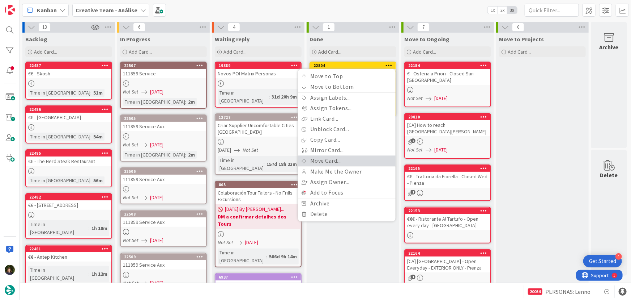
click at [357, 158] on link "Move Card..." at bounding box center [347, 160] width 98 height 10
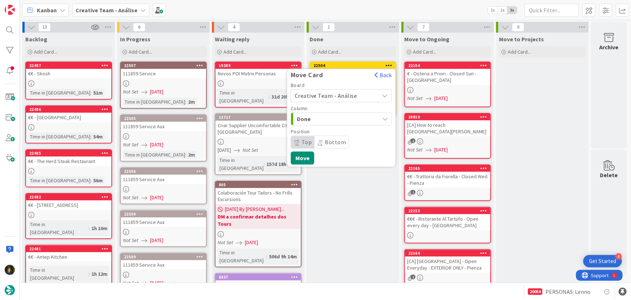
click at [350, 95] on span "Creative Team - Análise" at bounding box center [326, 95] width 63 height 7
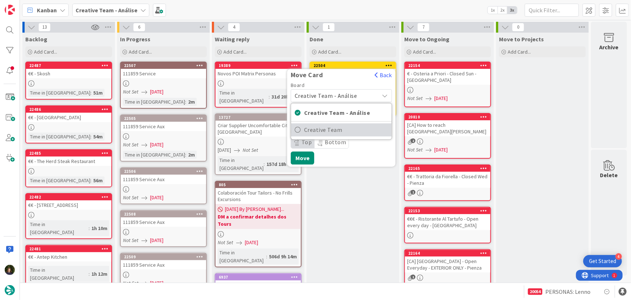
click at [361, 135] on span "Creative Team" at bounding box center [346, 129] width 84 height 11
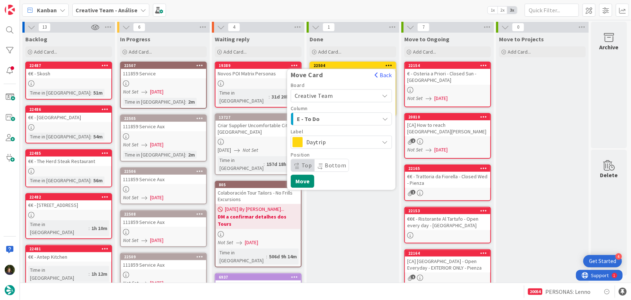
click at [332, 115] on span "E - To Do" at bounding box center [324, 118] width 54 height 9
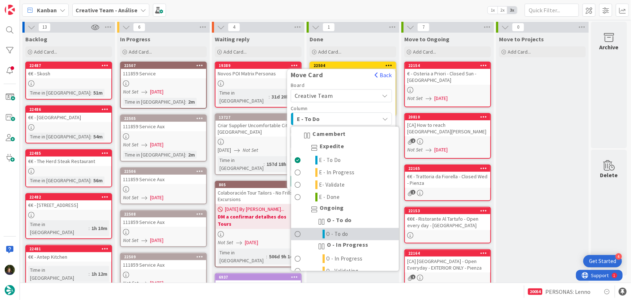
click at [358, 236] on link "O - To do" at bounding box center [345, 234] width 108 height 12
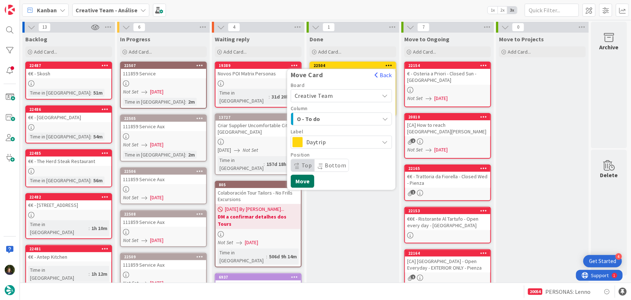
click at [305, 183] on button "Move" at bounding box center [303, 180] width 24 height 13
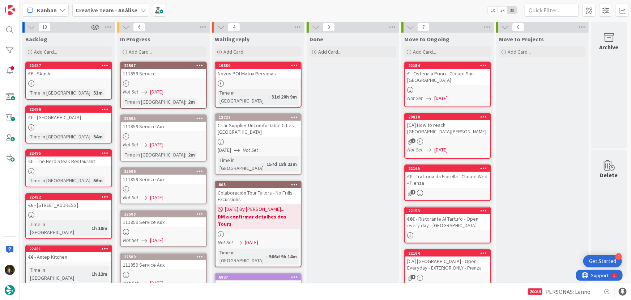
click at [122, 10] on b "Creative Team - Análise" at bounding box center [107, 10] width 62 height 7
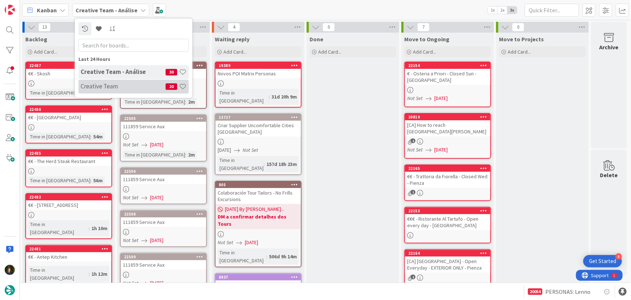
click at [119, 85] on h4 "Creative Team" at bounding box center [123, 85] width 85 height 7
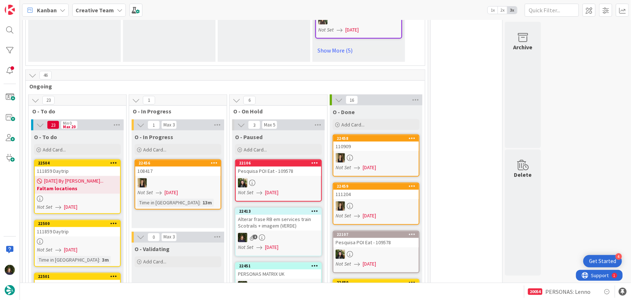
scroll to position [592, 0]
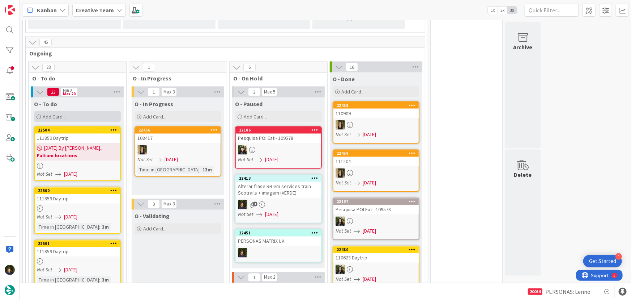
click at [77, 115] on div "Add Card..." at bounding box center [77, 116] width 87 height 11
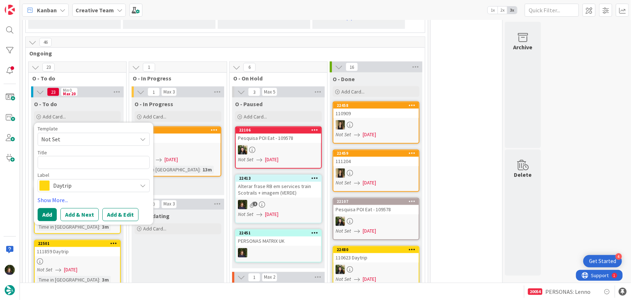
type textarea "x"
type textarea "[PERSON_NAME][GEOGRAPHIC_DATA] / [GEOGRAPHIC_DATA]"
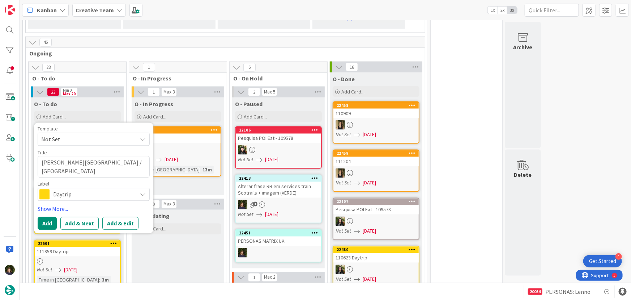
drag, startPoint x: 105, startPoint y: 160, endPoint x: 114, endPoint y: 167, distance: 11.1
click at [114, 167] on textarea "[PERSON_NAME][GEOGRAPHIC_DATA] / [GEOGRAPHIC_DATA]" at bounding box center [94, 167] width 112 height 22
type textarea "x"
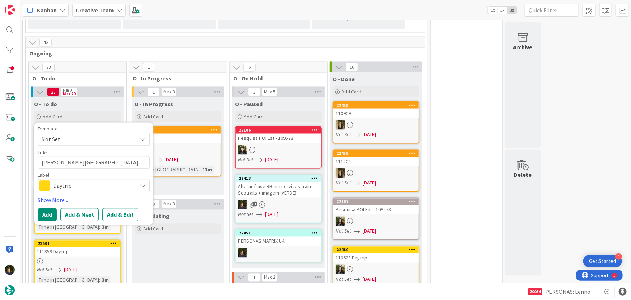
type textarea "[PERSON_NAME][GEOGRAPHIC_DATA]"
click at [79, 185] on span "Daytrip" at bounding box center [93, 186] width 80 height 10
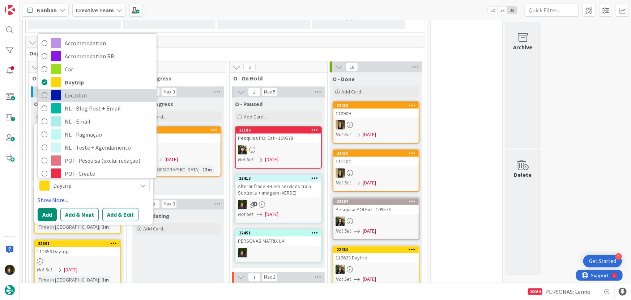
click at [85, 96] on span "Location" at bounding box center [109, 95] width 88 height 11
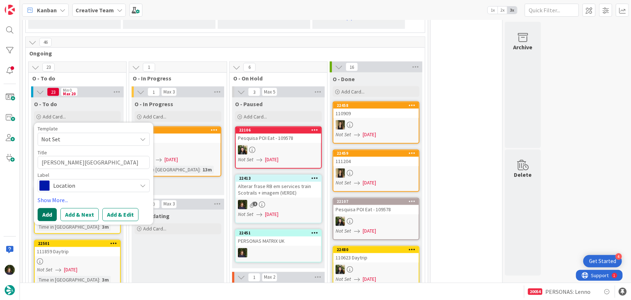
click at [46, 215] on button "Add" at bounding box center [47, 214] width 19 height 13
type textarea "x"
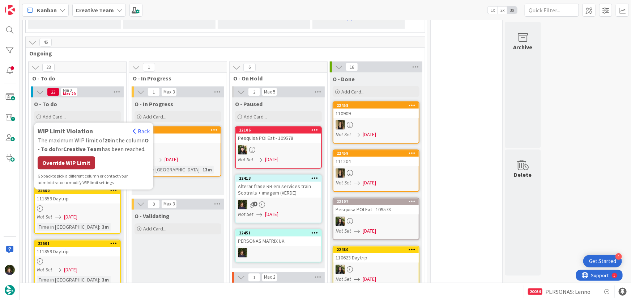
click at [66, 161] on div "Override WIP Limit" at bounding box center [67, 162] width 58 height 13
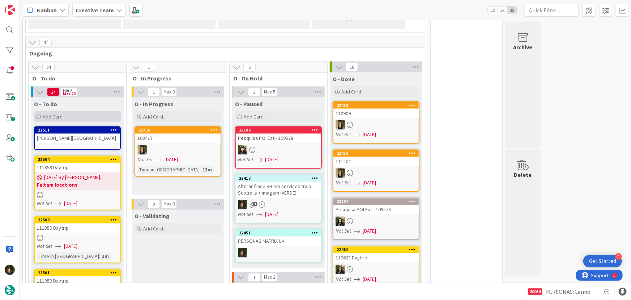
click at [71, 114] on div "Add Card..." at bounding box center [77, 116] width 87 height 11
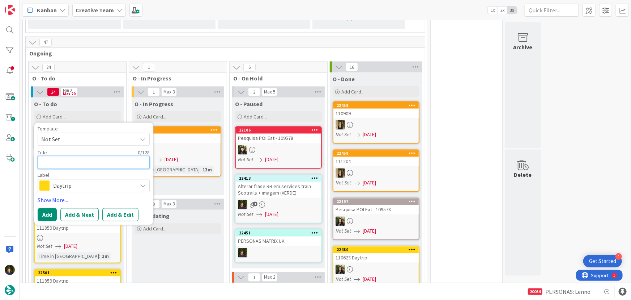
paste textarea "/ [GEOGRAPHIC_DATA]"
type textarea "x"
type textarea "/ [GEOGRAPHIC_DATA]"
type textarea "x"
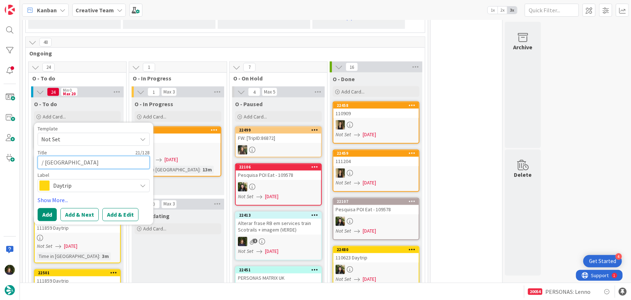
type textarea "/ [GEOGRAPHIC_DATA]"
click at [72, 184] on span "Daytrip" at bounding box center [93, 186] width 80 height 10
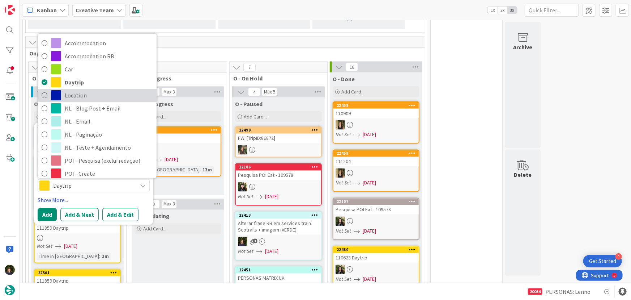
click at [83, 90] on span "Location" at bounding box center [109, 95] width 88 height 11
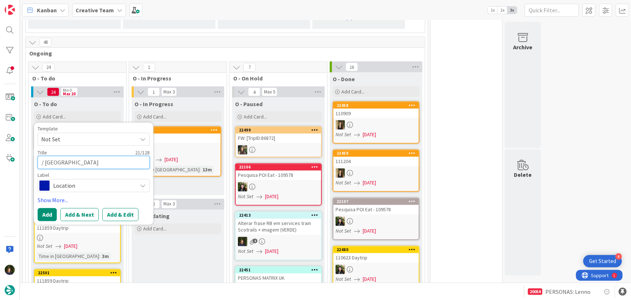
click at [47, 163] on textarea "/ [GEOGRAPHIC_DATA]" at bounding box center [94, 162] width 112 height 13
type textarea "x"
type textarea "/[GEOGRAPHIC_DATA]"
type textarea "x"
type textarea "Palavas-les-Flots"
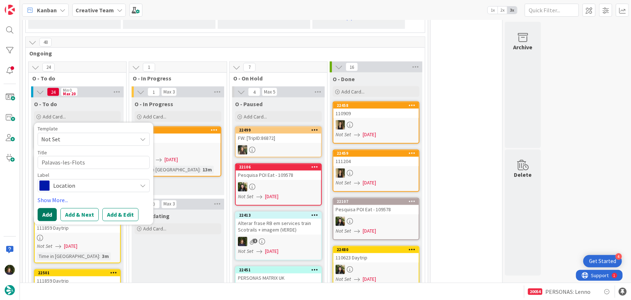
click at [47, 214] on button "Add" at bounding box center [47, 214] width 19 height 13
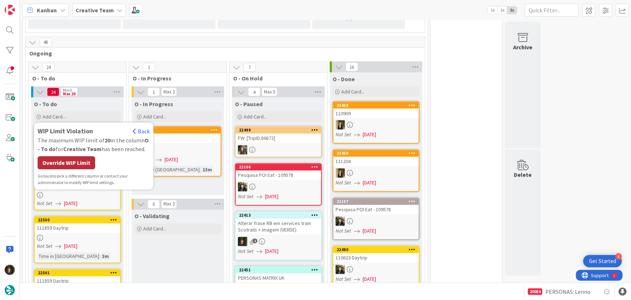
click at [84, 161] on div "Override WIP Limit" at bounding box center [67, 162] width 58 height 13
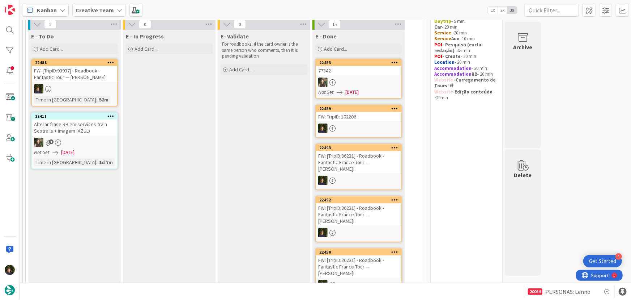
scroll to position [33, 0]
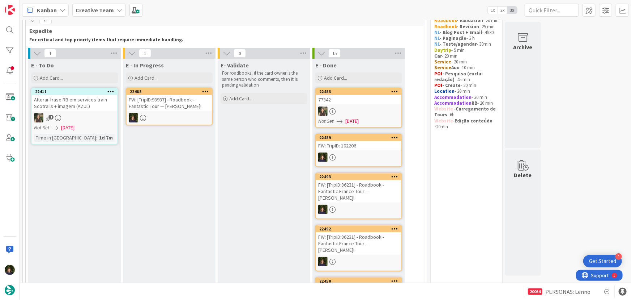
click at [162, 110] on div "FW: [TripID:93937] - Roadbook - Fantastic Tour — [PERSON_NAME]!" at bounding box center [169, 103] width 85 height 16
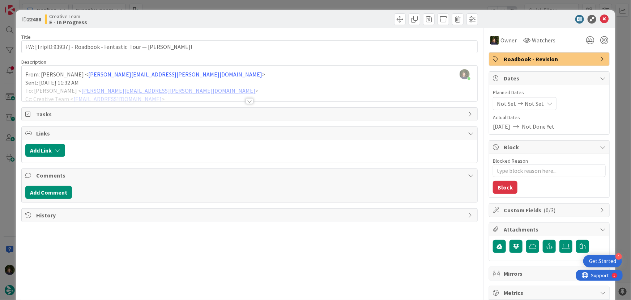
click at [247, 100] on div at bounding box center [250, 101] width 8 height 6
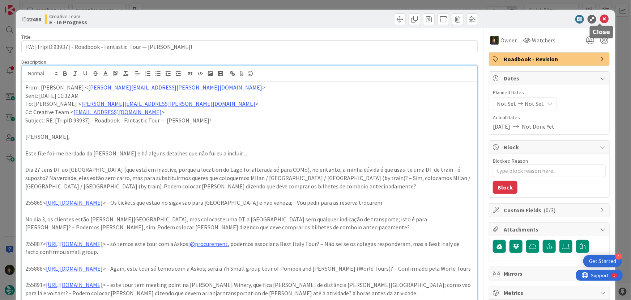
click at [602, 19] on icon at bounding box center [604, 19] width 9 height 9
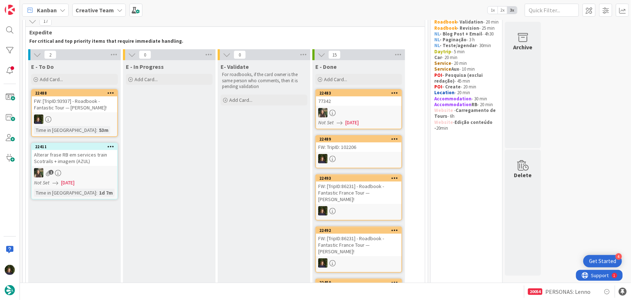
click at [71, 115] on div at bounding box center [74, 118] width 85 height 9
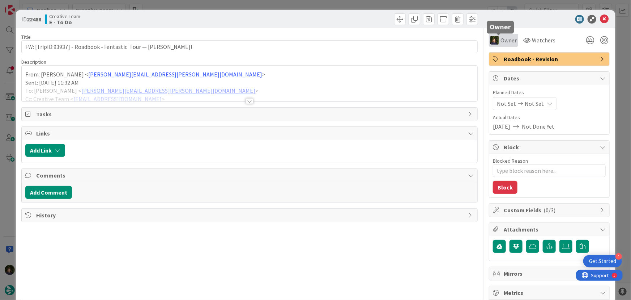
click at [496, 39] on div "Owner" at bounding box center [504, 40] width 26 height 9
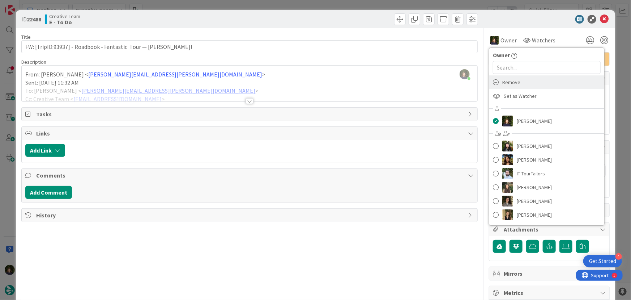
click at [507, 88] on div "Remove" at bounding box center [547, 82] width 115 height 14
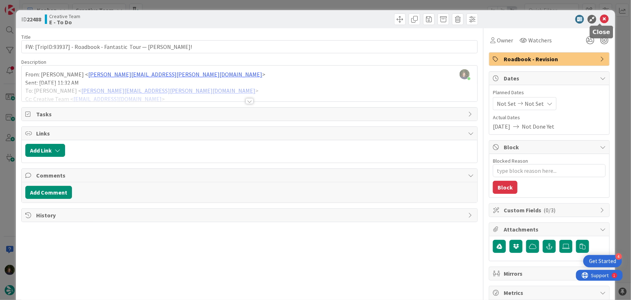
click at [600, 20] on icon at bounding box center [604, 19] width 9 height 9
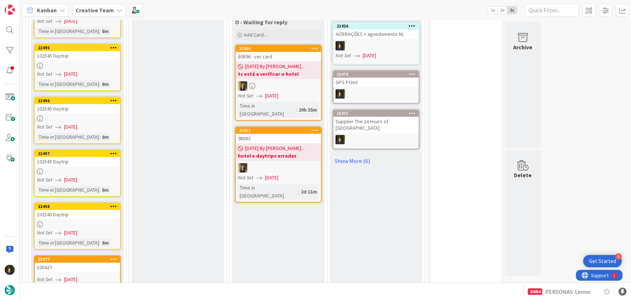
scroll to position [1018, 0]
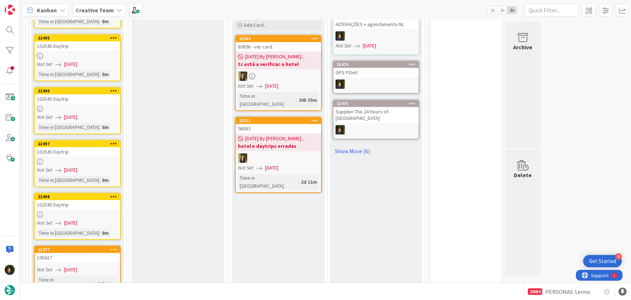
click at [80, 207] on link "22498 102545 Daytrip Not Set [DATE] Time in [GEOGRAPHIC_DATA] : 8m" at bounding box center [77, 215] width 87 height 47
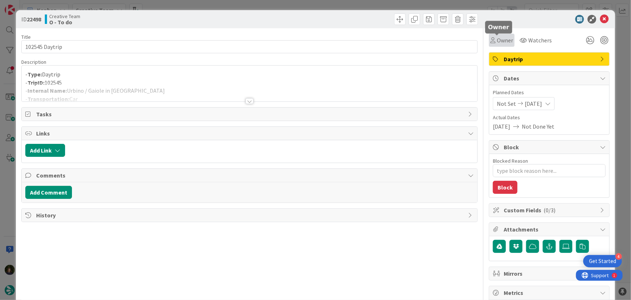
click at [503, 43] on span "Owner" at bounding box center [505, 40] width 16 height 9
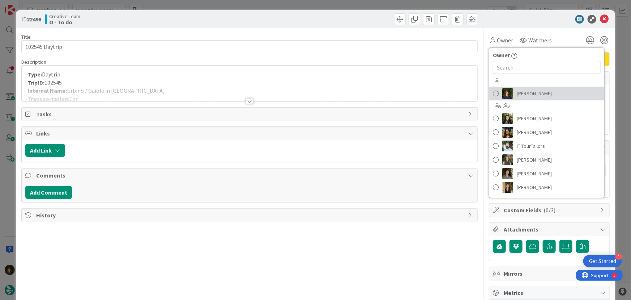
drag, startPoint x: 526, startPoint y: 95, endPoint x: 531, endPoint y: 86, distance: 10.2
click at [526, 95] on span "[PERSON_NAME]" at bounding box center [534, 93] width 35 height 11
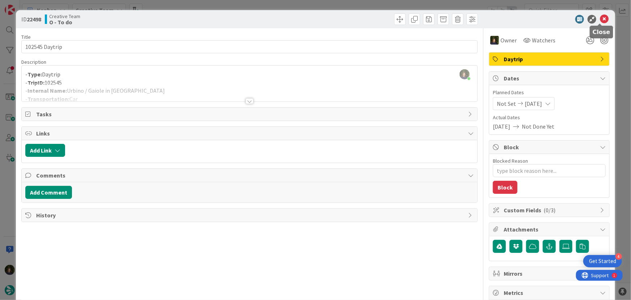
click at [601, 21] on icon at bounding box center [604, 19] width 9 height 9
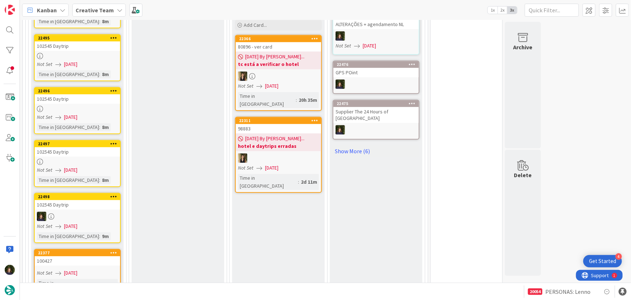
click at [75, 162] on link "22497 102545 Daytrip Not Set [DATE] Time in [GEOGRAPHIC_DATA] : 8m" at bounding box center [77, 163] width 87 height 47
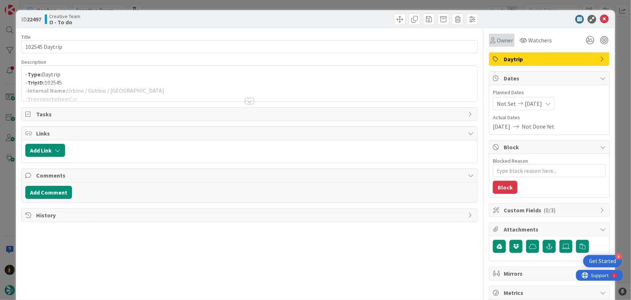
click at [501, 42] on span "Owner" at bounding box center [505, 40] width 16 height 9
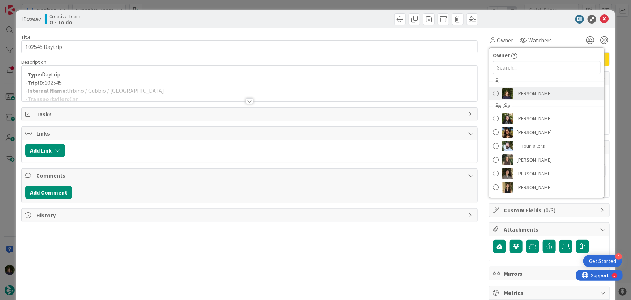
click at [517, 93] on span "[PERSON_NAME]" at bounding box center [534, 93] width 35 height 11
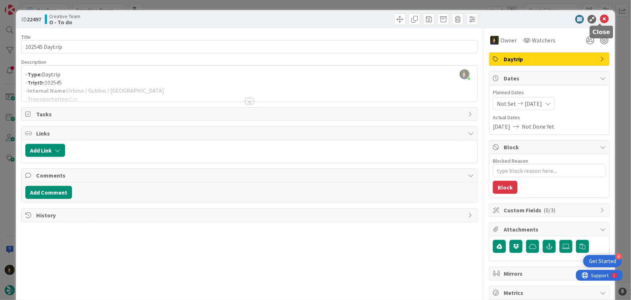
click at [600, 20] on icon at bounding box center [604, 19] width 9 height 9
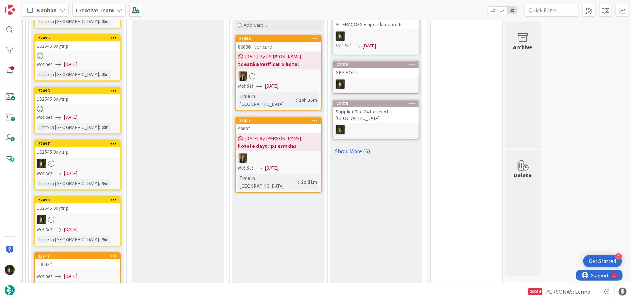
click at [78, 107] on div at bounding box center [77, 109] width 85 height 6
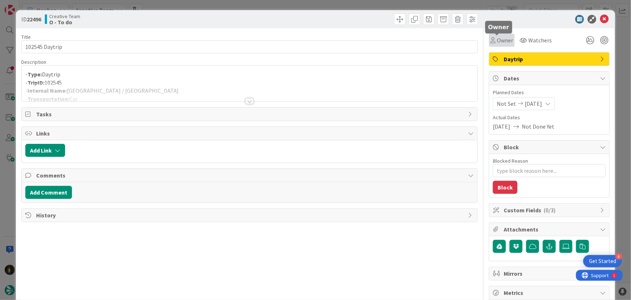
click at [502, 42] on span "Owner" at bounding box center [505, 40] width 16 height 9
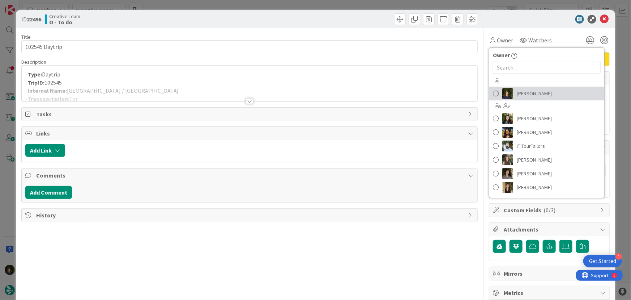
click at [533, 92] on span "[PERSON_NAME]" at bounding box center [534, 93] width 35 height 11
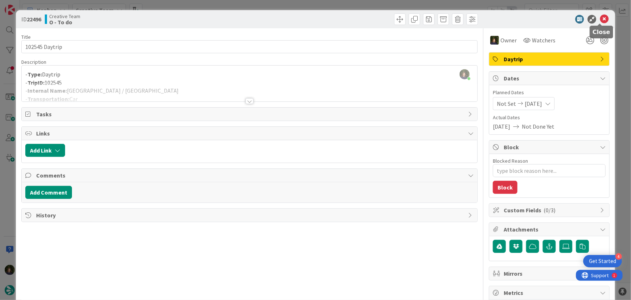
click at [602, 21] on icon at bounding box center [604, 19] width 9 height 9
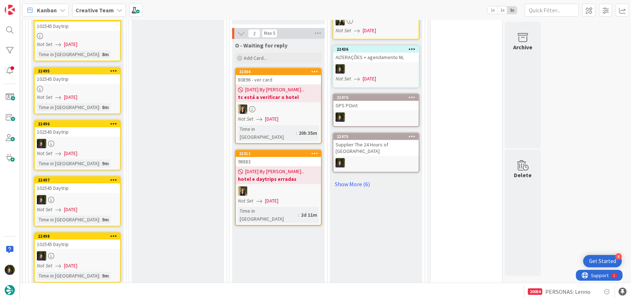
click at [57, 86] on div at bounding box center [77, 89] width 85 height 6
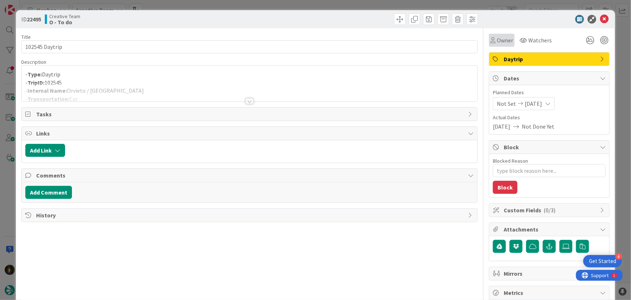
drag, startPoint x: 498, startPoint y: 34, endPoint x: 504, endPoint y: 44, distance: 12.0
click at [498, 34] on div "Owner" at bounding box center [502, 40] width 26 height 13
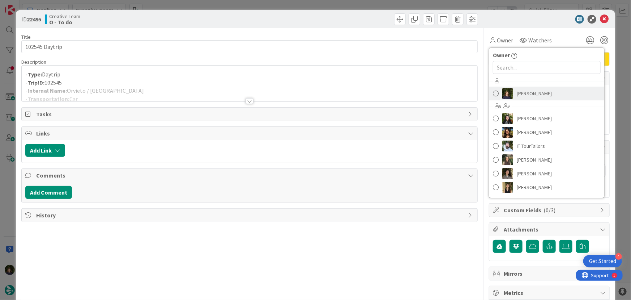
click at [526, 93] on span "[PERSON_NAME]" at bounding box center [534, 93] width 35 height 11
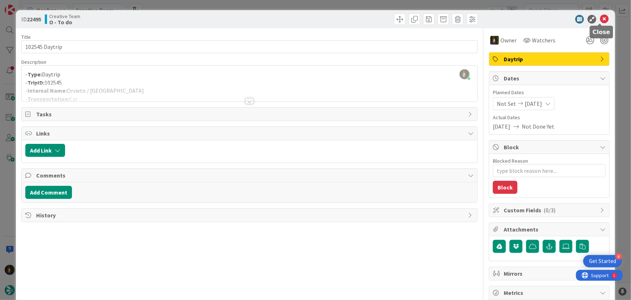
click at [600, 20] on icon at bounding box center [604, 19] width 9 height 9
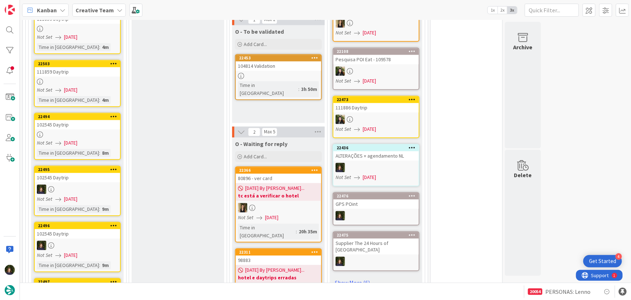
click at [75, 122] on div "102545 Daytrip" at bounding box center [77, 124] width 85 height 9
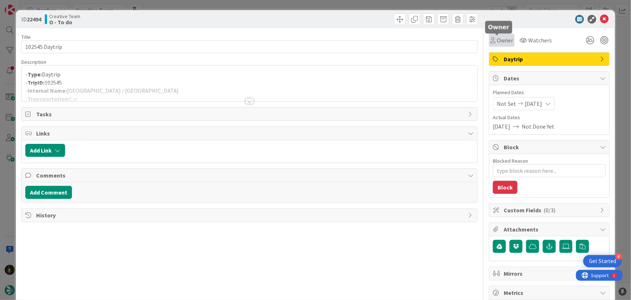
click at [506, 41] on span "Owner" at bounding box center [505, 40] width 16 height 9
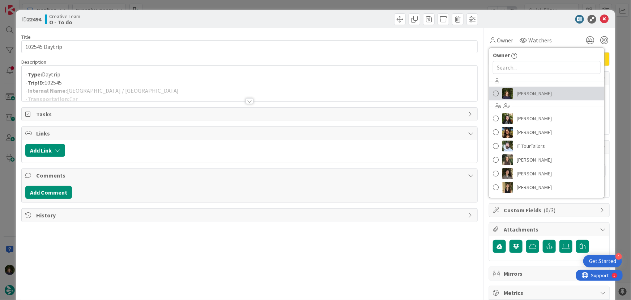
click at [531, 89] on span "[PERSON_NAME]" at bounding box center [534, 93] width 35 height 11
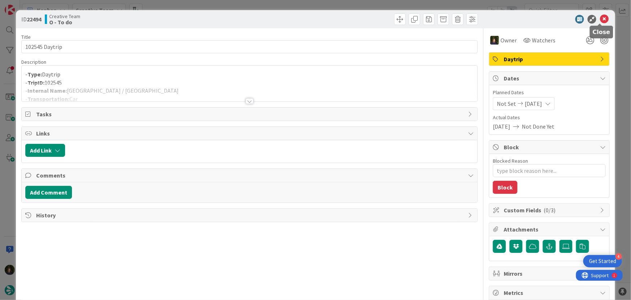
type textarea "x"
click at [601, 21] on icon at bounding box center [604, 19] width 9 height 9
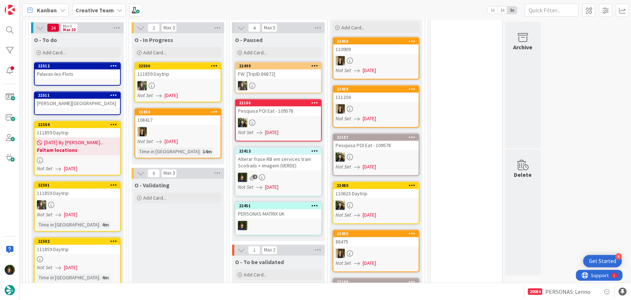
scroll to position [623, 0]
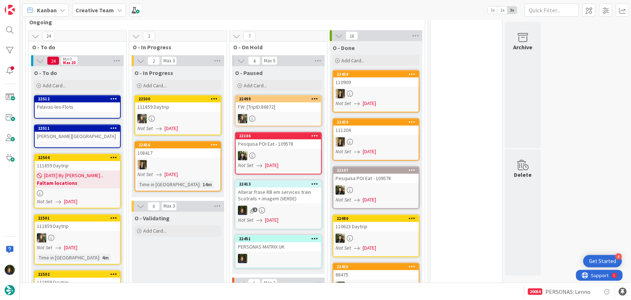
click at [93, 10] on b "Creative Team" at bounding box center [95, 10] width 38 height 7
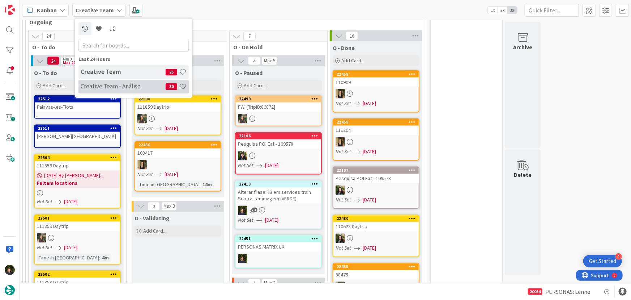
click at [112, 84] on h4 "Creative Team - Análise" at bounding box center [123, 85] width 85 height 7
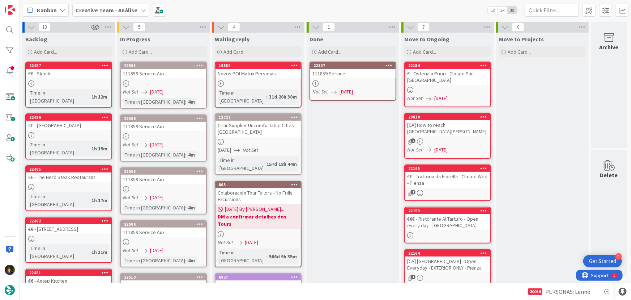
click at [390, 64] on icon at bounding box center [389, 65] width 7 height 5
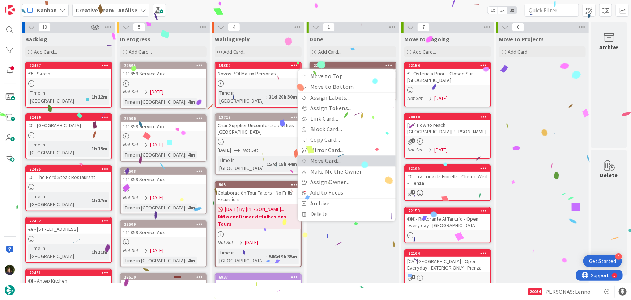
click at [364, 162] on link "Move Card..." at bounding box center [347, 160] width 98 height 10
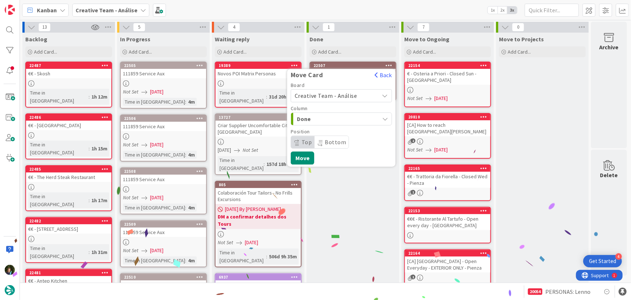
click at [327, 92] on span "Creative Team - Análise" at bounding box center [326, 95] width 63 height 7
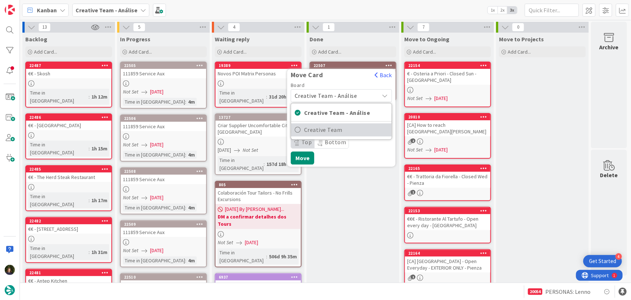
click at [352, 130] on span "Creative Team" at bounding box center [346, 129] width 84 height 11
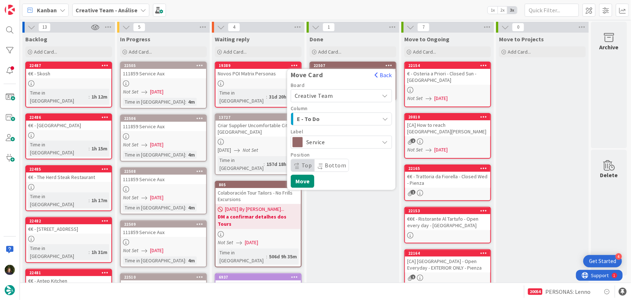
click at [335, 119] on span "E - To Do" at bounding box center [324, 118] width 54 height 9
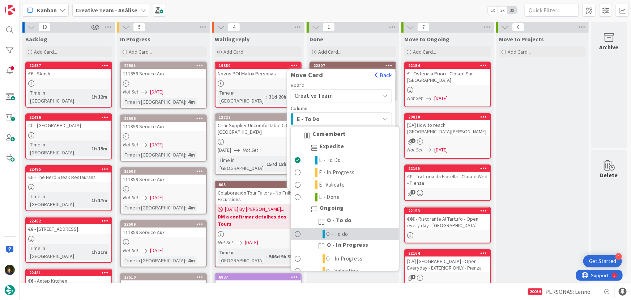
click at [355, 232] on link "O - To do" at bounding box center [345, 234] width 108 height 12
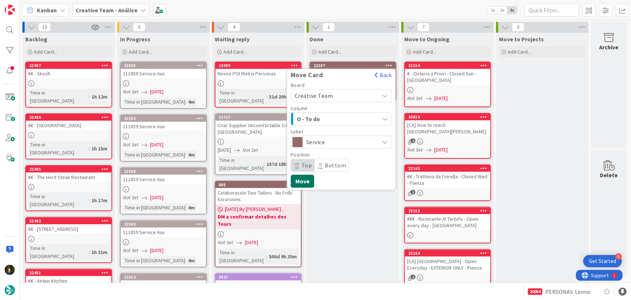
click at [304, 184] on button "Move" at bounding box center [303, 180] width 24 height 13
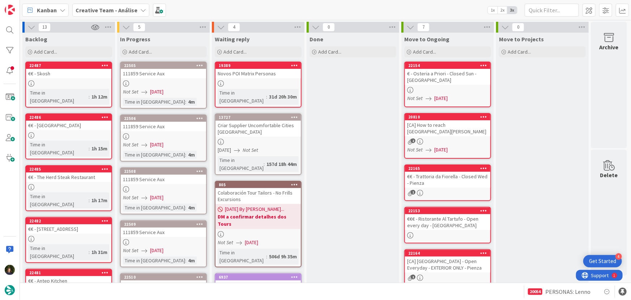
click at [119, 13] on b "Creative Team - Análise" at bounding box center [107, 10] width 62 height 7
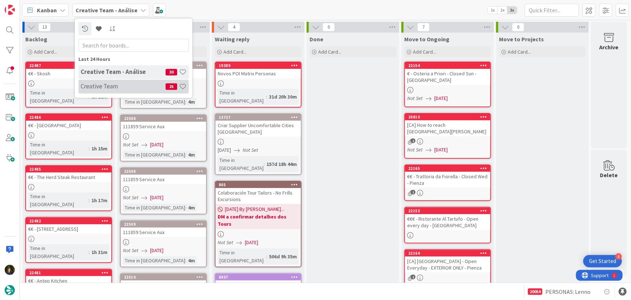
click at [119, 85] on h4 "Creative Team" at bounding box center [123, 85] width 85 height 7
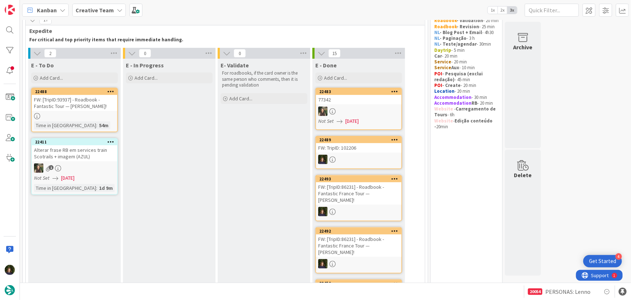
scroll to position [131, 0]
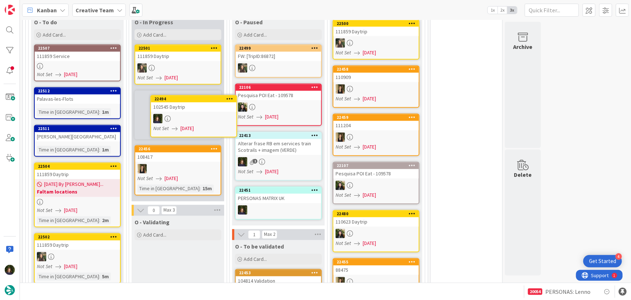
scroll to position [675, 0]
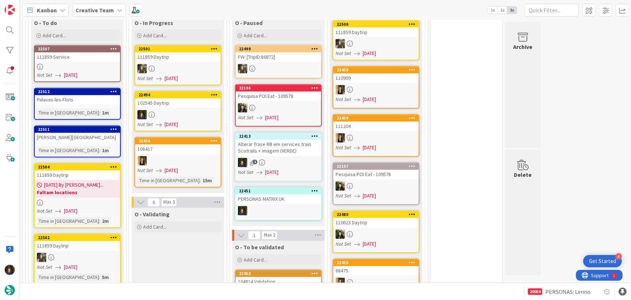
click at [186, 107] on link "22494 102545 Daytrip Not Set [DATE]" at bounding box center [178, 111] width 87 height 40
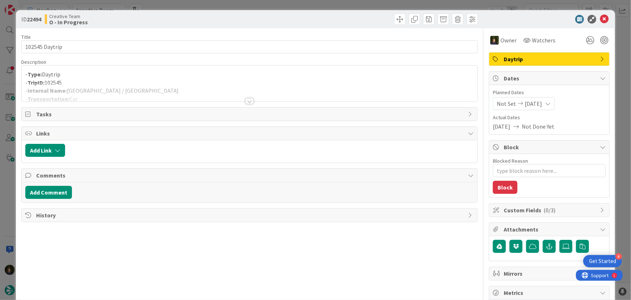
click at [246, 102] on div at bounding box center [250, 101] width 8 height 6
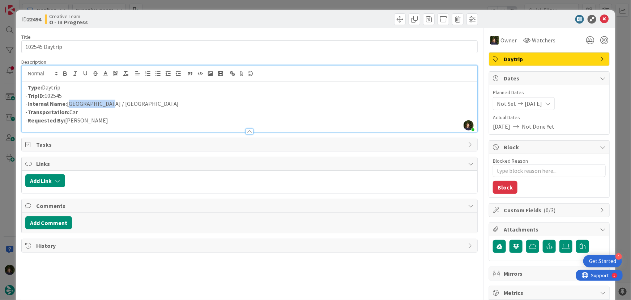
drag, startPoint x: 109, startPoint y: 106, endPoint x: 67, endPoint y: 103, distance: 42.0
click at [67, 103] on p "- Internal Name: Rome / Orvieto" at bounding box center [249, 104] width 449 height 8
copy p "[GEOGRAPHIC_DATA] / [GEOGRAPHIC_DATA]"
click at [601, 20] on icon at bounding box center [604, 19] width 9 height 9
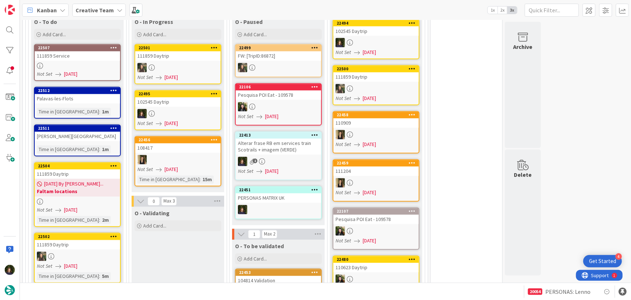
scroll to position [675, 0]
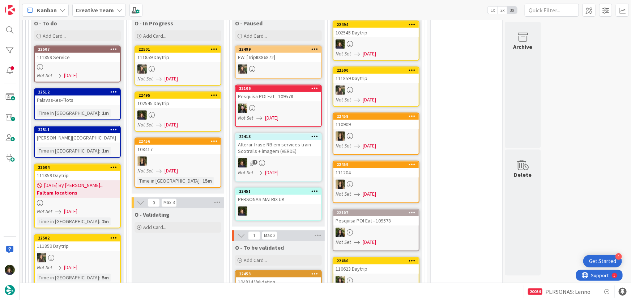
click at [170, 110] on div at bounding box center [177, 114] width 85 height 9
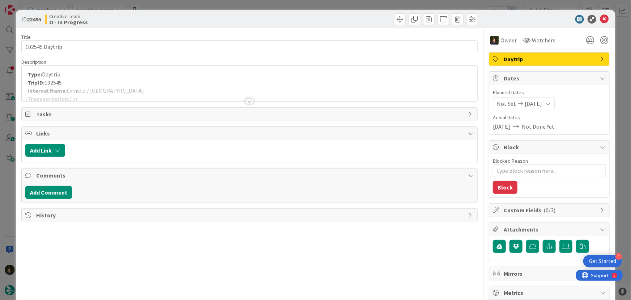
click at [85, 86] on div at bounding box center [250, 92] width 456 height 18
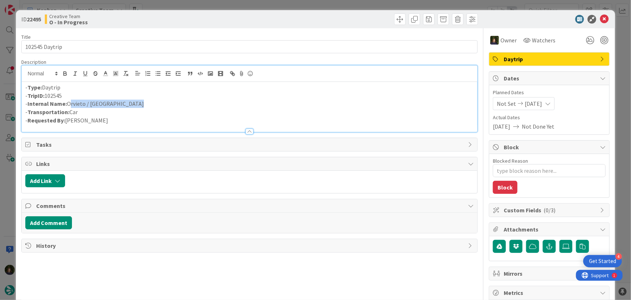
drag, startPoint x: 67, startPoint y: 104, endPoint x: 135, endPoint y: 105, distance: 67.3
click at [135, 105] on p "- Internal Name: Orvieto / Parco del Conero" at bounding box center [249, 104] width 449 height 8
copy p "Orvieto / [GEOGRAPHIC_DATA]"
click at [601, 19] on icon at bounding box center [604, 19] width 9 height 9
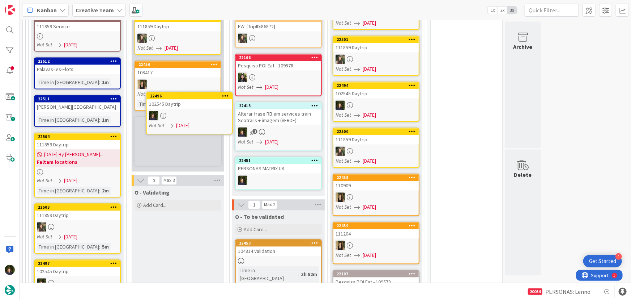
scroll to position [705, 0]
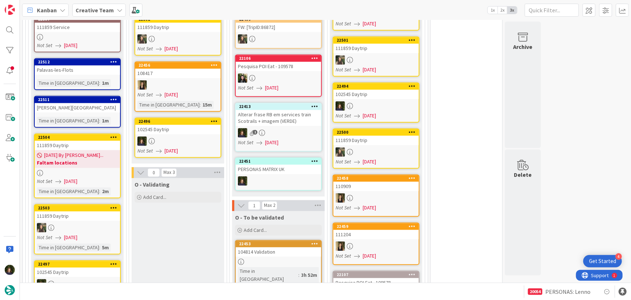
click at [170, 139] on div at bounding box center [177, 140] width 85 height 9
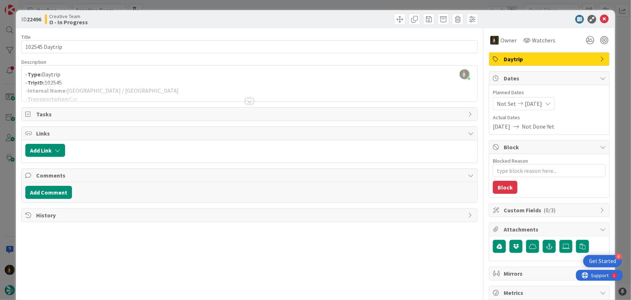
click at [65, 90] on div at bounding box center [250, 92] width 456 height 18
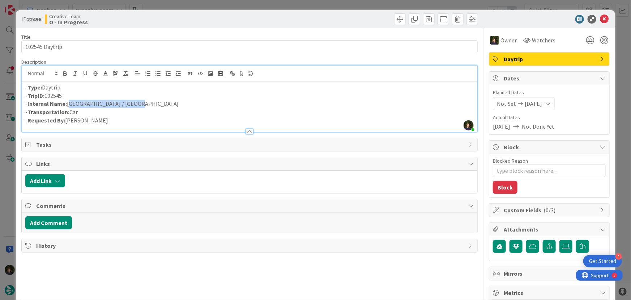
drag, startPoint x: 130, startPoint y: 105, endPoint x: 67, endPoint y: 105, distance: 63.0
click at [67, 105] on p "- Internal Name: Parco del Conero / Urbino" at bounding box center [249, 104] width 449 height 8
copy p "[GEOGRAPHIC_DATA] / [GEOGRAPHIC_DATA]"
click at [601, 20] on icon at bounding box center [604, 19] width 9 height 9
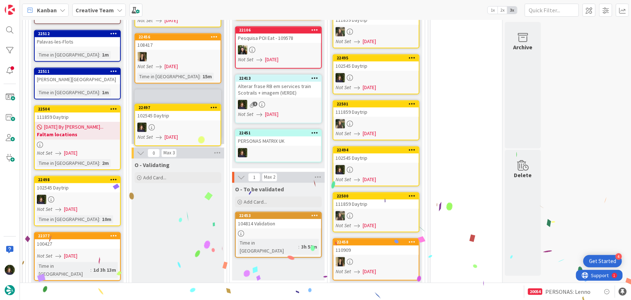
scroll to position [723, 0]
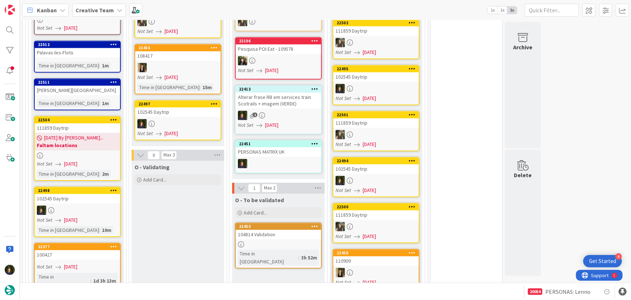
click at [172, 120] on div at bounding box center [177, 123] width 85 height 9
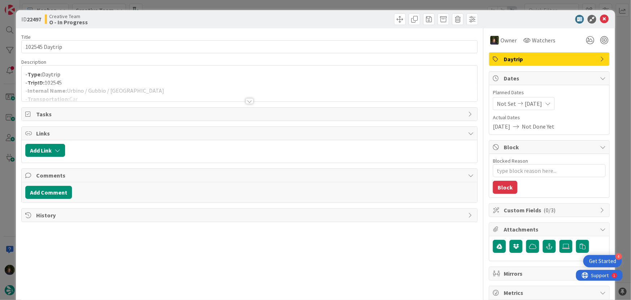
click at [113, 89] on div at bounding box center [250, 92] width 456 height 18
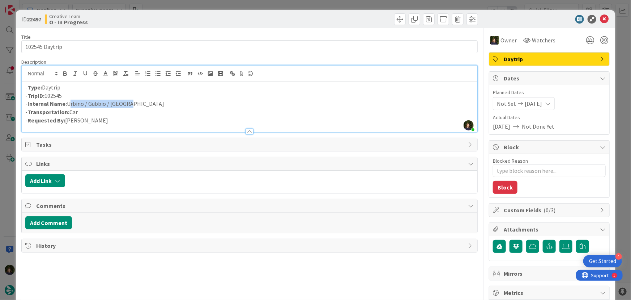
drag, startPoint x: 127, startPoint y: 104, endPoint x: 67, endPoint y: 103, distance: 59.7
click at [67, 103] on p "- Internal Name: Urbino / Gubbio / Urbino" at bounding box center [249, 104] width 449 height 8
copy p "Urbino / Gubbio / [GEOGRAPHIC_DATA]"
click at [600, 19] on icon at bounding box center [604, 19] width 9 height 9
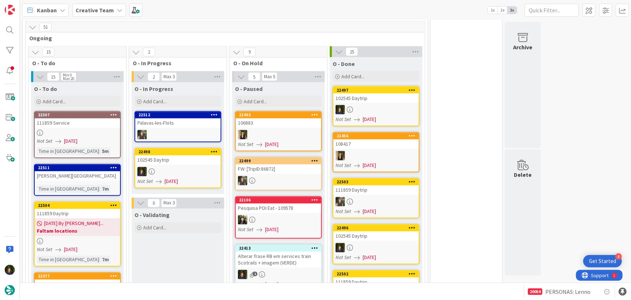
scroll to position [691, 0]
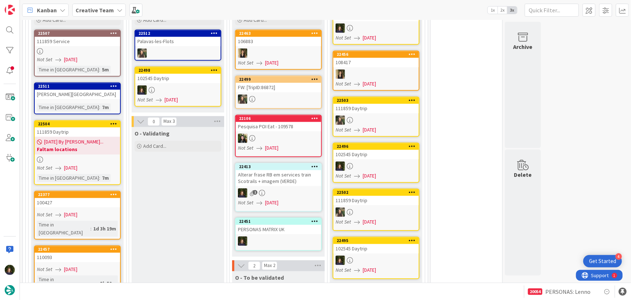
click at [171, 83] on link "22498 102545 Daytrip Not Set [DATE]" at bounding box center [178, 87] width 87 height 40
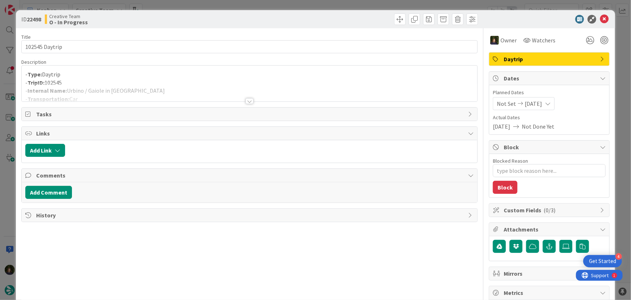
click at [246, 100] on div at bounding box center [250, 101] width 8 height 6
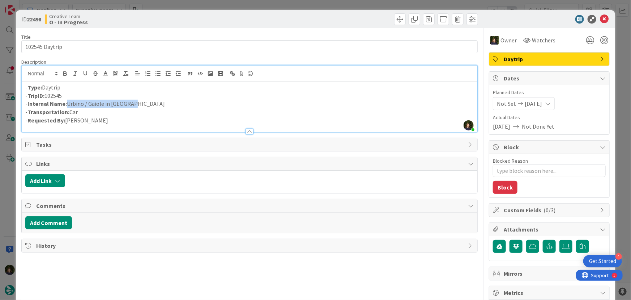
drag, startPoint x: 144, startPoint y: 103, endPoint x: 66, endPoint y: 103, distance: 77.4
click at [66, 103] on p "- Internal Name: Urbino / Gaiole in Chianti" at bounding box center [249, 104] width 449 height 8
copy p "Urbino / Gaiole in [GEOGRAPHIC_DATA]"
drag, startPoint x: 603, startPoint y: 19, endPoint x: 596, endPoint y: 29, distance: 11.7
click at [603, 19] on icon at bounding box center [604, 19] width 9 height 9
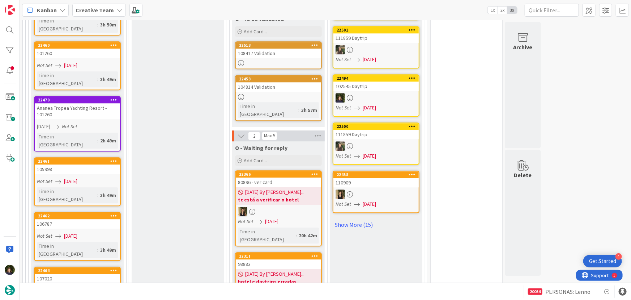
scroll to position [954, 0]
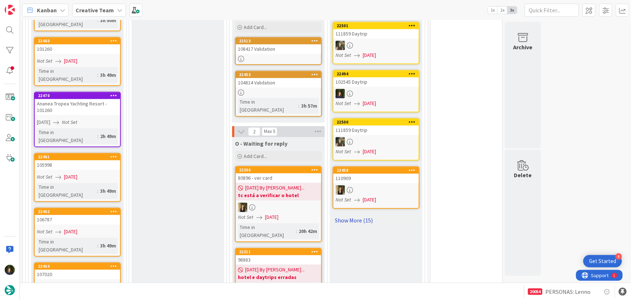
click at [346, 214] on link "Show More (15)" at bounding box center [376, 220] width 87 height 12
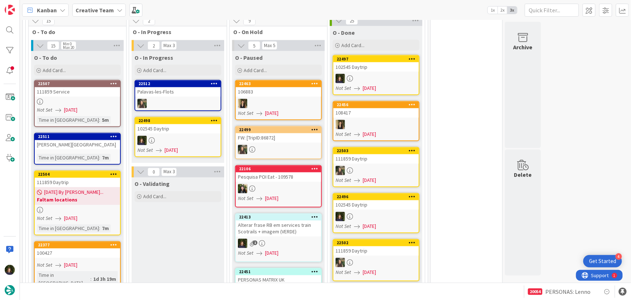
scroll to position [625, 0]
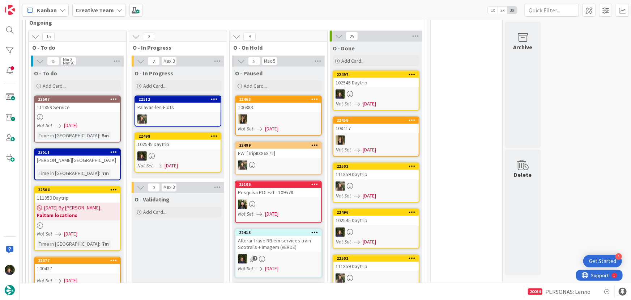
click at [185, 152] on div at bounding box center [177, 155] width 85 height 9
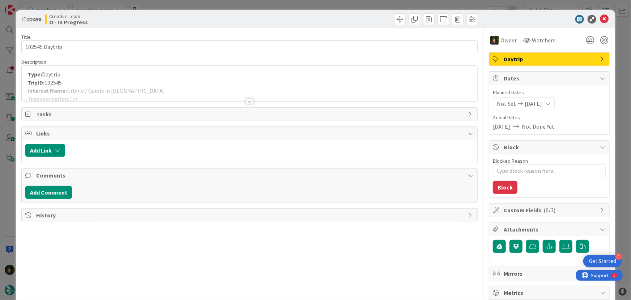
click at [248, 97] on div at bounding box center [250, 92] width 456 height 18
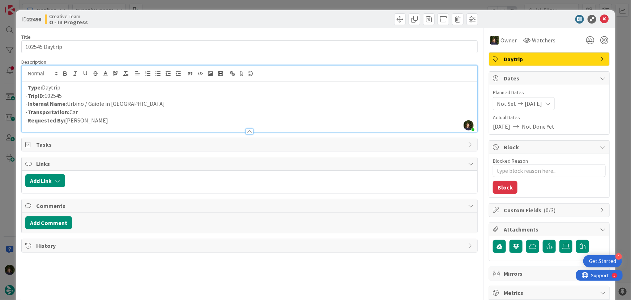
drag, startPoint x: 71, startPoint y: 96, endPoint x: 26, endPoint y: 95, distance: 44.2
click at [26, 95] on p "- TripID: 102545" at bounding box center [249, 96] width 449 height 8
copy p "TripID: 102545"
click at [600, 16] on icon at bounding box center [604, 19] width 9 height 9
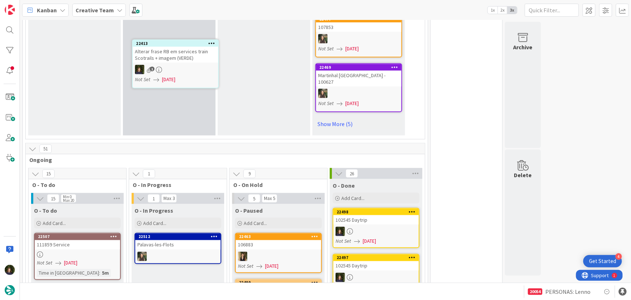
scroll to position [482, 0]
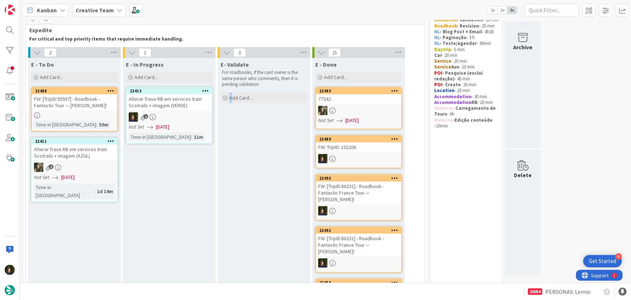
scroll to position [22, 0]
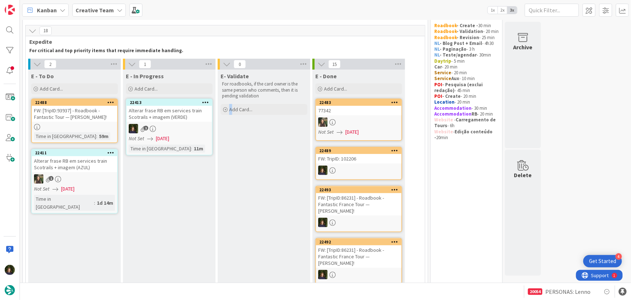
click at [172, 121] on div "Alterar frase RB em services train Scotrails + imagem (VERDE)" at bounding box center [169, 114] width 85 height 16
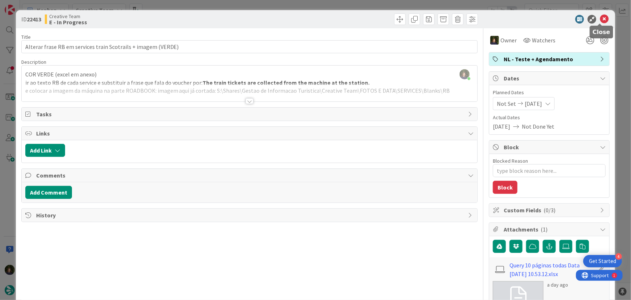
click at [600, 20] on icon at bounding box center [604, 19] width 9 height 9
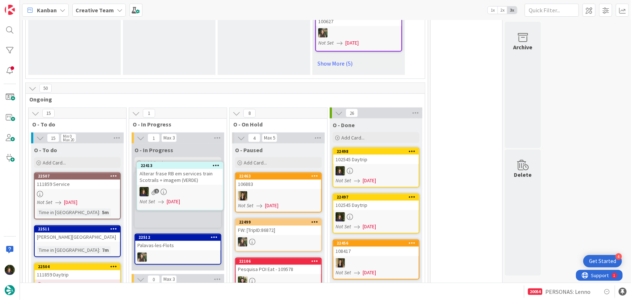
scroll to position [565, 0]
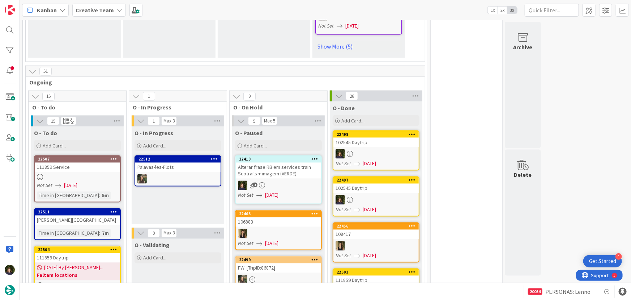
click at [168, 174] on div at bounding box center [177, 178] width 85 height 9
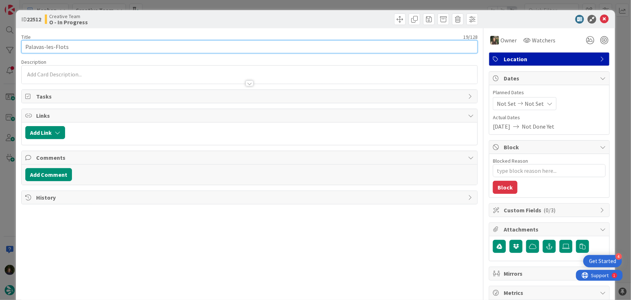
drag, startPoint x: 72, startPoint y: 48, endPoint x: 25, endPoint y: 46, distance: 47.1
click at [25, 46] on input "Palavas-les-Flots" at bounding box center [249, 46] width 457 height 13
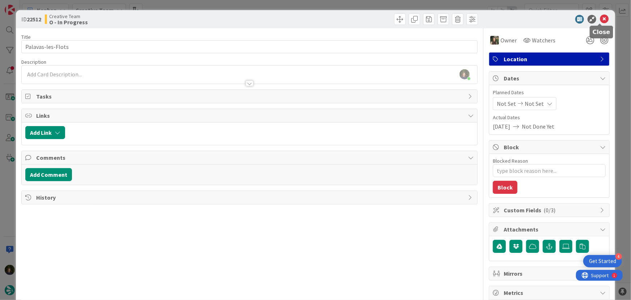
click at [602, 18] on icon at bounding box center [604, 19] width 9 height 9
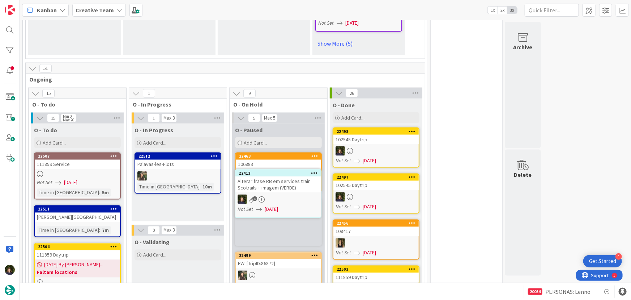
scroll to position [575, 0]
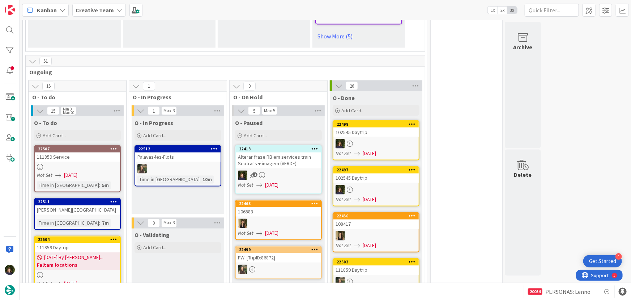
click at [70, 155] on div "111859 Service" at bounding box center [77, 156] width 85 height 9
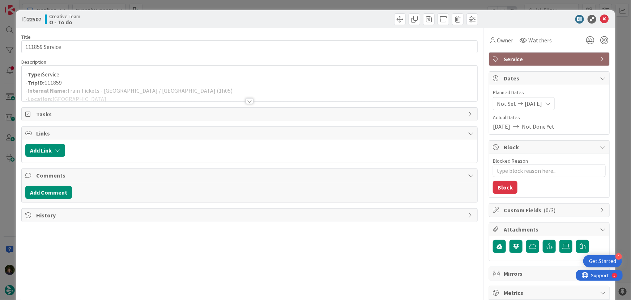
click at [249, 103] on div at bounding box center [250, 101] width 8 height 6
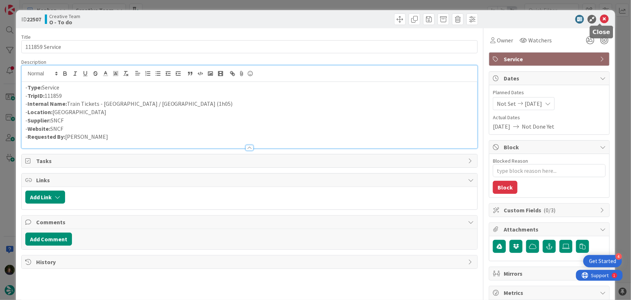
click at [600, 18] on icon at bounding box center [604, 19] width 9 height 9
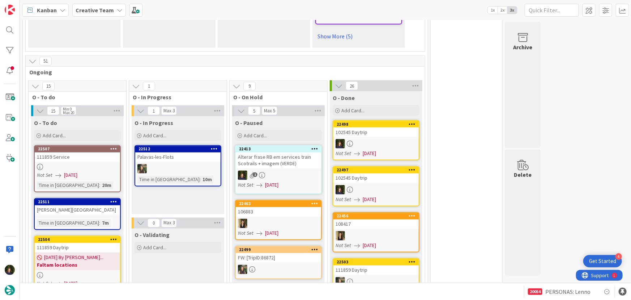
click at [109, 10] on b "Creative Team" at bounding box center [95, 10] width 38 height 7
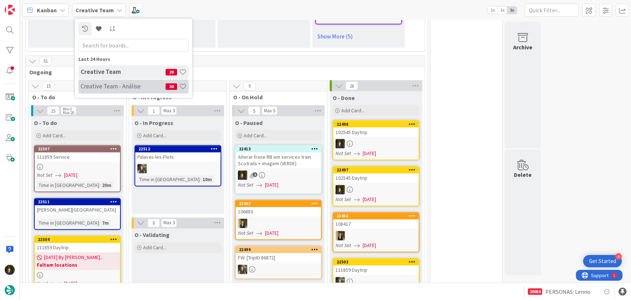
click at [106, 89] on h4 "Creative Team - Análise" at bounding box center [123, 85] width 85 height 7
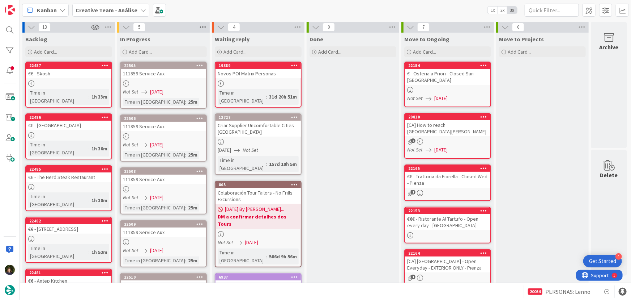
click at [201, 25] on icon at bounding box center [202, 27] width 9 height 11
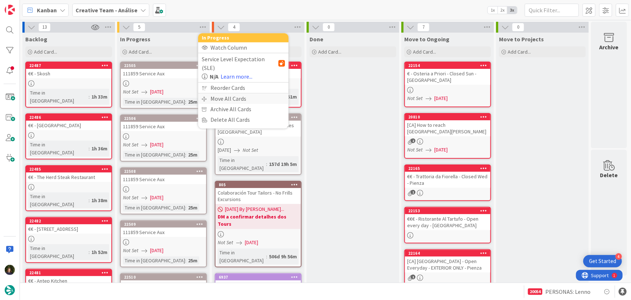
click at [231, 93] on div "Move All Cards" at bounding box center [243, 98] width 90 height 10
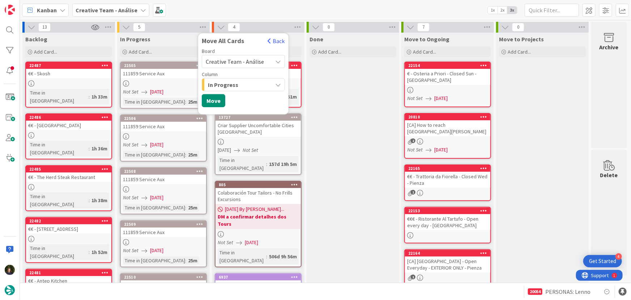
click at [246, 61] on span "Creative Team - Análise" at bounding box center [235, 61] width 58 height 7
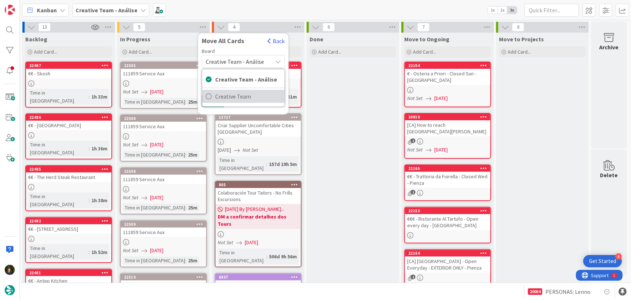
click at [252, 98] on span "Creative Team" at bounding box center [248, 96] width 66 height 11
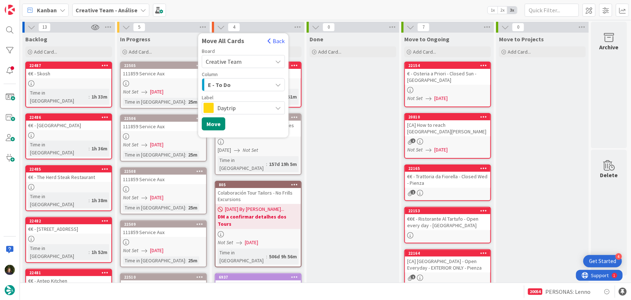
click at [245, 82] on div "E - To Do" at bounding box center [239, 85] width 66 height 12
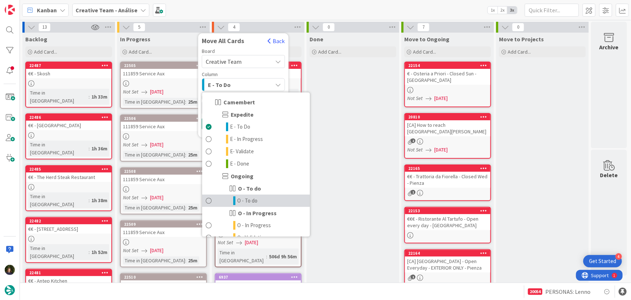
click at [261, 204] on link "O - To do" at bounding box center [256, 200] width 108 height 12
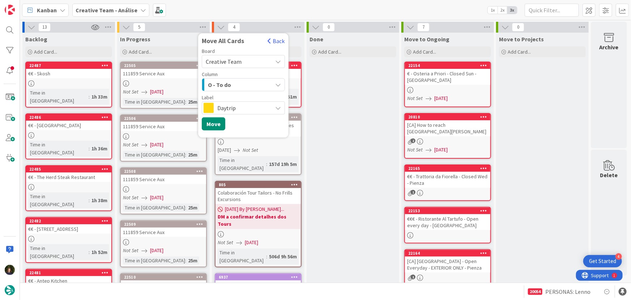
click at [224, 107] on span "Daytrip" at bounding box center [242, 108] width 51 height 10
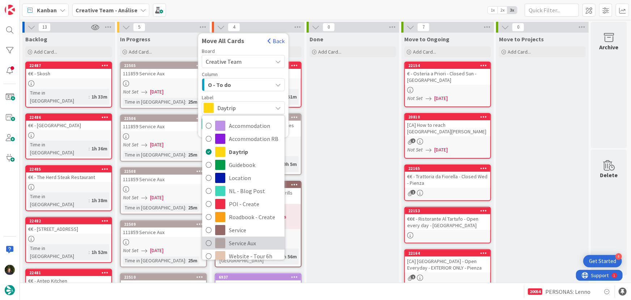
click at [253, 242] on span "Service Aux" at bounding box center [255, 242] width 52 height 11
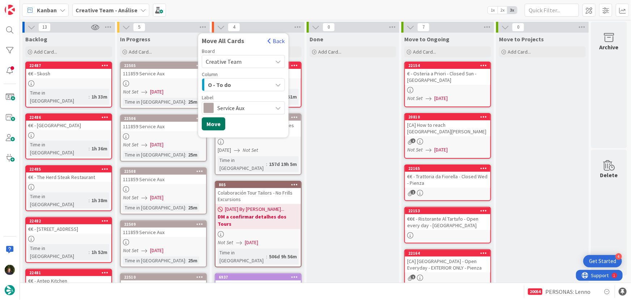
click at [210, 124] on button "Move" at bounding box center [214, 123] width 24 height 13
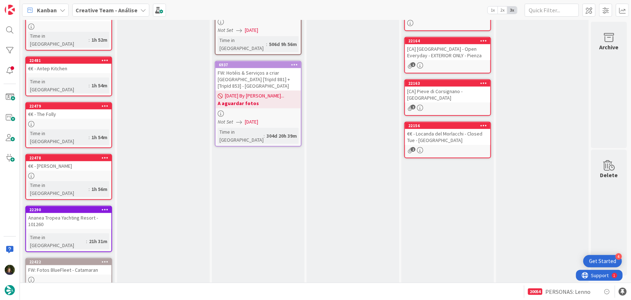
scroll to position [235, 0]
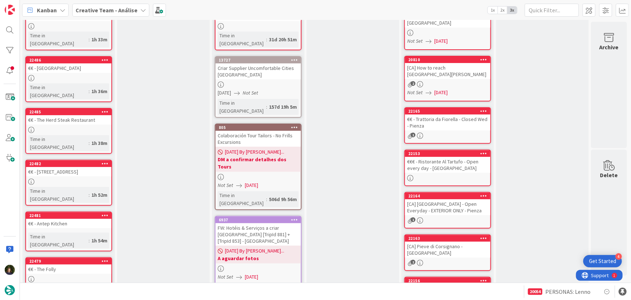
scroll to position [0, 0]
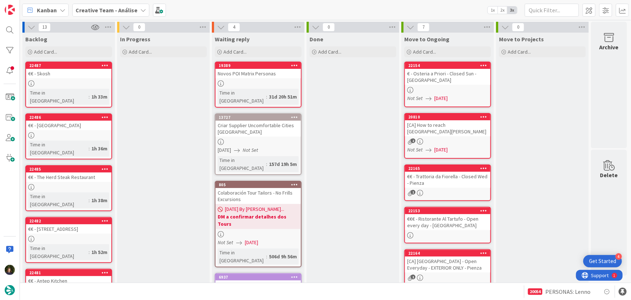
click at [118, 11] on b "Creative Team - Análise" at bounding box center [107, 10] width 62 height 7
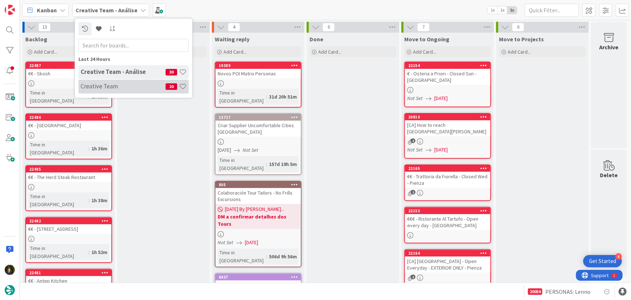
click at [128, 87] on h4 "Creative Team" at bounding box center [123, 85] width 85 height 7
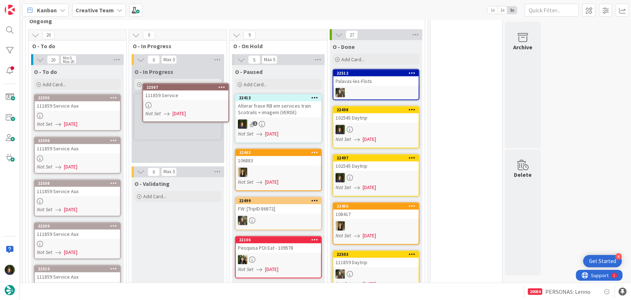
scroll to position [625, 0]
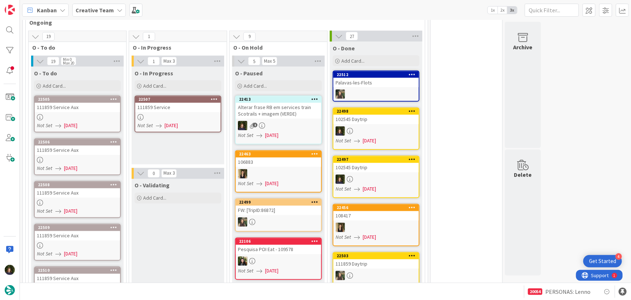
click at [179, 112] on link "22507 111859 Service Not Set [DATE]" at bounding box center [178, 114] width 87 height 37
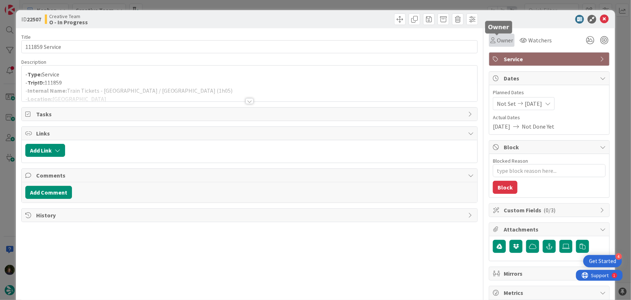
click at [500, 40] on span "Owner" at bounding box center [505, 40] width 16 height 9
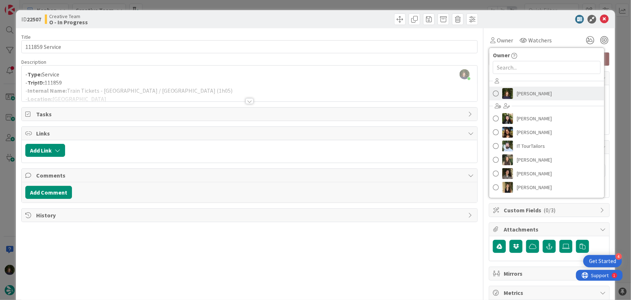
click at [525, 91] on span "[PERSON_NAME]" at bounding box center [534, 93] width 35 height 11
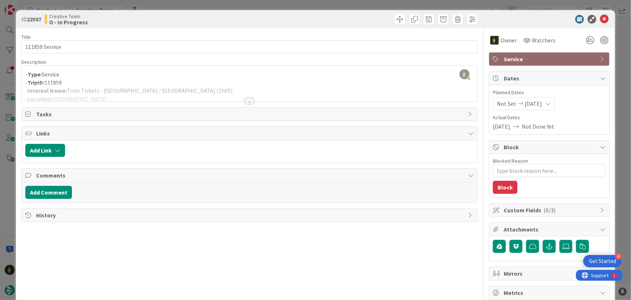
click at [248, 101] on div at bounding box center [250, 101] width 8 height 6
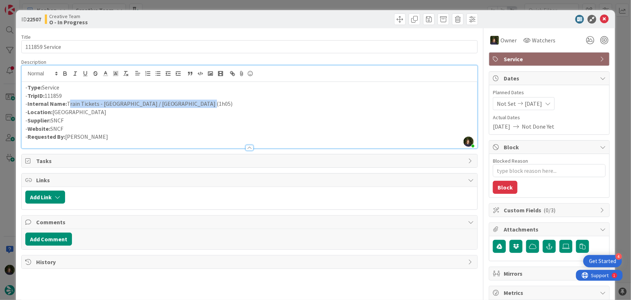
drag, startPoint x: 68, startPoint y: 103, endPoint x: 194, endPoint y: 104, distance: 125.6
click at [194, 104] on p "- Internal Name: Train Tickets - Arles / Montpellier Saint-Roch (1h05)" at bounding box center [249, 104] width 449 height 8
copy p "Train Tickets - [GEOGRAPHIC_DATA] / [GEOGRAPHIC_DATA] (1h05)"
click at [601, 19] on icon at bounding box center [604, 19] width 9 height 9
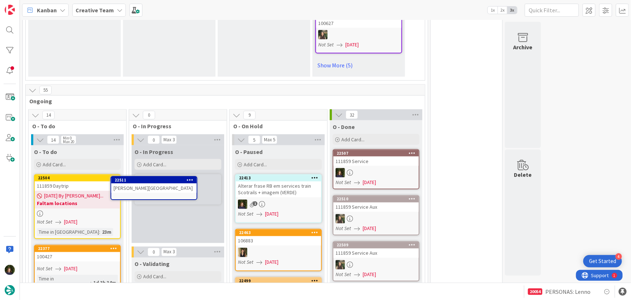
scroll to position [546, 0]
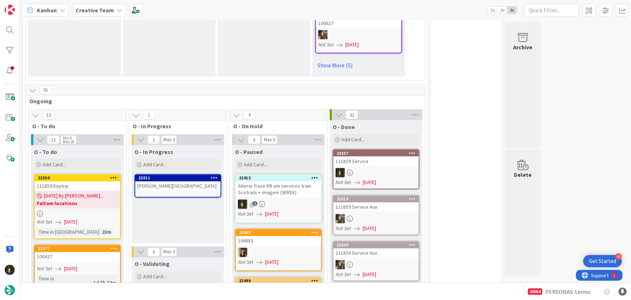
click at [162, 187] on div "[PERSON_NAME][GEOGRAPHIC_DATA]" at bounding box center [177, 185] width 85 height 9
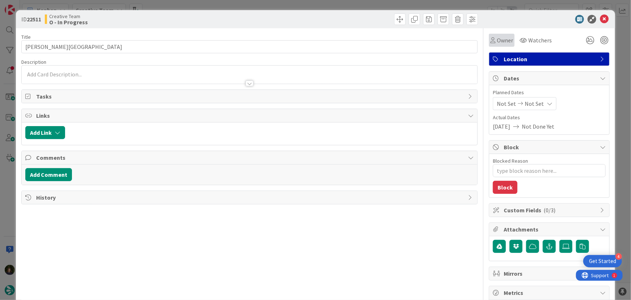
click at [498, 36] on span "Owner" at bounding box center [505, 40] width 16 height 9
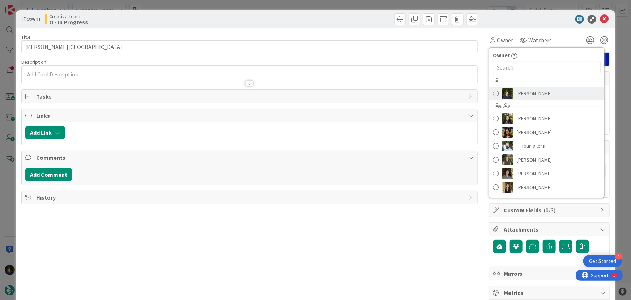
click at [526, 94] on span "[PERSON_NAME]" at bounding box center [534, 93] width 35 height 11
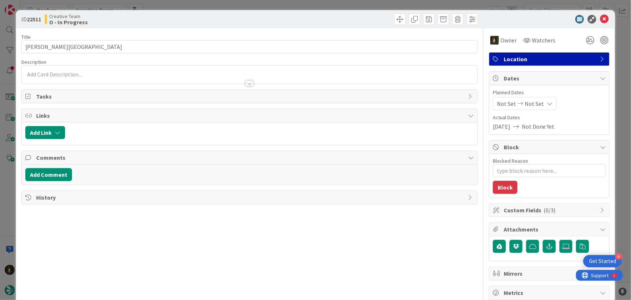
type textarea "x"
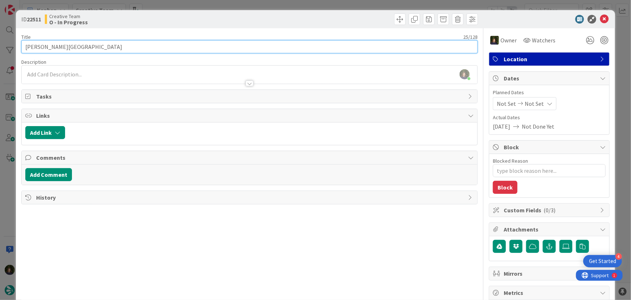
drag, startPoint x: 113, startPoint y: 43, endPoint x: 27, endPoint y: 49, distance: 86.0
click at [25, 48] on input "[PERSON_NAME][GEOGRAPHIC_DATA]" at bounding box center [249, 46] width 457 height 13
drag, startPoint x: 68, startPoint y: 41, endPoint x: 65, endPoint y: 47, distance: 7.3
type input "Villeneuve"
type textarea "x"
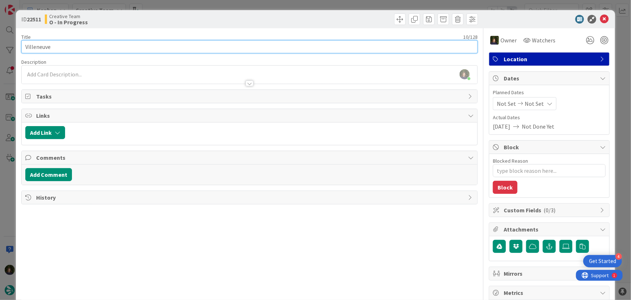
type input "[PERSON_NAME][GEOGRAPHIC_DATA]"
click at [100, 47] on input "[PERSON_NAME][GEOGRAPHIC_DATA]" at bounding box center [249, 46] width 457 height 13
click at [84, 46] on input "[PERSON_NAME][GEOGRAPHIC_DATA]" at bounding box center [249, 46] width 457 height 13
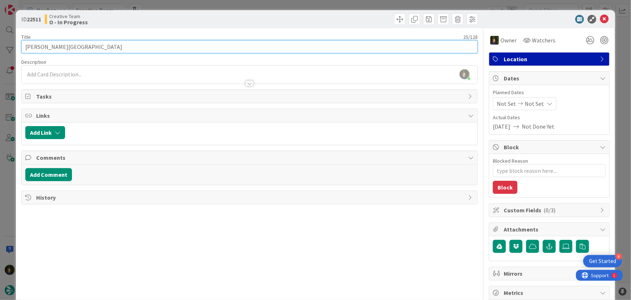
drag, startPoint x: 6, startPoint y: 90, endPoint x: 68, endPoint y: 46, distance: 76.3
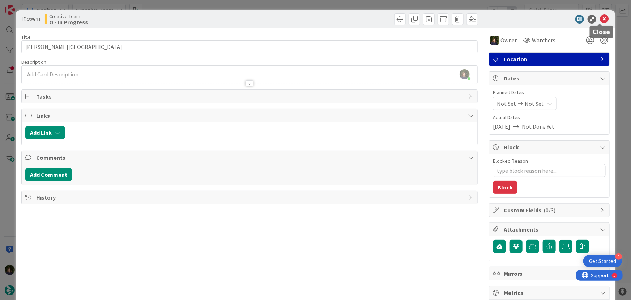
click at [600, 19] on icon at bounding box center [604, 19] width 9 height 9
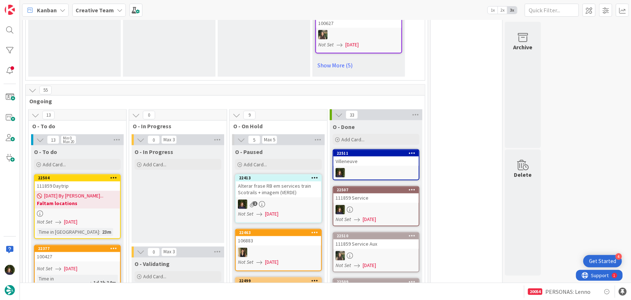
click at [94, 200] on b "Faltam locations" at bounding box center [77, 203] width 81 height 7
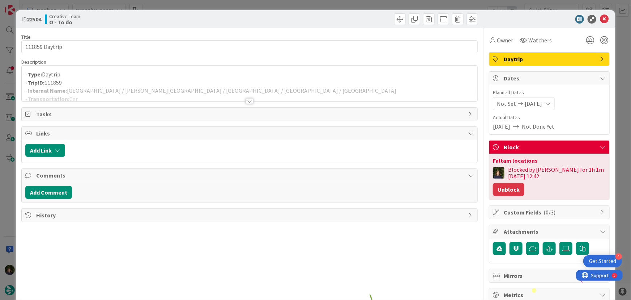
click at [508, 190] on button "Unblock" at bounding box center [508, 189] width 31 height 13
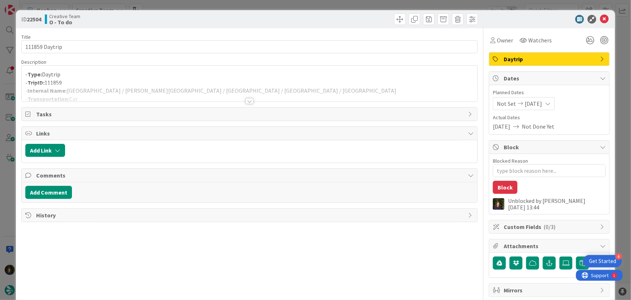
type textarea "x"
click at [601, 18] on icon at bounding box center [604, 19] width 9 height 9
